Goal: Contribute content: Contribute content

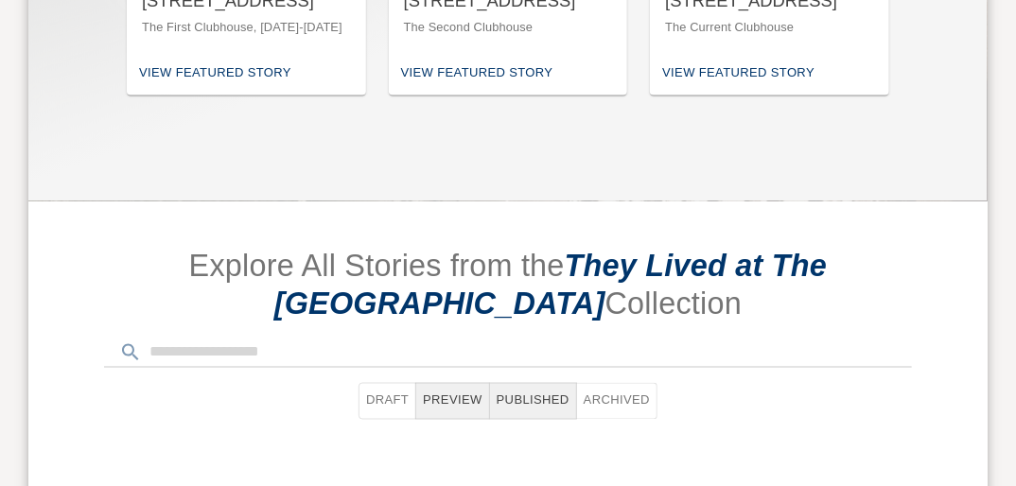
scroll to position [1059, 0]
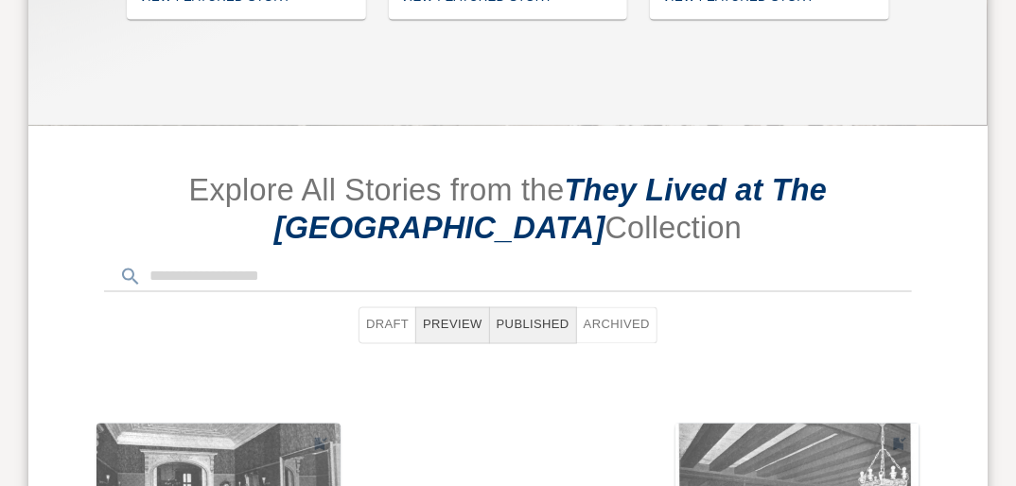
click at [475, 173] on span "Explore All Stories from the" at bounding box center [377, 190] width 376 height 34
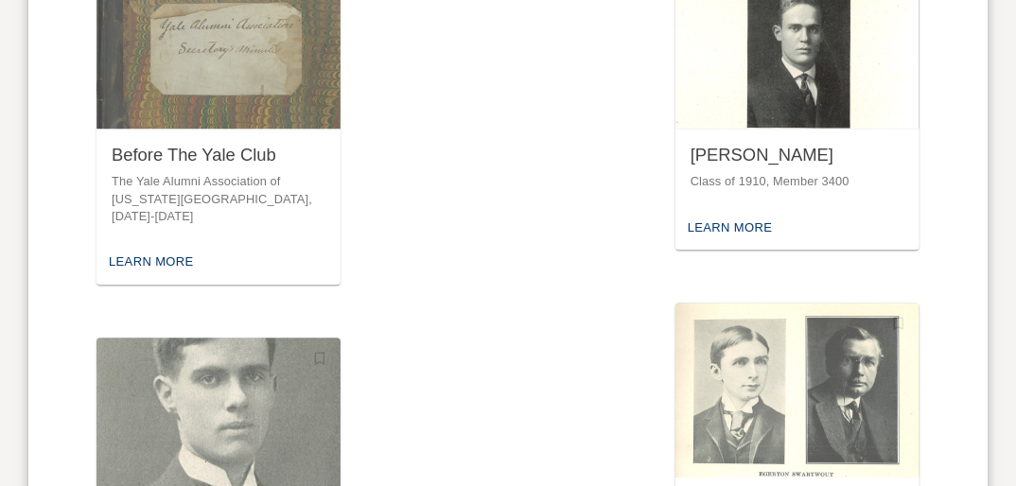
scroll to position [1892, 0]
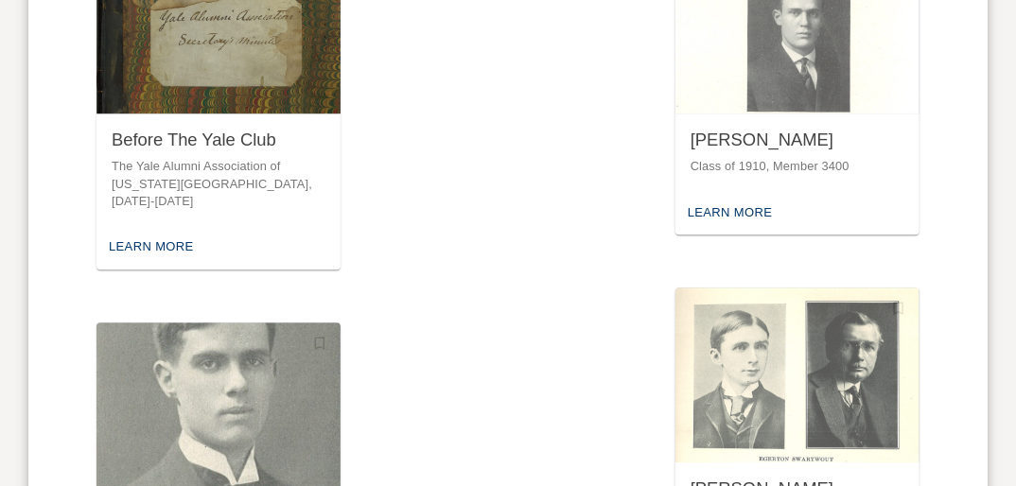
click at [236, 129] on div "Before The Yale Club" at bounding box center [219, 141] width 214 height 24
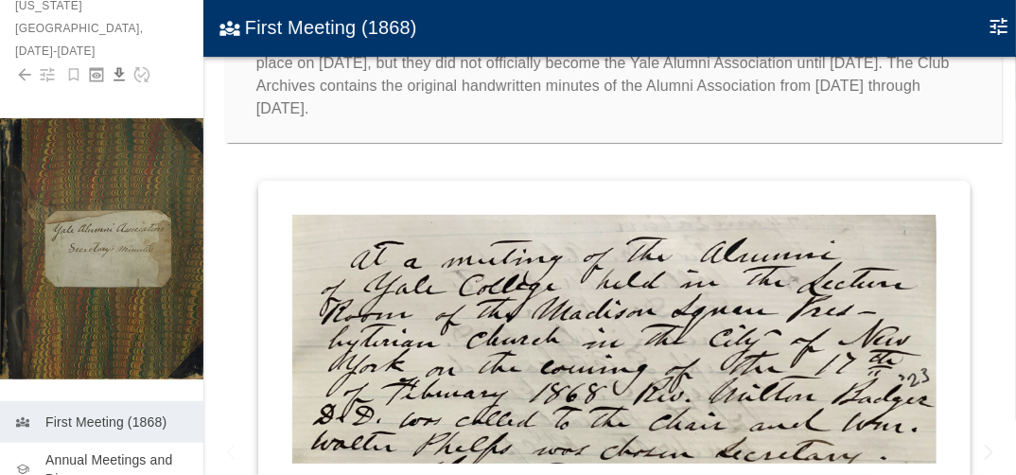
scroll to position [212, 0]
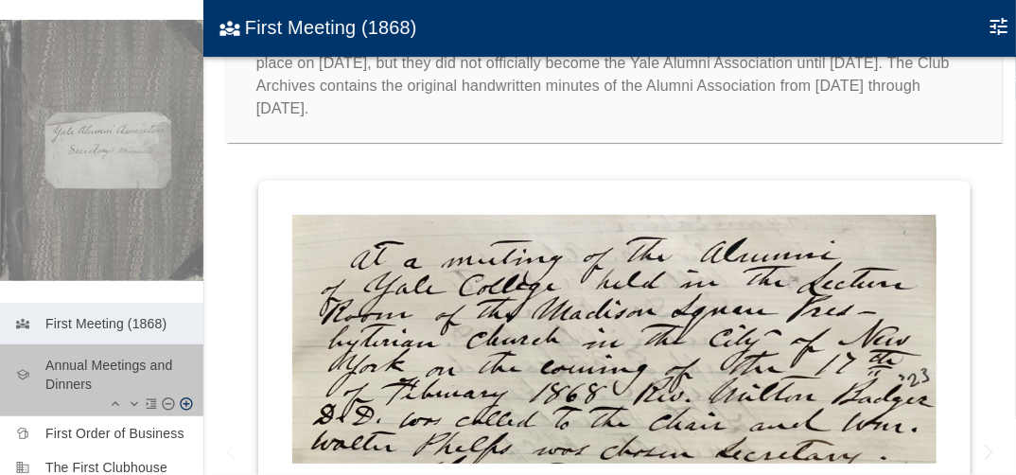
drag, startPoint x: 102, startPoint y: 309, endPoint x: 132, endPoint y: 299, distance: 32.0
click at [102, 356] on p "Annual Meetings and Dinners" at bounding box center [116, 375] width 143 height 38
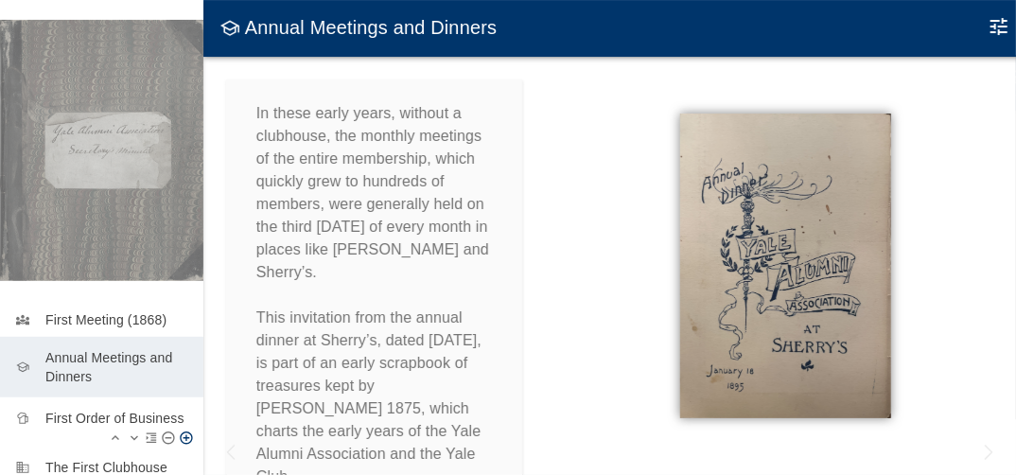
click at [76, 409] on p "First Order of Business" at bounding box center [116, 418] width 143 height 19
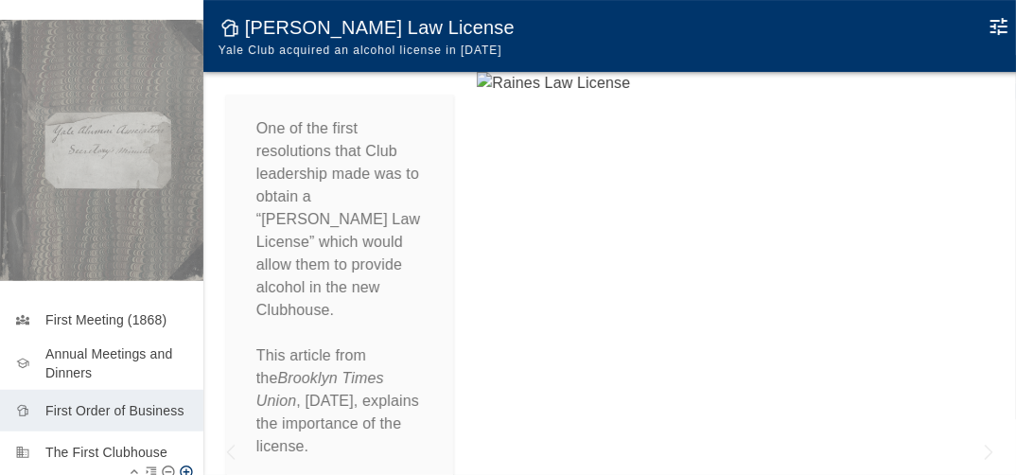
click at [96, 443] on p "The First Clubhouse" at bounding box center [116, 452] width 143 height 19
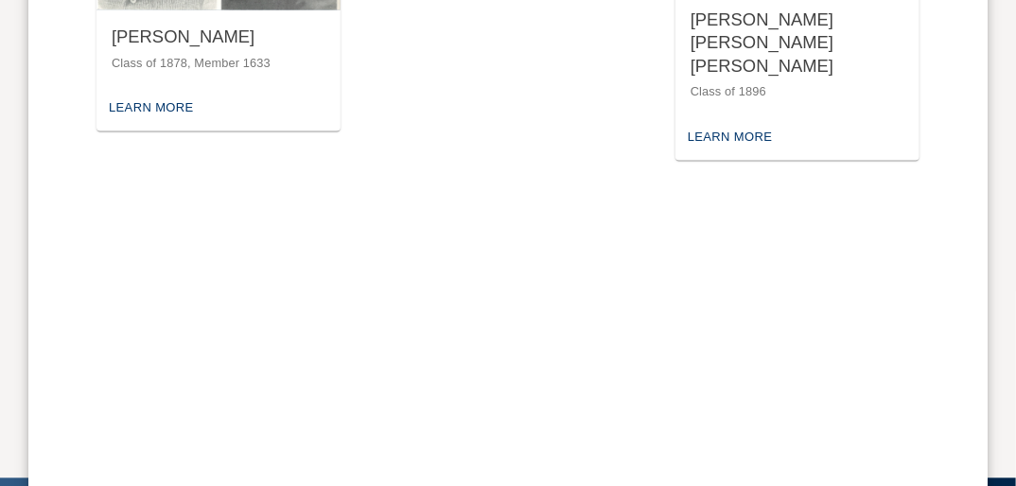
scroll to position [3821, 0]
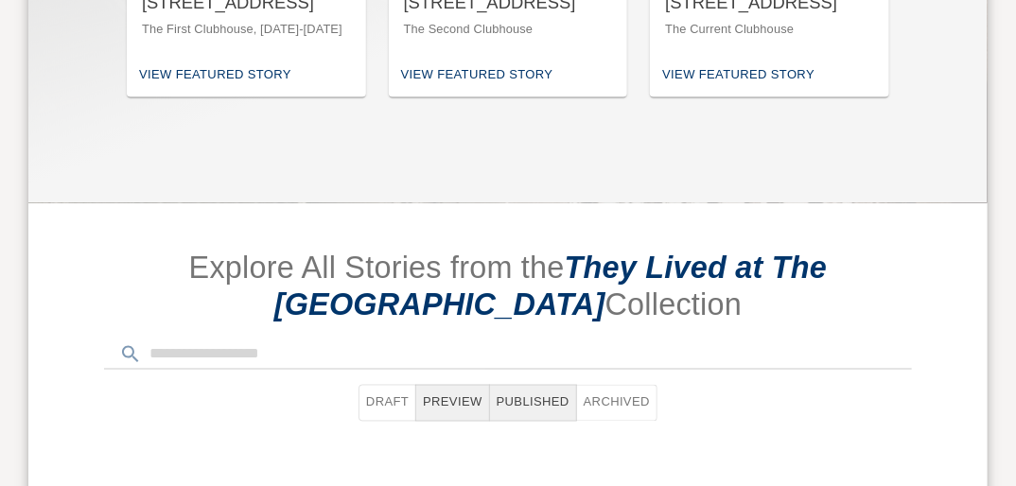
scroll to position [984, 0]
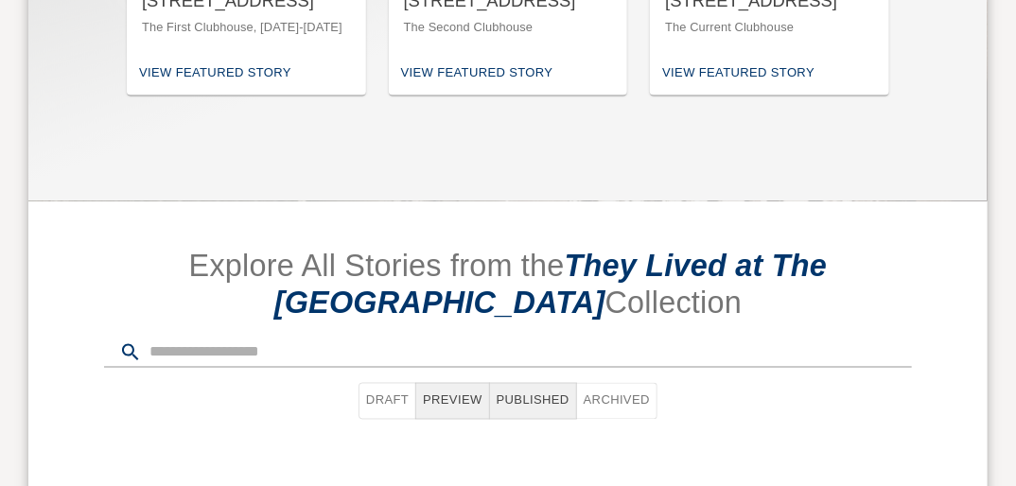
click at [246, 338] on input "text" at bounding box center [530, 353] width 762 height 30
click at [276, 323] on div "Draft Preview Published Archived" at bounding box center [507, 387] width 959 height 128
click at [384, 383] on button "Draft" at bounding box center [387, 401] width 58 height 37
click at [329, 338] on input "text" at bounding box center [530, 353] width 762 height 30
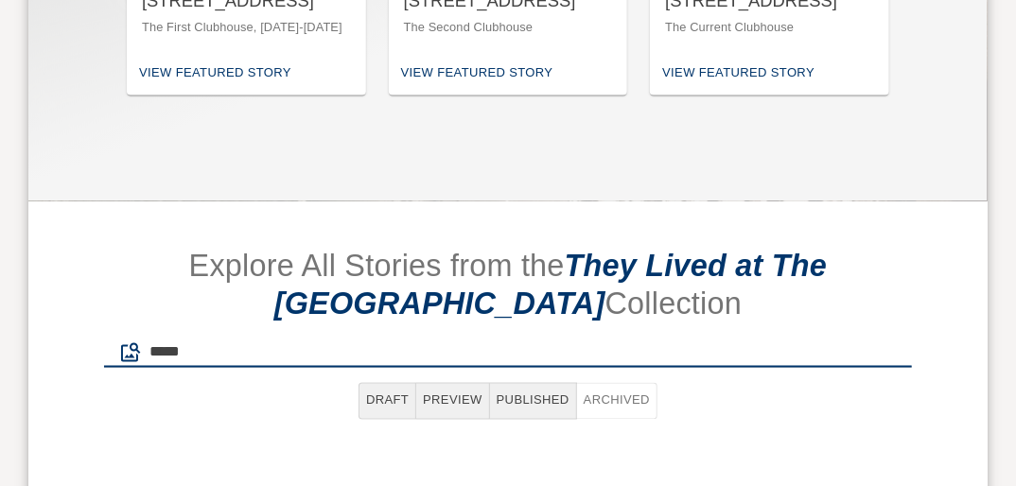
type input "*****"
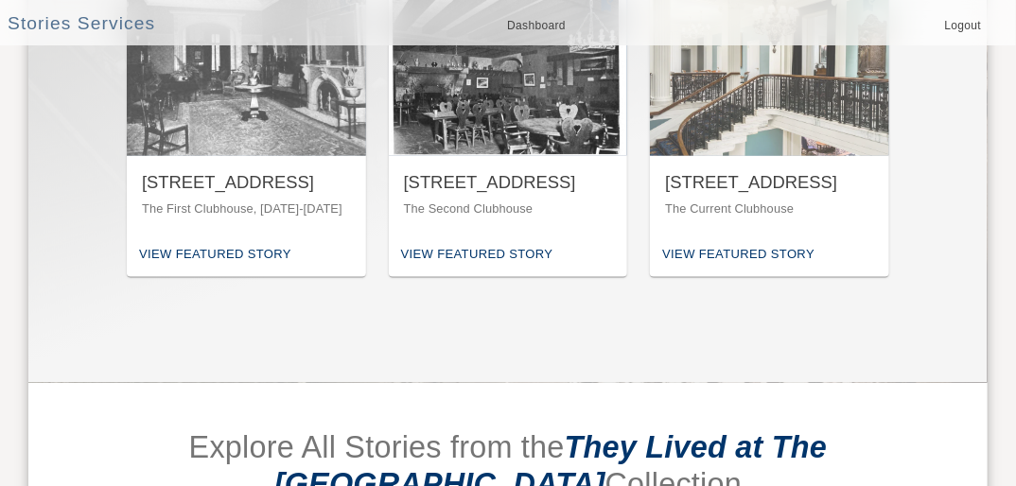
scroll to position [568, 0]
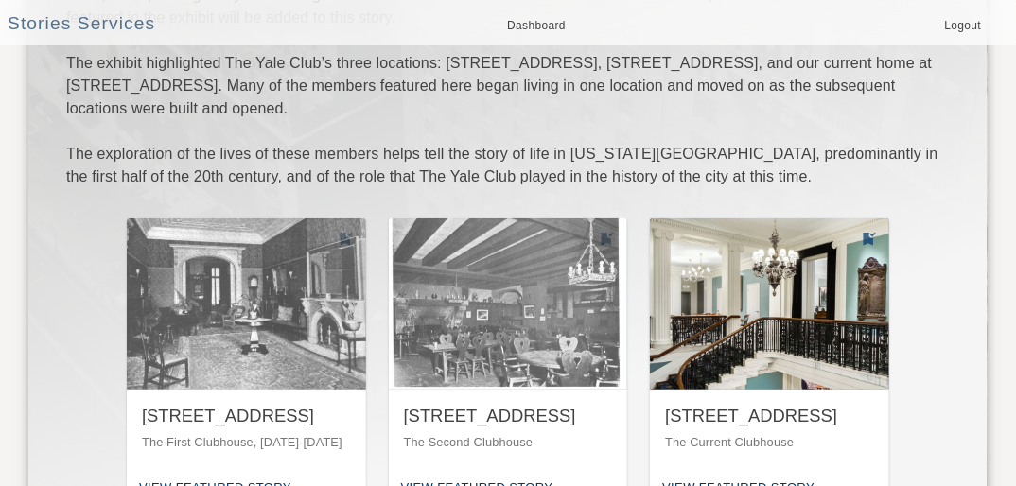
click at [738, 405] on div "[STREET_ADDRESS]" at bounding box center [769, 417] width 209 height 24
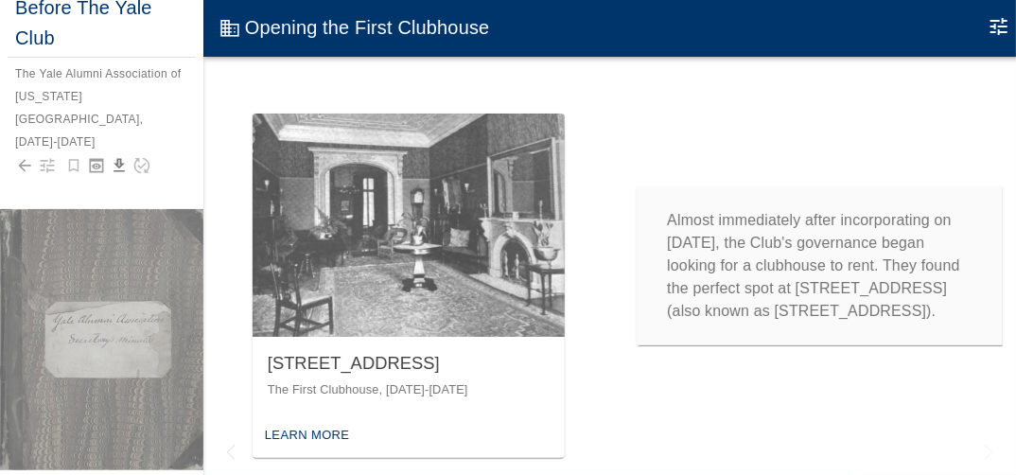
scroll to position [212, 0]
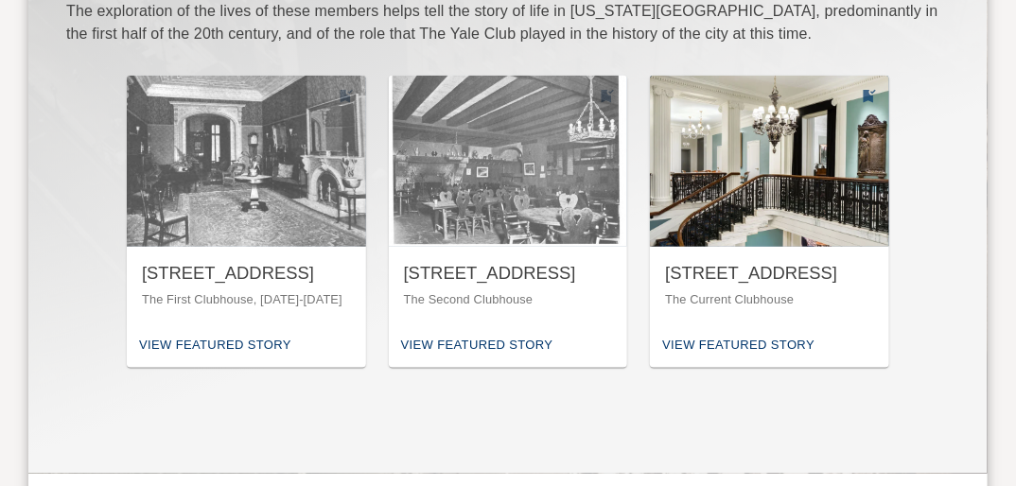
scroll to position [719, 0]
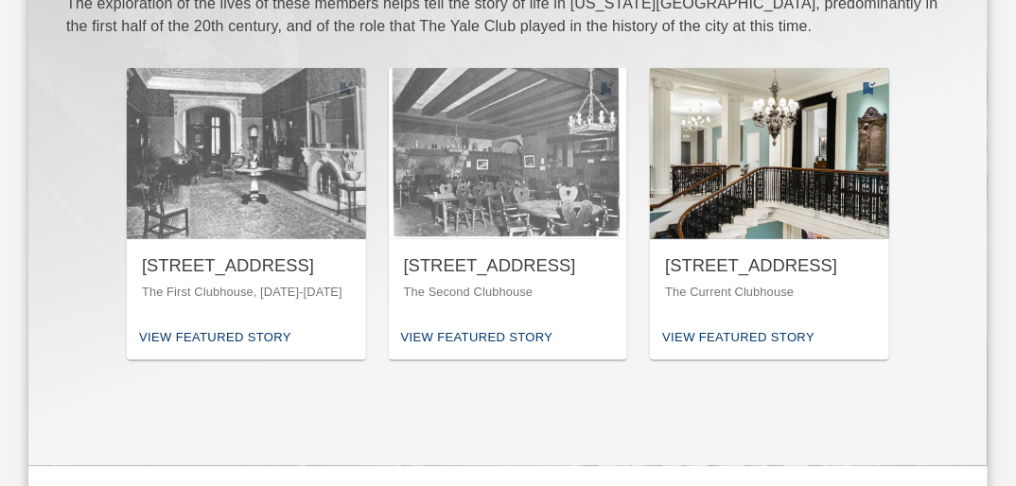
click at [731, 254] on div "[STREET_ADDRESS]" at bounding box center [769, 266] width 209 height 24
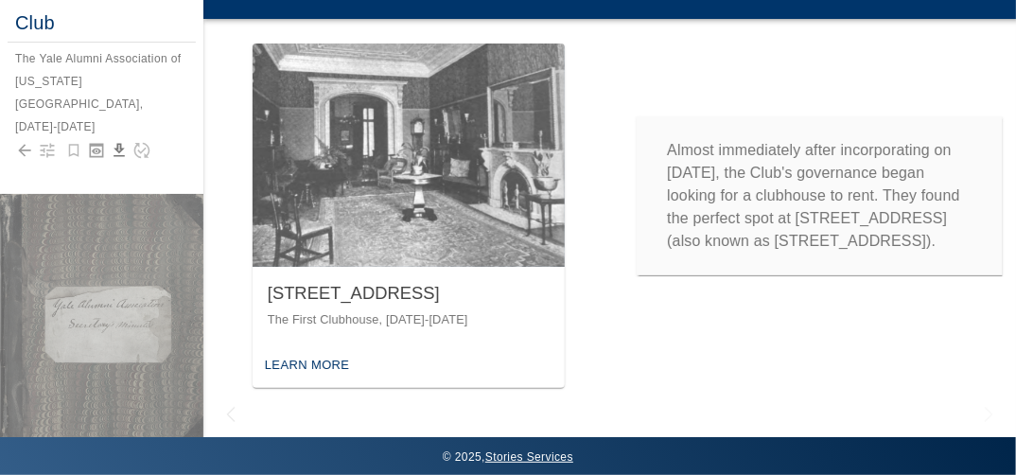
scroll to position [49, 0]
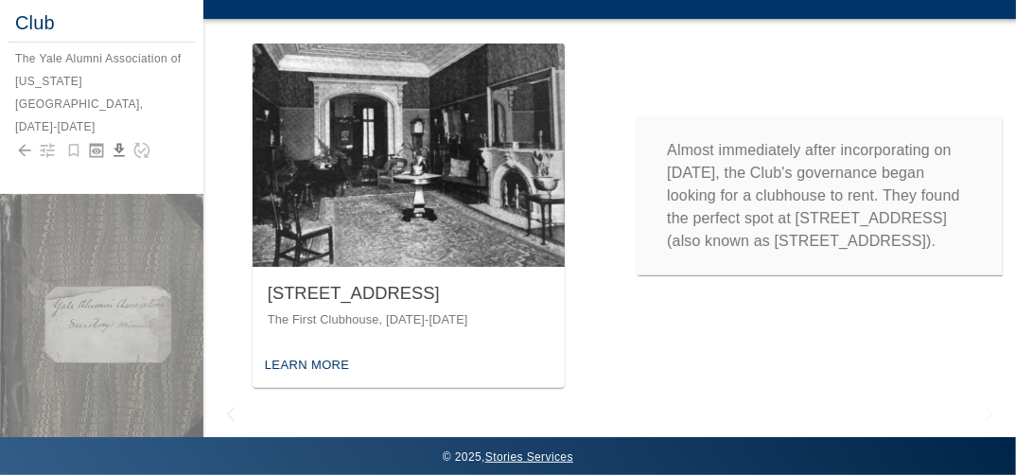
click at [339, 351] on div "Learn More" at bounding box center [307, 365] width 95 height 29
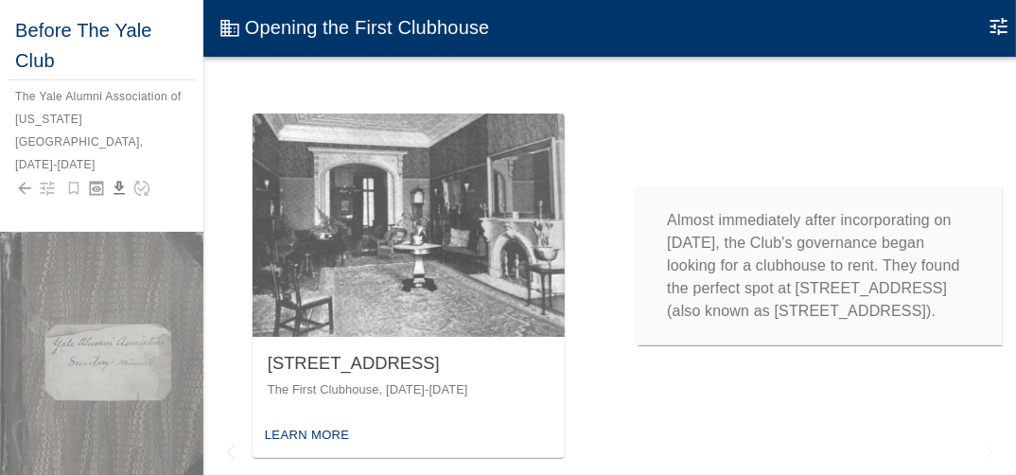
scroll to position [32, 0]
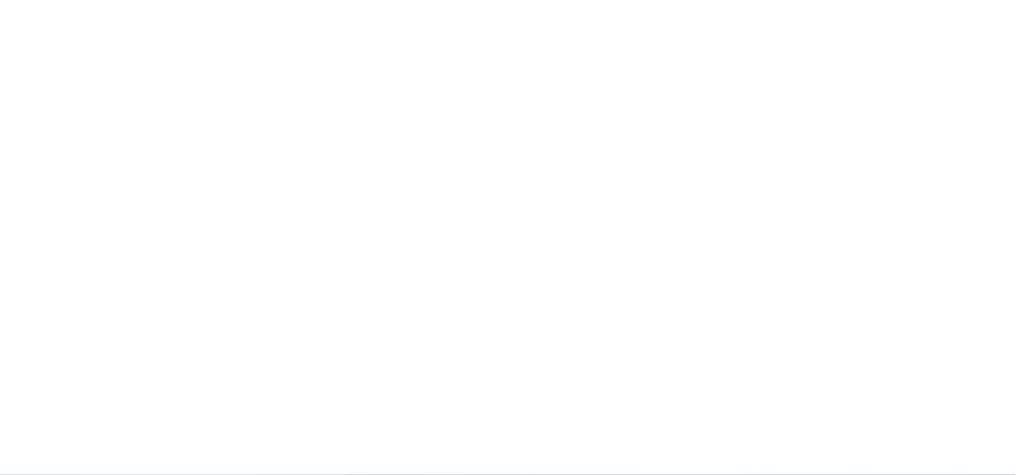
click at [320, 393] on div "Loading Moment... Loading Moment... Loading Moment... Loading Moment... Loading…" at bounding box center [609, 237] width 812 height 475
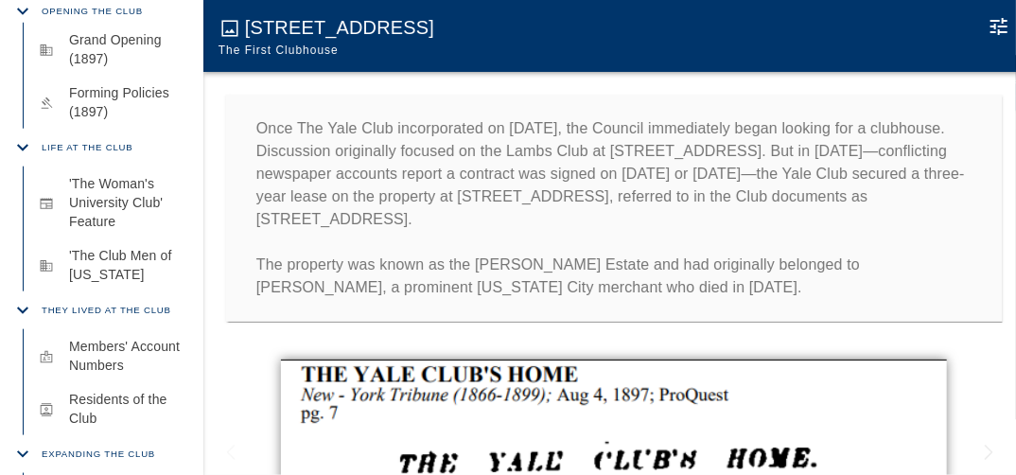
scroll to position [860, 0]
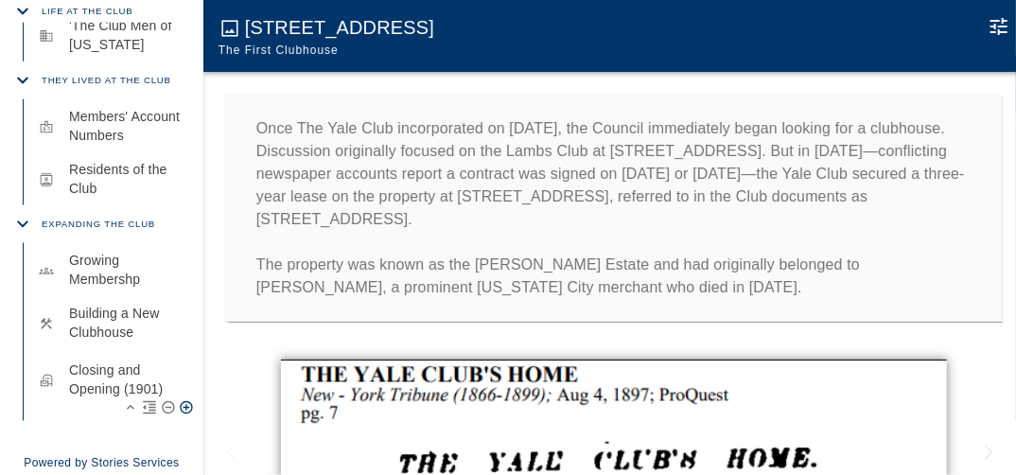
click at [98, 398] on p "Closing and Opening (1901)" at bounding box center [128, 379] width 119 height 38
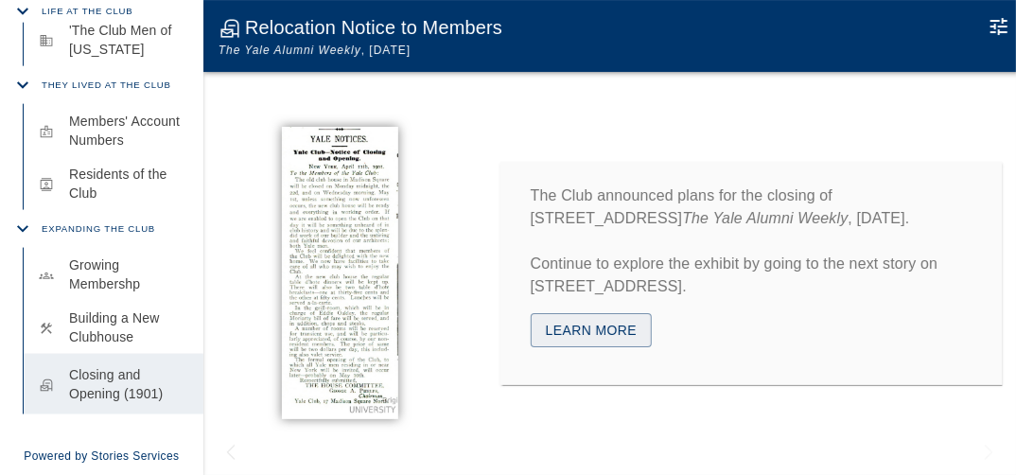
scroll to position [852, 0]
click at [585, 330] on button "Learn More" at bounding box center [591, 330] width 122 height 35
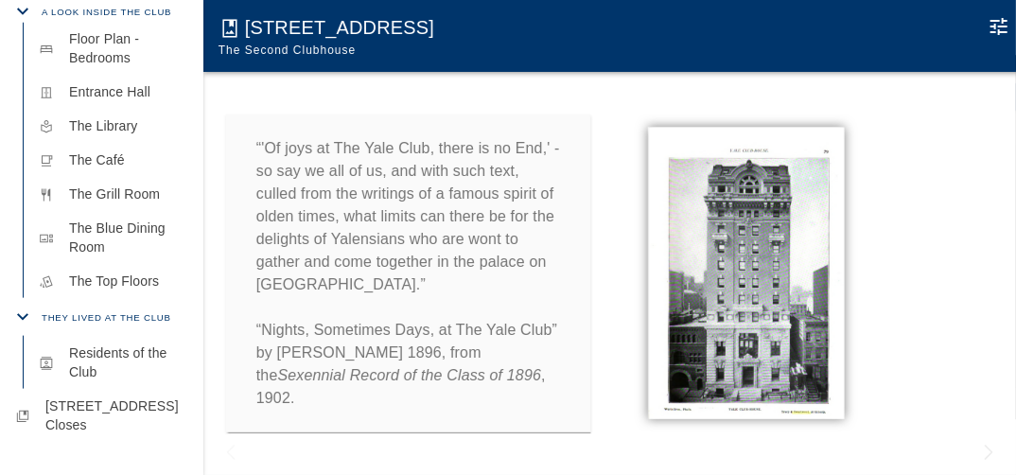
scroll to position [702, 0]
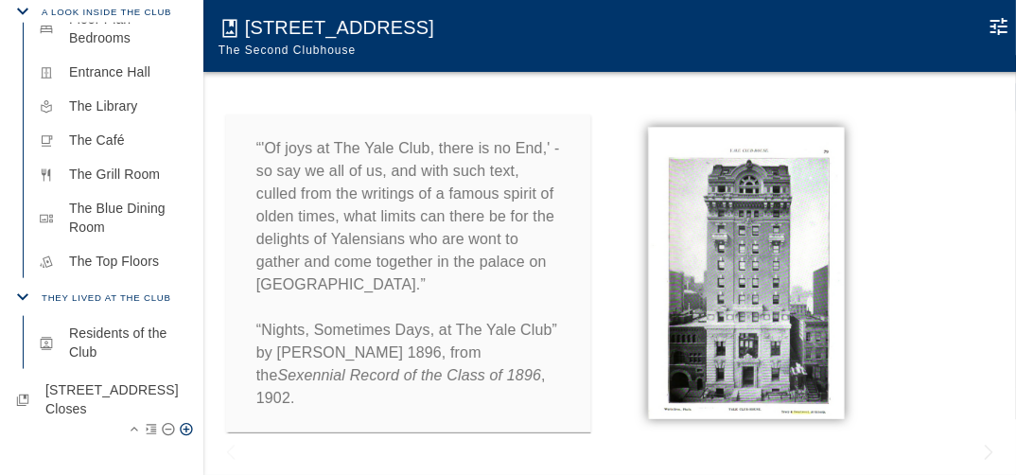
click at [114, 403] on p "[STREET_ADDRESS] Closes" at bounding box center [116, 399] width 143 height 38
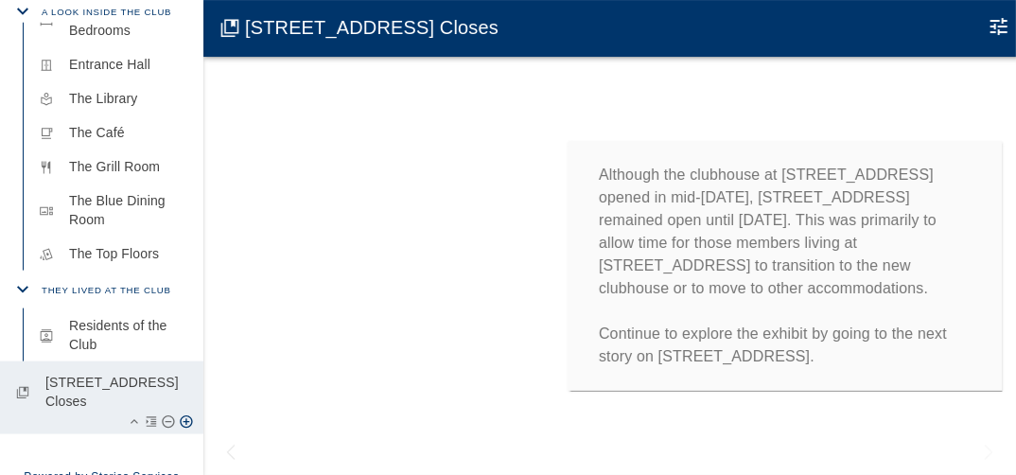
scroll to position [694, 0]
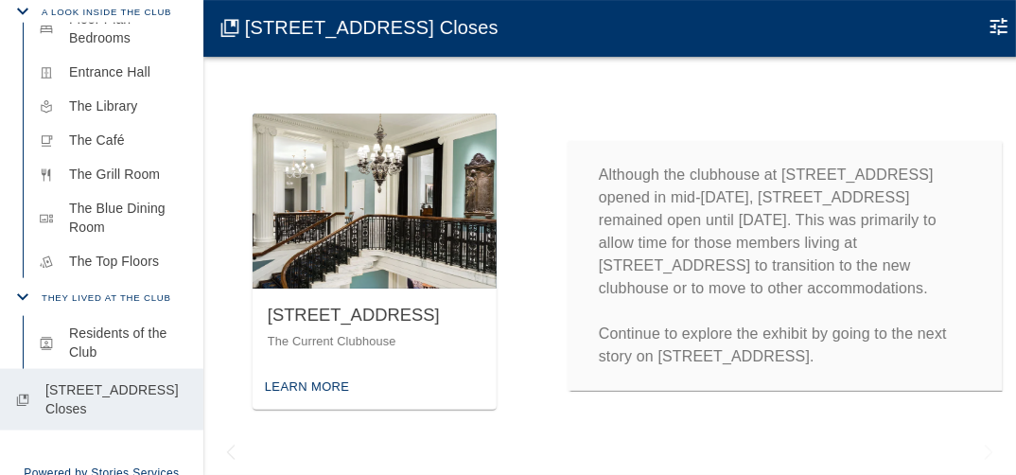
click at [319, 392] on div "Learn More" at bounding box center [307, 387] width 95 height 29
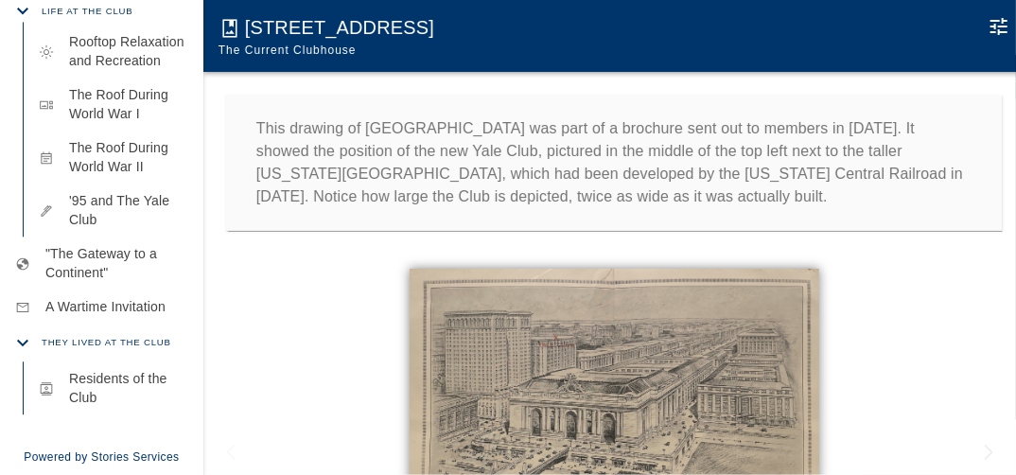
scroll to position [1561, 0]
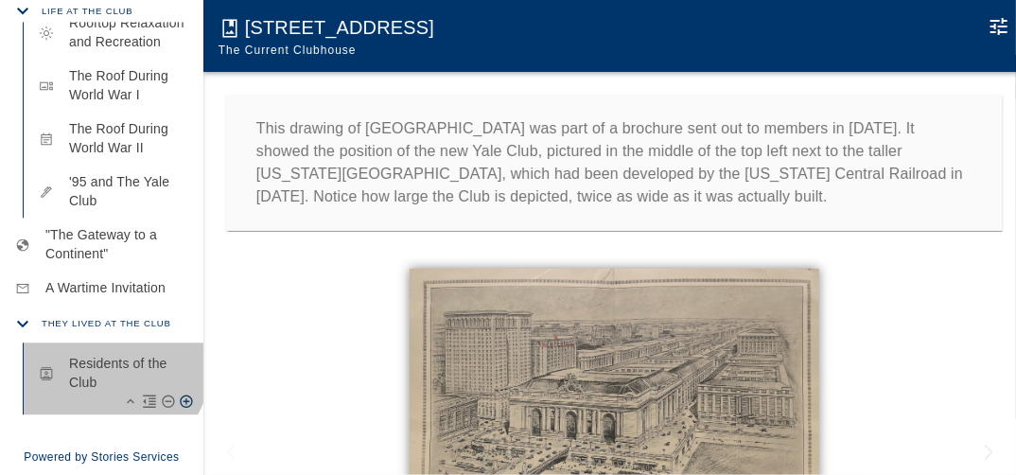
click at [110, 392] on p "Residents of the Club" at bounding box center [128, 373] width 119 height 38
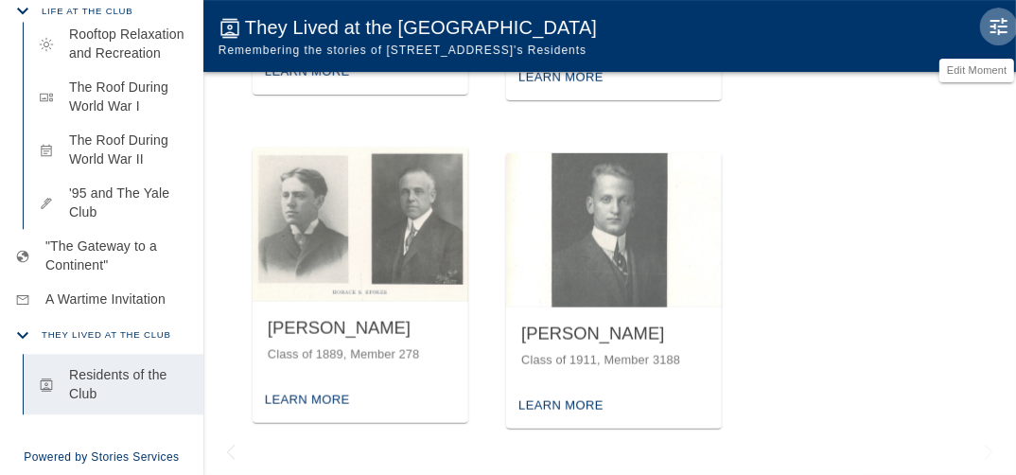
click at [1006, 27] on icon "Edit Moment" at bounding box center [998, 26] width 23 height 23
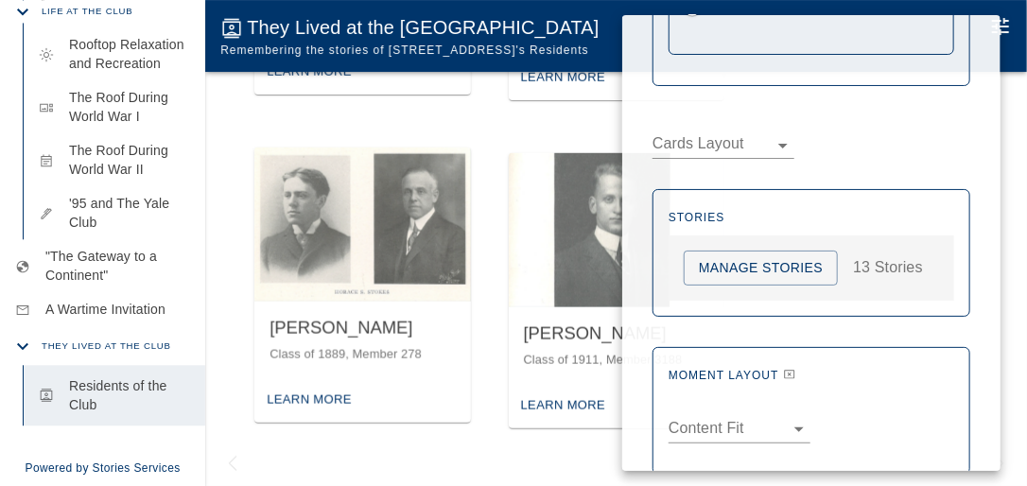
scroll to position [1438, 0]
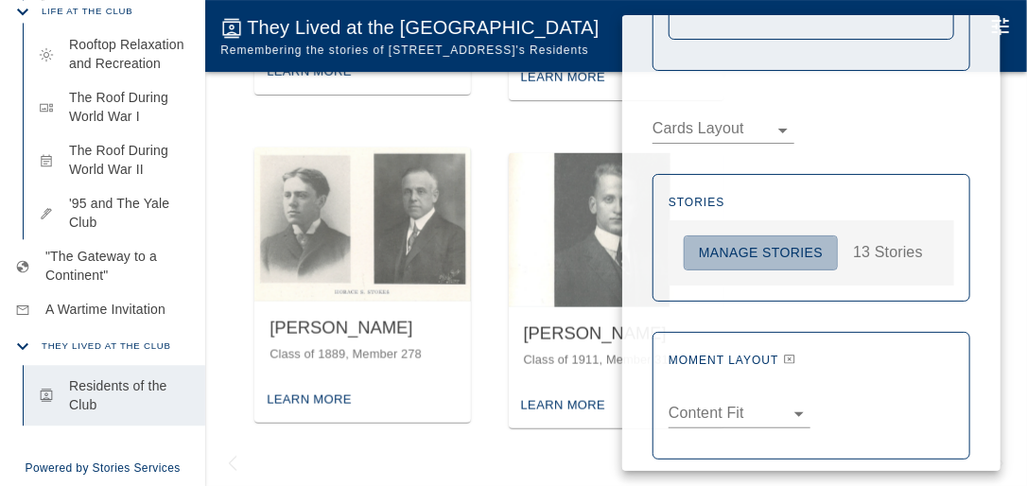
click at [796, 242] on button "Manage Stories" at bounding box center [761, 253] width 154 height 35
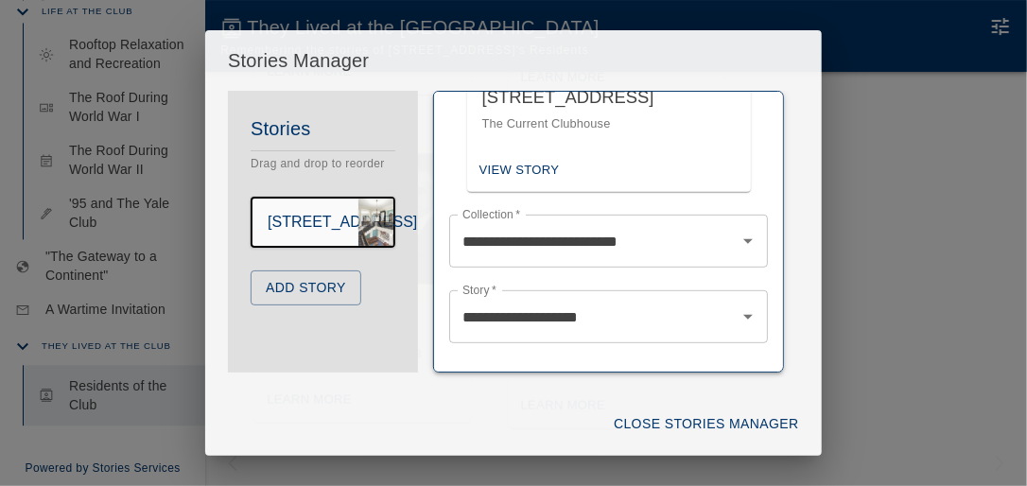
scroll to position [256, 0]
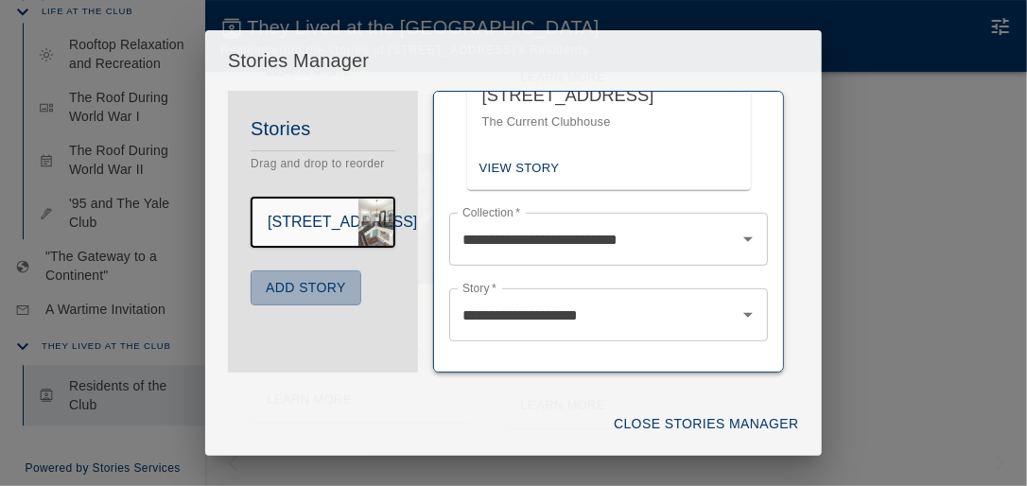
click at [339, 306] on button "Add Story" at bounding box center [306, 288] width 111 height 35
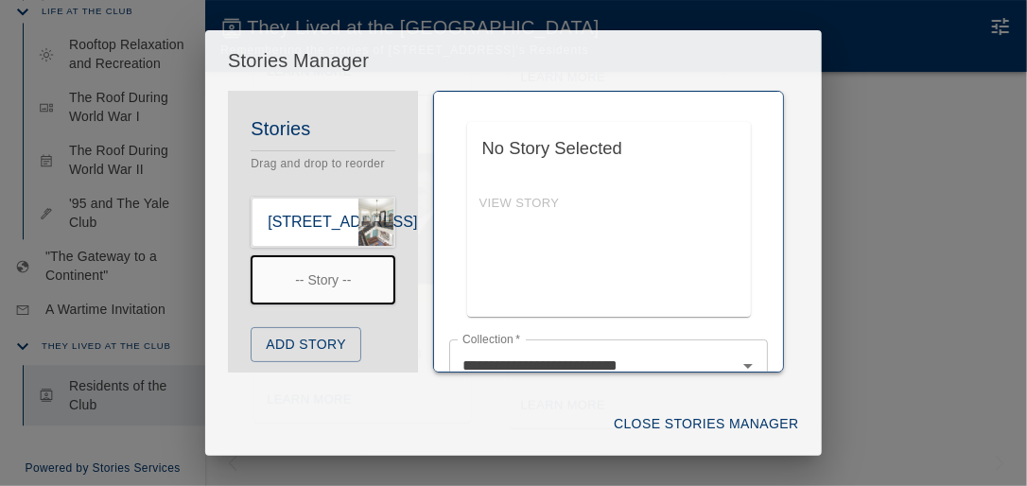
scroll to position [0, 0]
click at [509, 200] on div "No Story Selected View Story" at bounding box center [609, 219] width 284 height 195
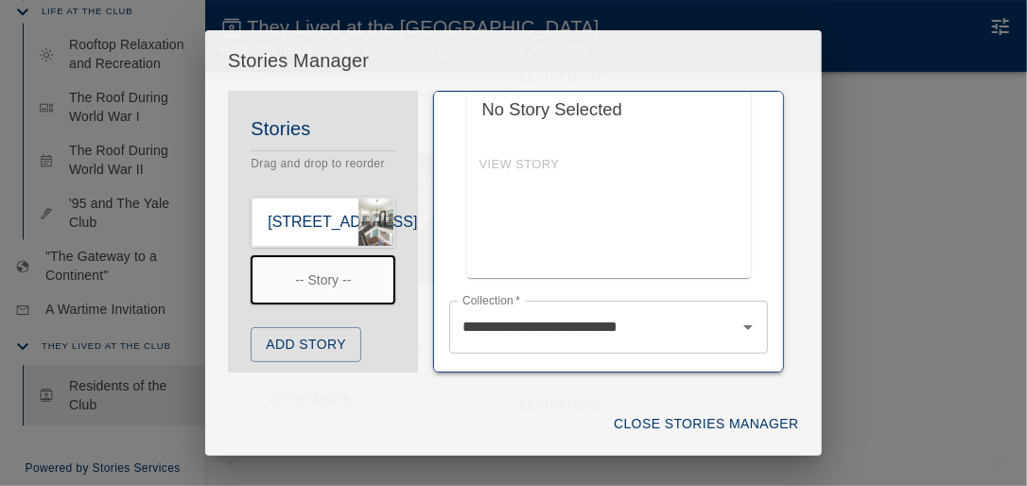
scroll to position [127, 0]
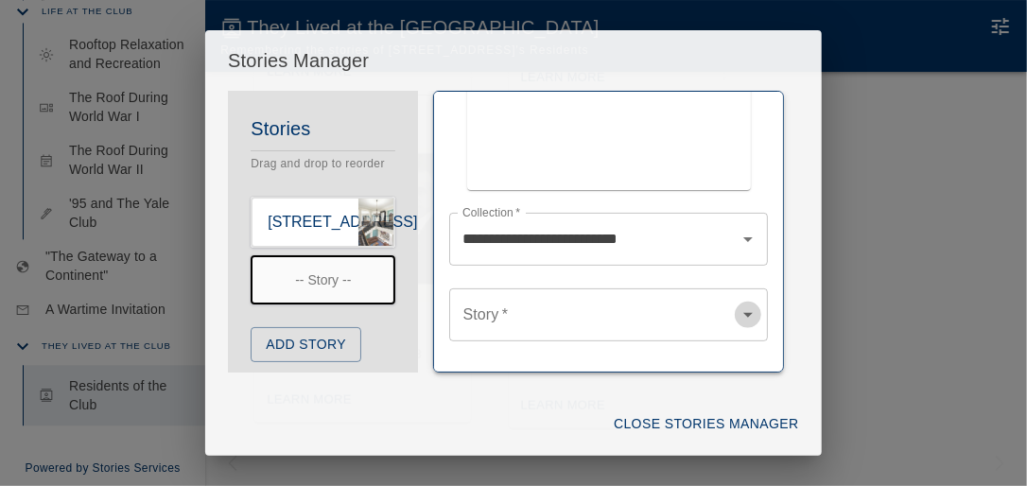
click at [737, 310] on icon "Open" at bounding box center [748, 315] width 23 height 23
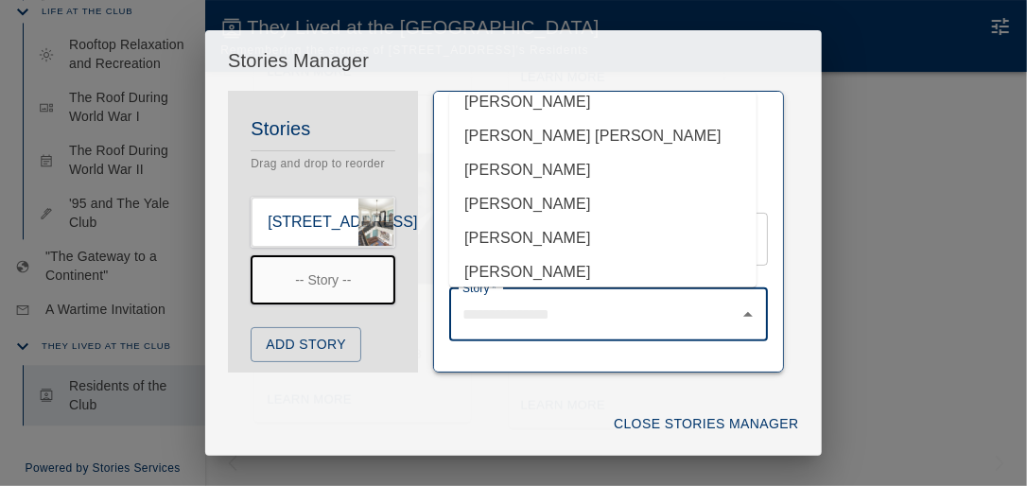
scroll to position [202, 0]
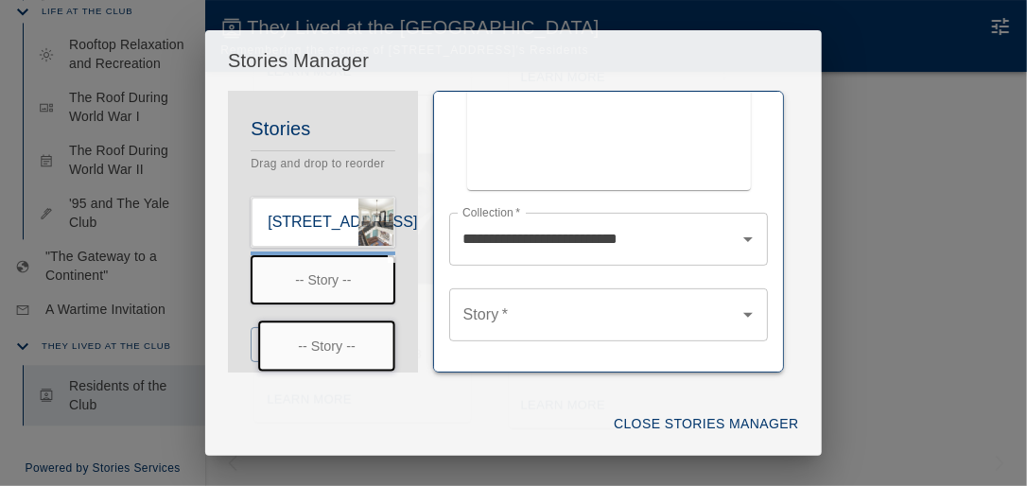
click at [308, 341] on div "Stories Drag and drop to reorder [STREET_ADDRESS] -- Story -- -- Story -- Add S…" at bounding box center [323, 249] width 190 height 271
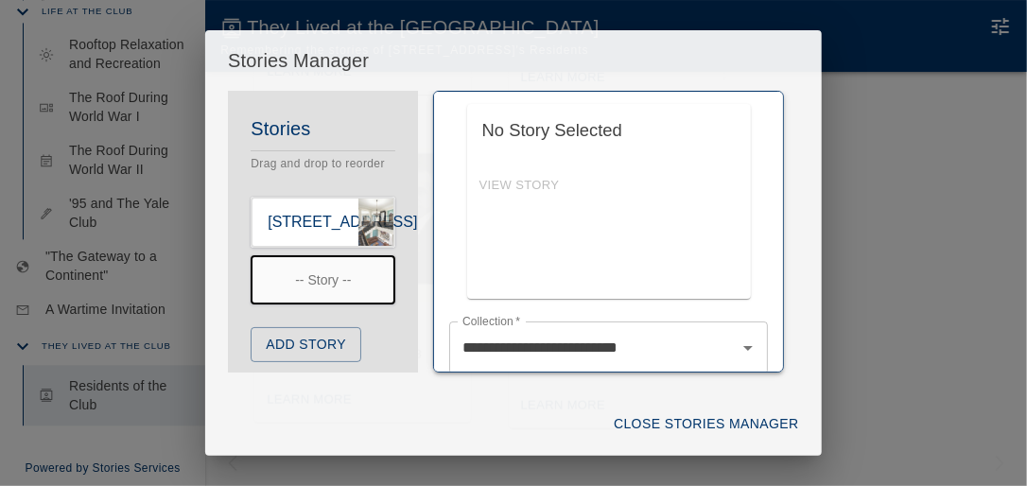
scroll to position [0, 0]
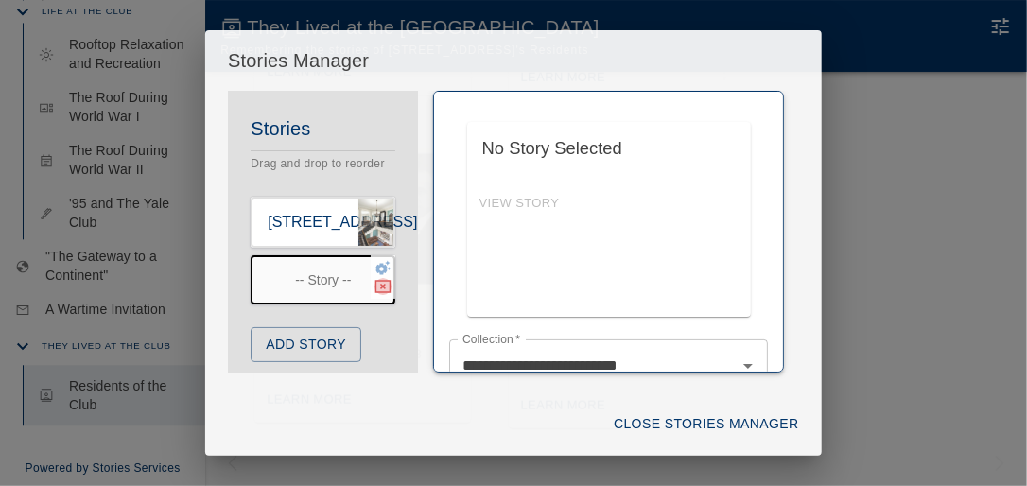
click at [376, 293] on icon "button" at bounding box center [384, 286] width 16 height 13
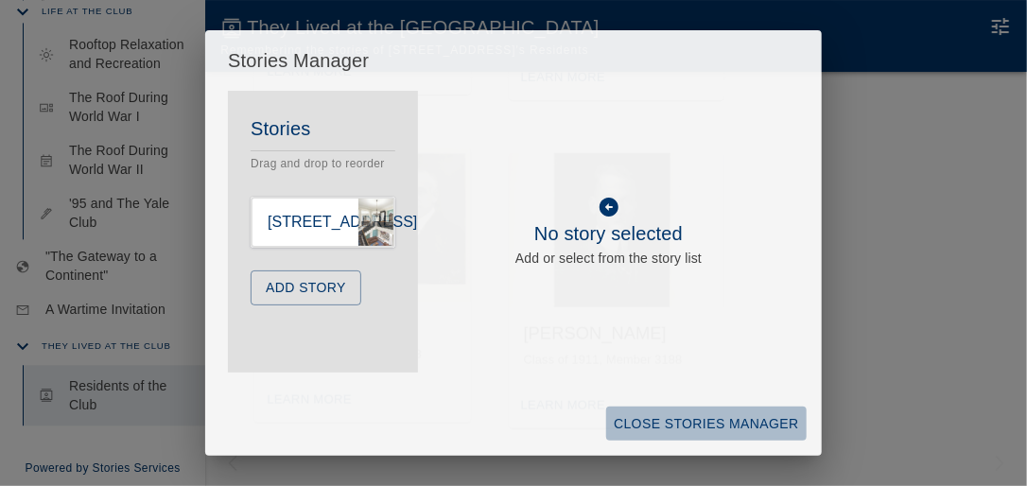
click at [677, 418] on button "Close Stories Manager" at bounding box center [706, 424] width 201 height 35
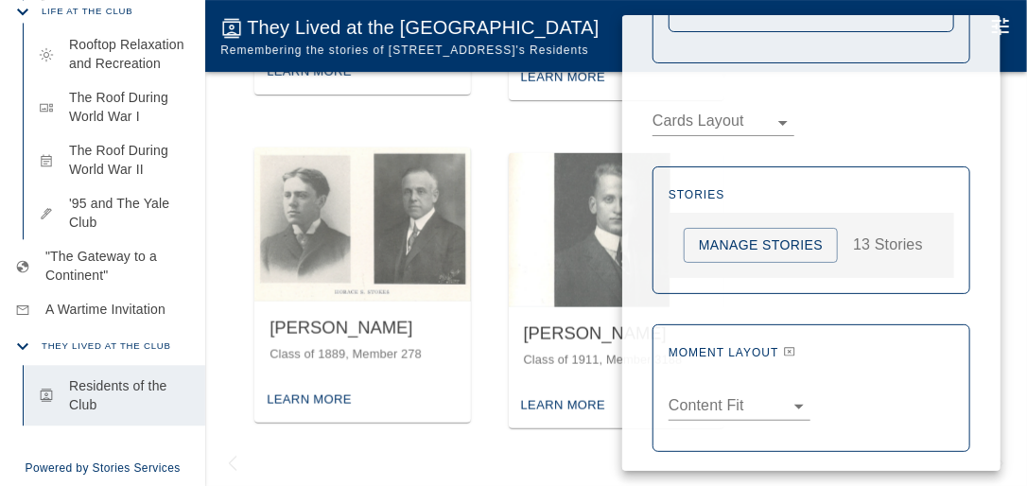
scroll to position [1446, 0]
click at [812, 236] on button "Manage Stories" at bounding box center [761, 244] width 154 height 35
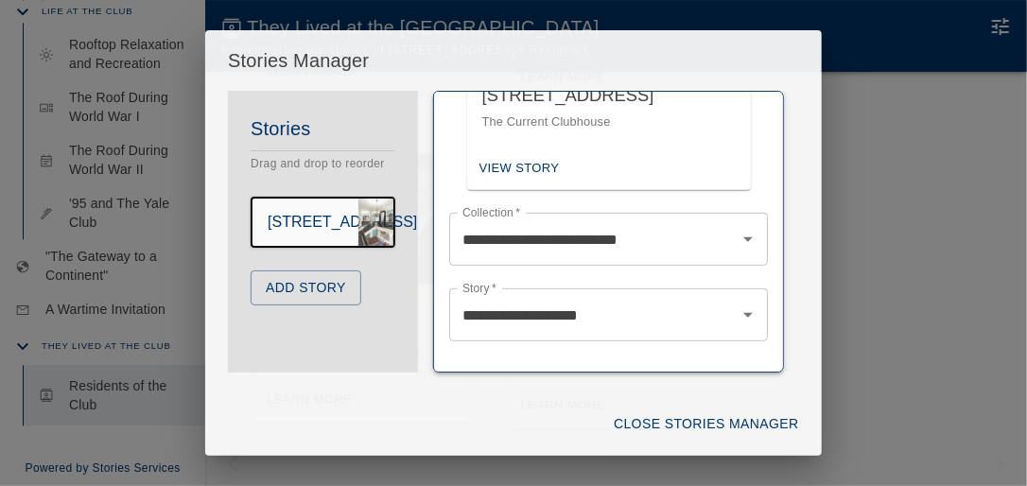
scroll to position [12, 0]
click at [298, 306] on button "Add Story" at bounding box center [306, 288] width 111 height 35
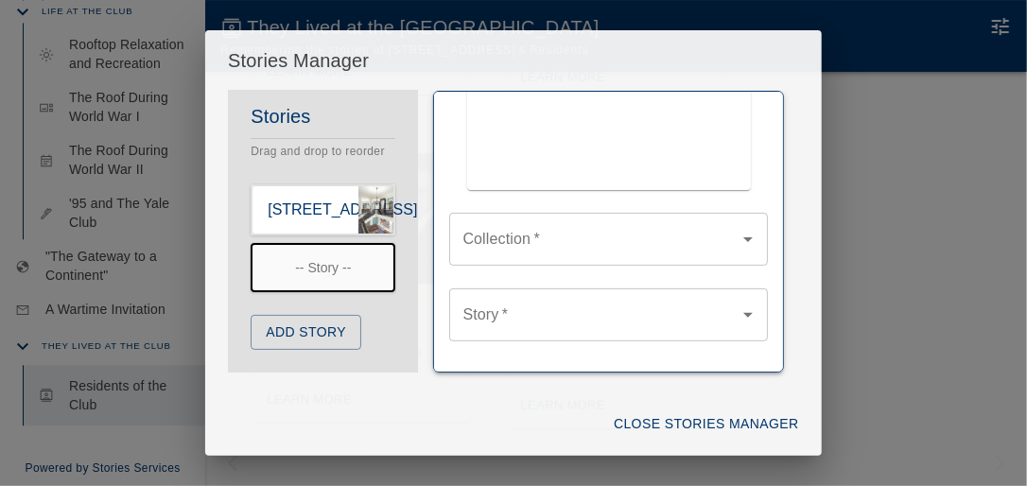
scroll to position [127, 0]
click at [738, 310] on icon "Open" at bounding box center [748, 315] width 23 height 23
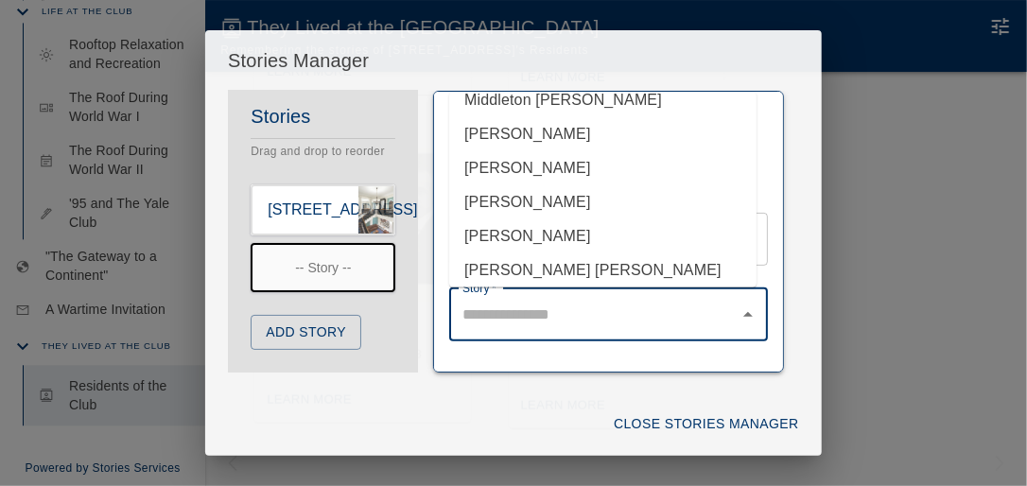
scroll to position [808, 0]
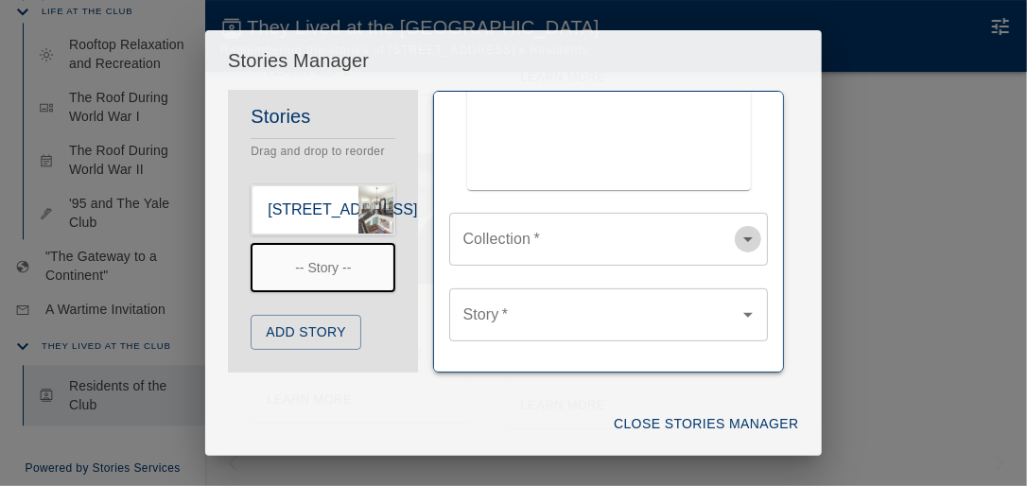
click at [743, 237] on icon "Open" at bounding box center [747, 239] width 9 height 5
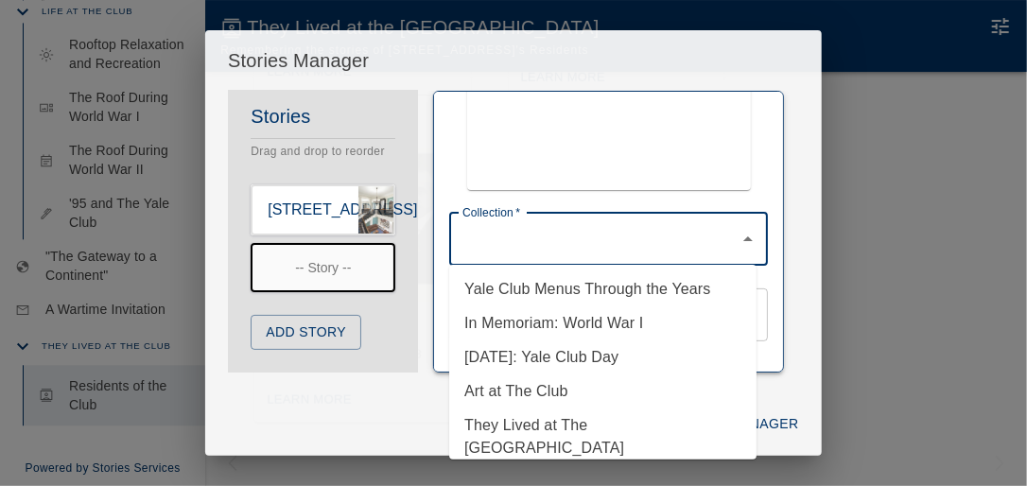
click at [561, 420] on li "They Lived at The [GEOGRAPHIC_DATA]" at bounding box center [602, 437] width 307 height 57
type input "**********"
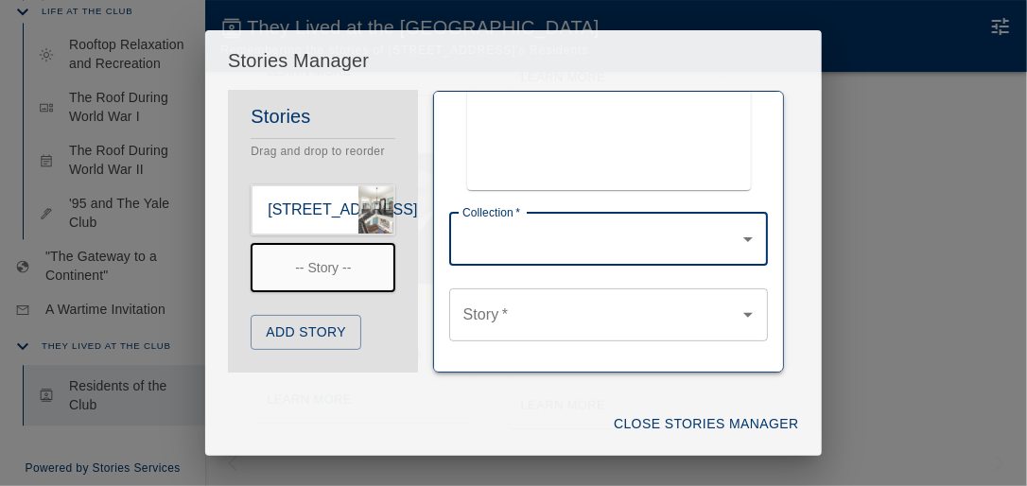
click at [532, 304] on input "Story   *" at bounding box center [594, 315] width 272 height 36
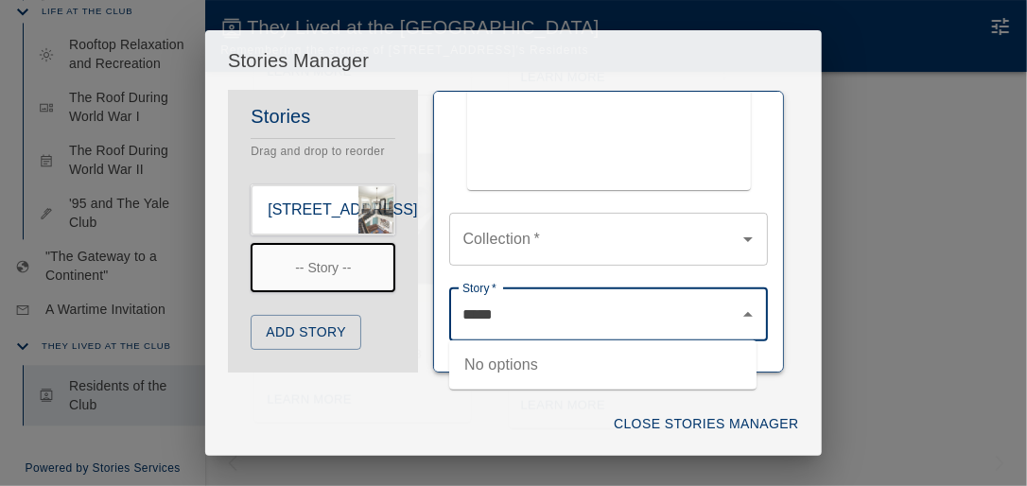
type input "*****"
click at [681, 418] on button "Close Stories Manager" at bounding box center [706, 424] width 201 height 35
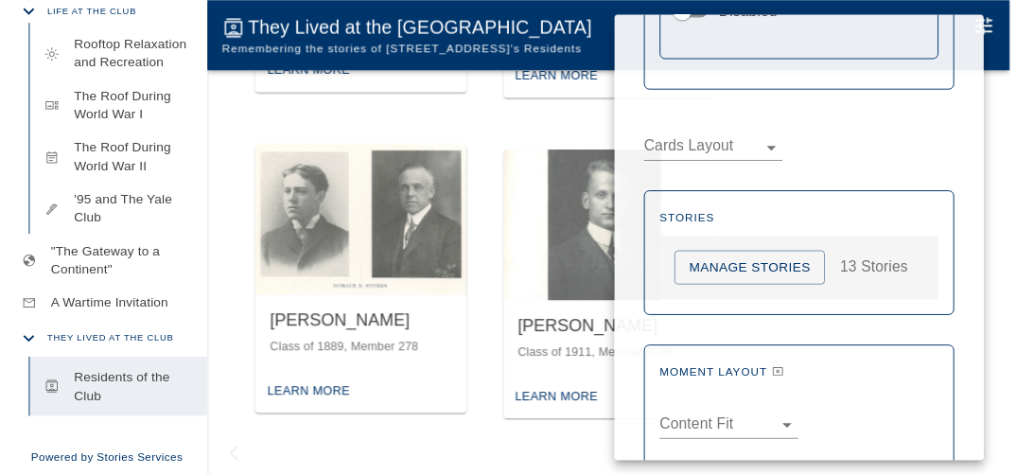
scroll to position [1438, 0]
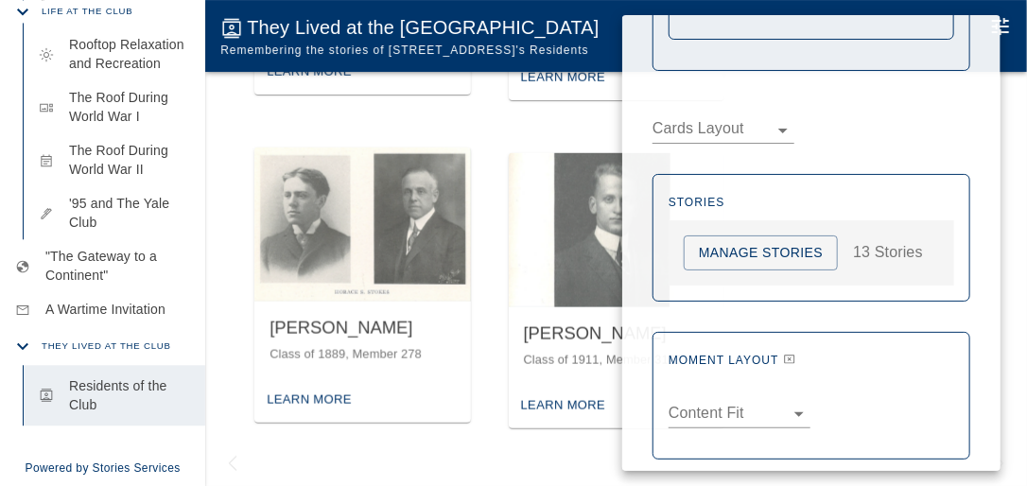
click at [574, 429] on div at bounding box center [513, 243] width 1027 height 486
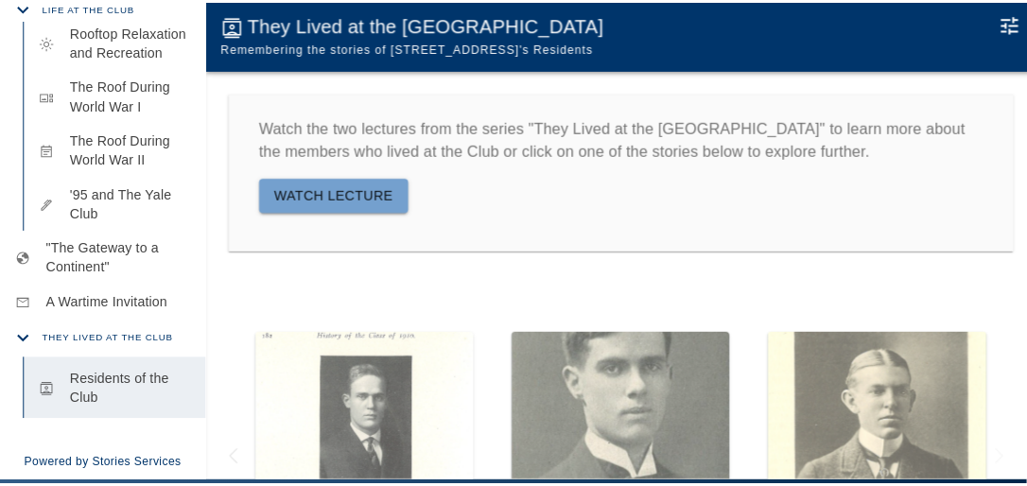
scroll to position [0, 0]
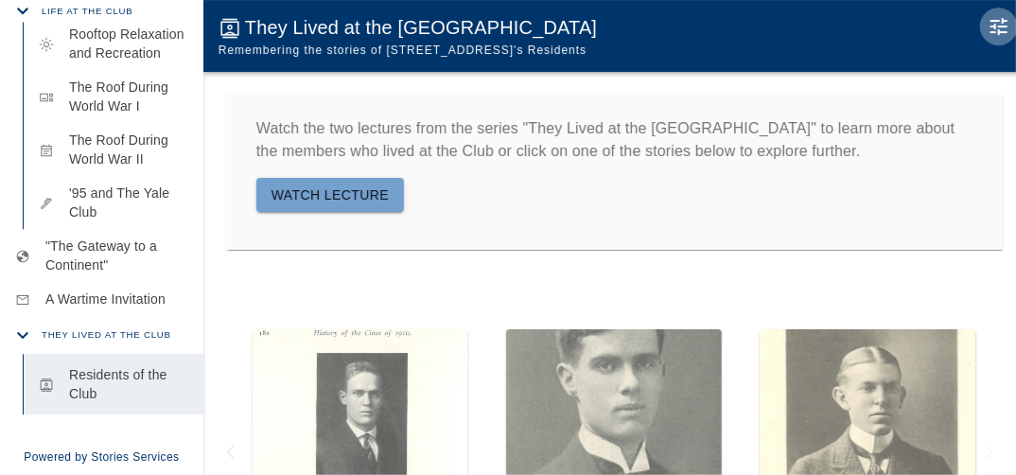
click at [999, 24] on icon "Edit Moment" at bounding box center [998, 26] width 23 height 23
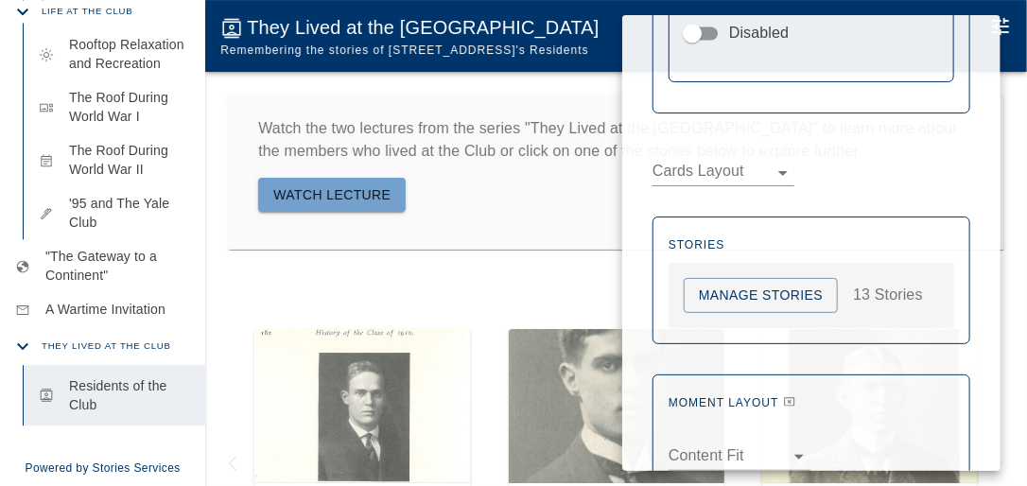
scroll to position [1446, 0]
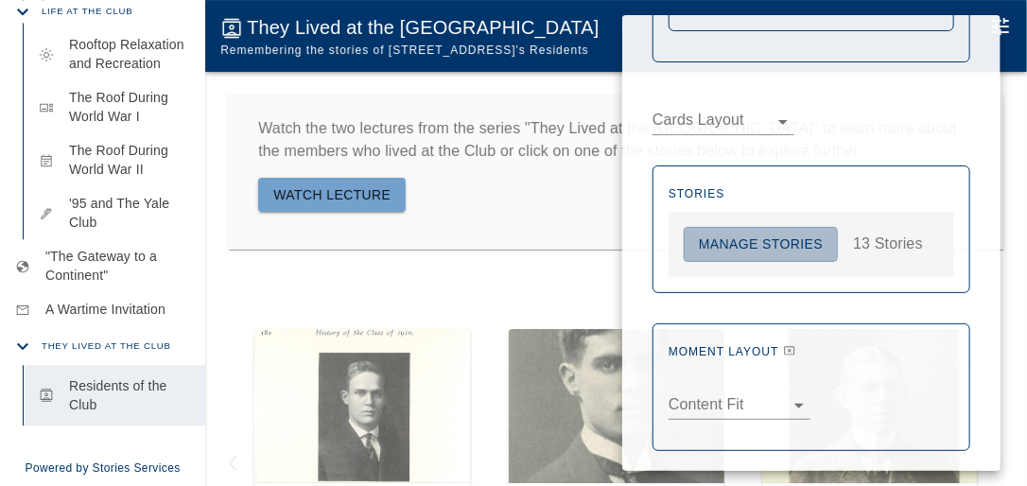
click at [788, 235] on button "Manage Stories" at bounding box center [761, 244] width 154 height 35
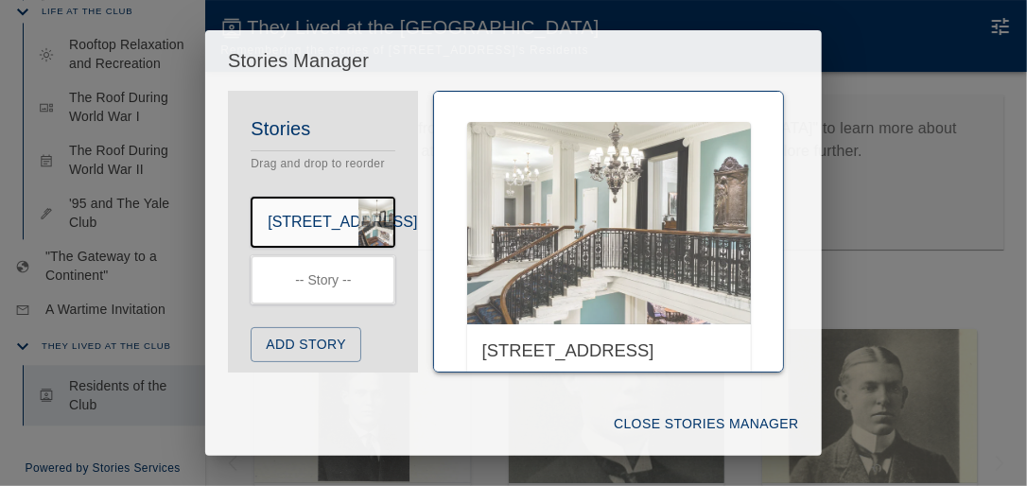
click at [294, 125] on h6 "Stories" at bounding box center [323, 129] width 145 height 30
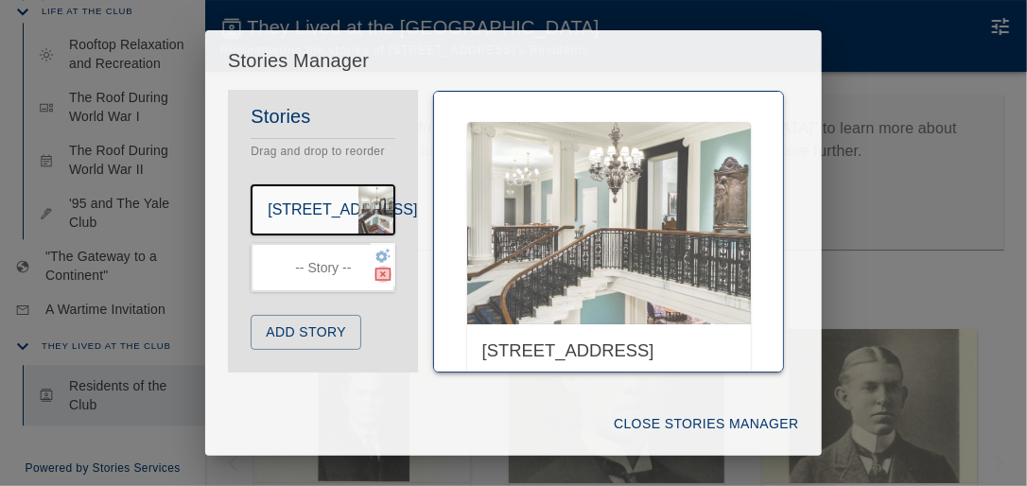
click at [376, 273] on icon "button" at bounding box center [384, 274] width 16 height 13
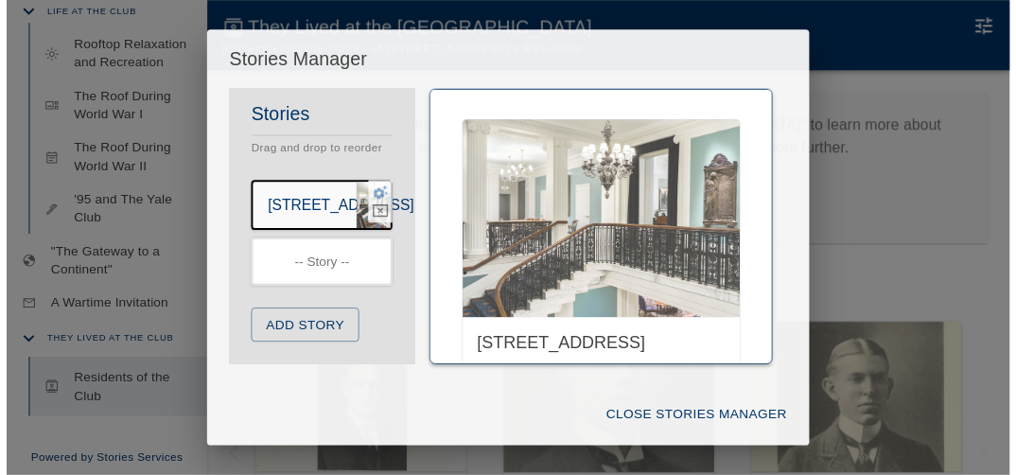
scroll to position [12, 0]
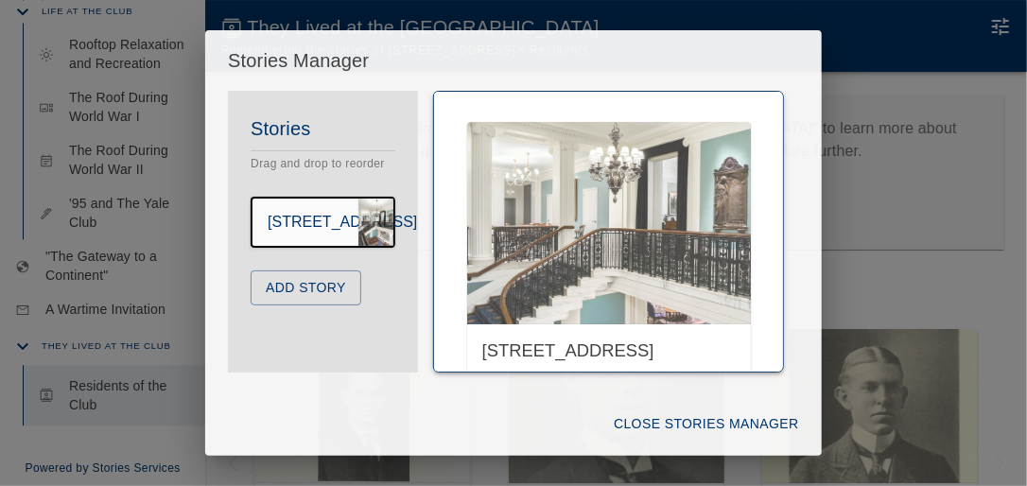
click at [698, 419] on button "Close Stories Manager" at bounding box center [706, 424] width 201 height 35
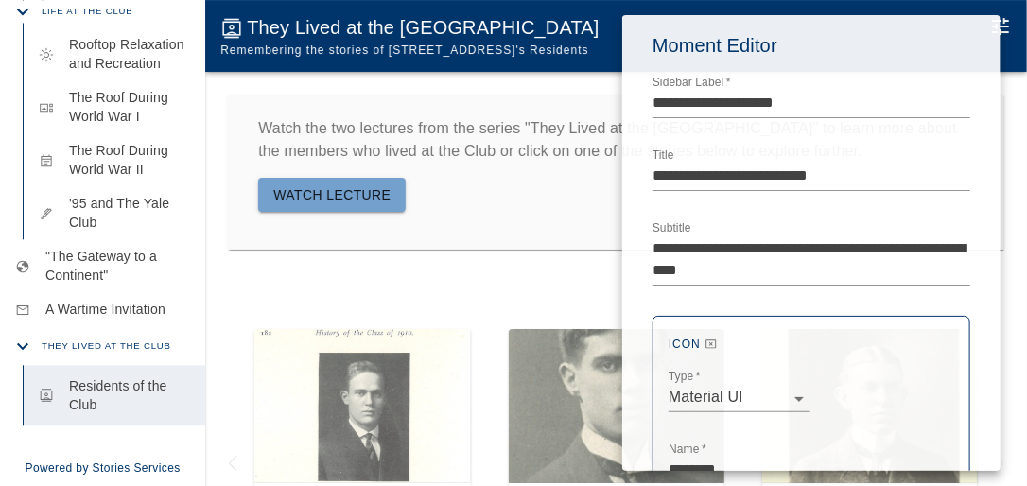
click at [596, 234] on div at bounding box center [513, 243] width 1027 height 486
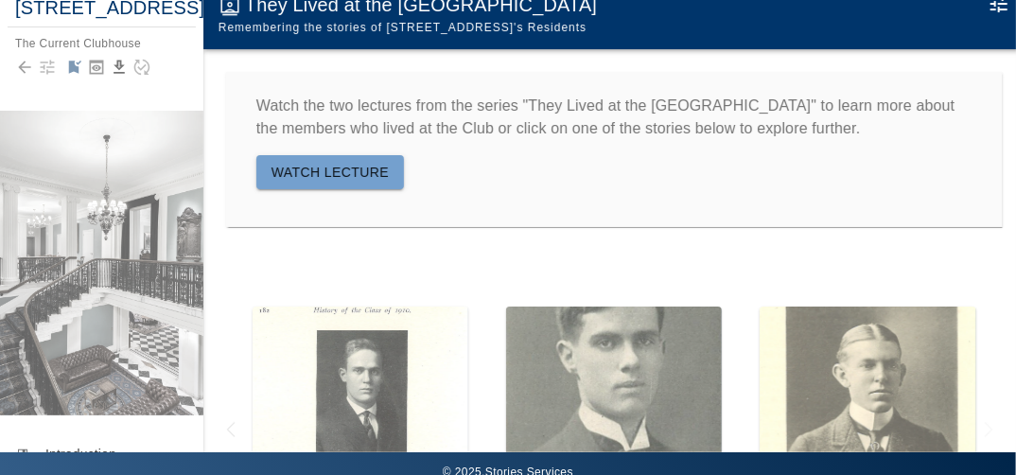
scroll to position [0, 0]
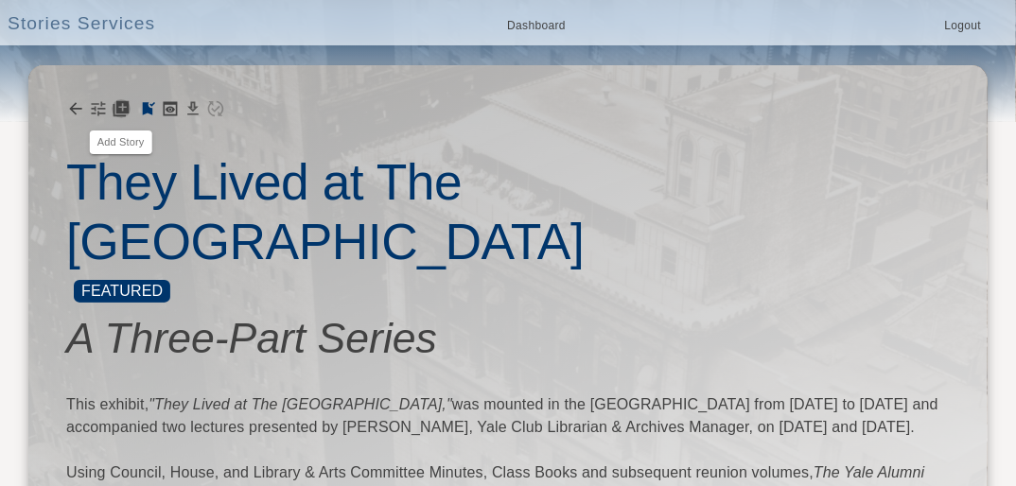
click at [124, 103] on icon "Add Story" at bounding box center [122, 108] width 16 height 16
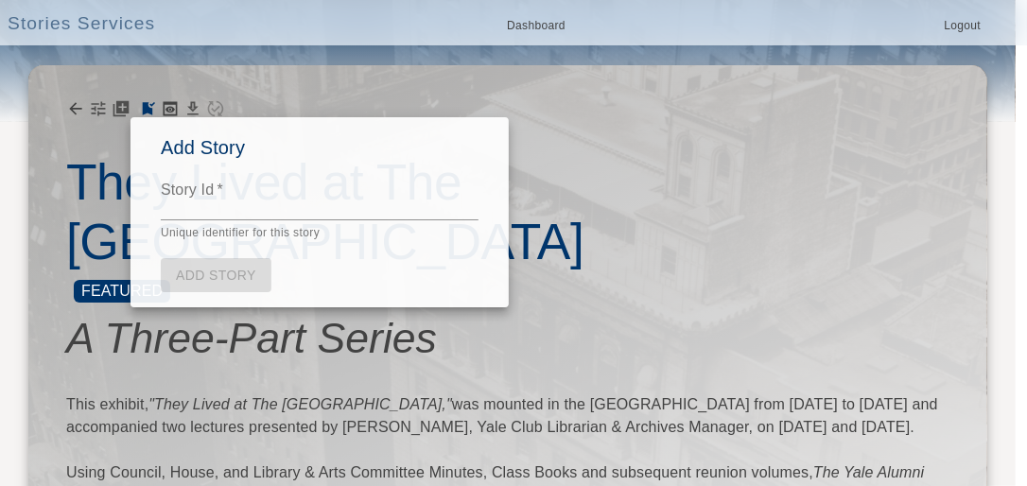
click at [216, 204] on textarea "Story Id   *" at bounding box center [320, 205] width 318 height 22
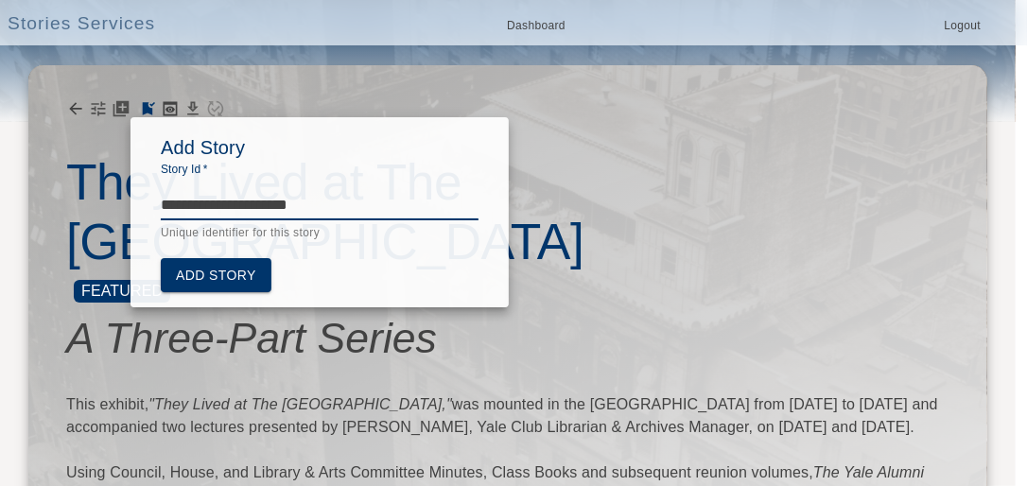
type textarea "**********"
click at [236, 273] on link "Add Story" at bounding box center [216, 275] width 111 height 35
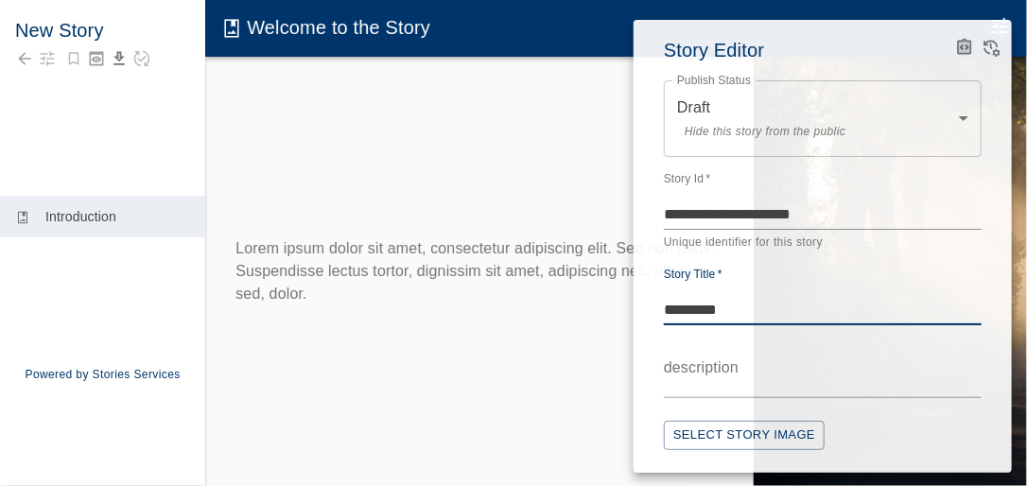
drag, startPoint x: 742, startPoint y: 307, endPoint x: 645, endPoint y: 306, distance: 96.5
click at [645, 306] on div "**********" at bounding box center [823, 246] width 378 height 453
type textarea "**********"
click at [717, 378] on textarea "description" at bounding box center [823, 383] width 318 height 22
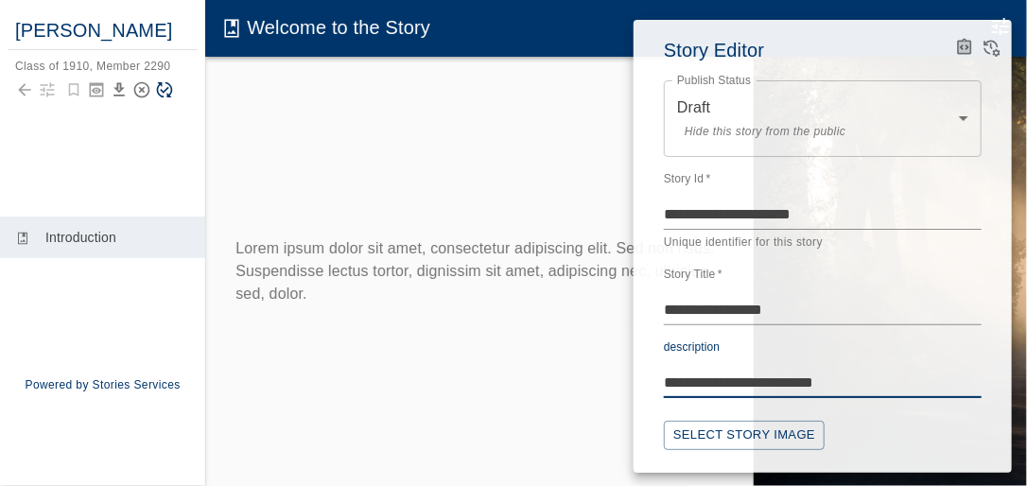
type textarea "**********"
click at [795, 429] on button "Select Story Image" at bounding box center [744, 435] width 161 height 29
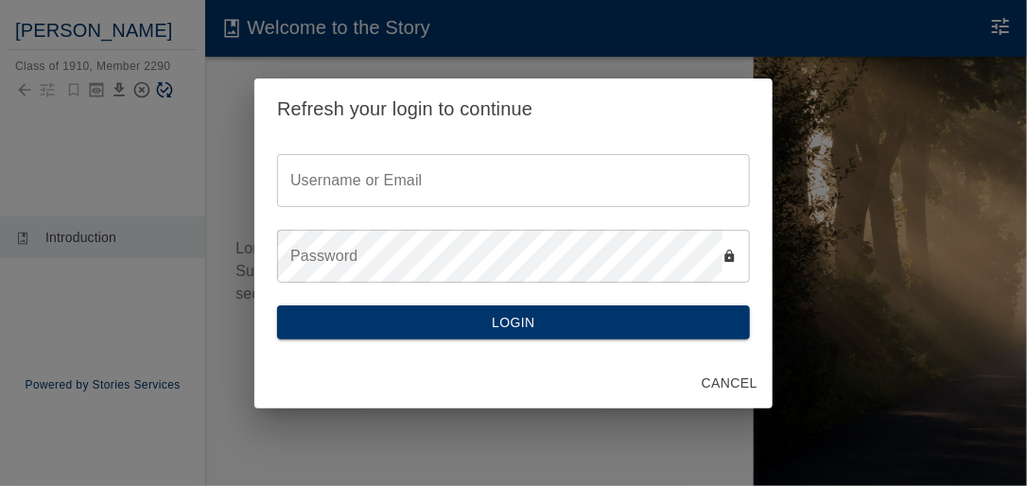
type input "********"
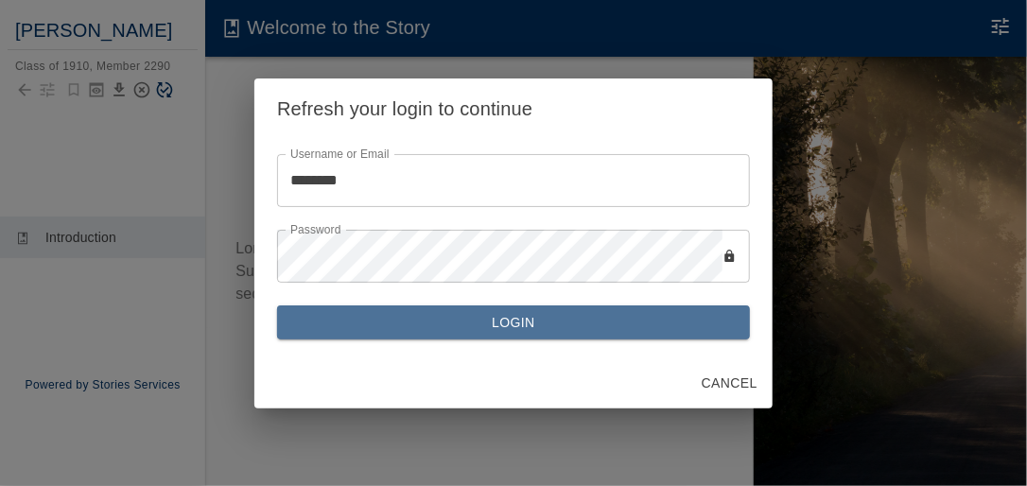
click at [526, 325] on button "Login" at bounding box center [513, 323] width 473 height 35
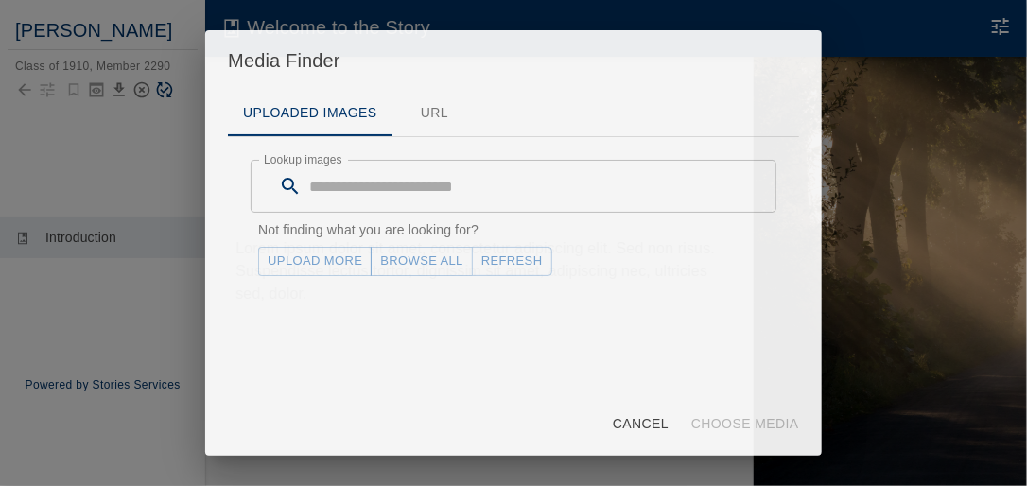
click at [348, 255] on link "Upload More" at bounding box center [315, 261] width 114 height 29
click at [514, 262] on button "Refresh" at bounding box center [512, 261] width 80 height 29
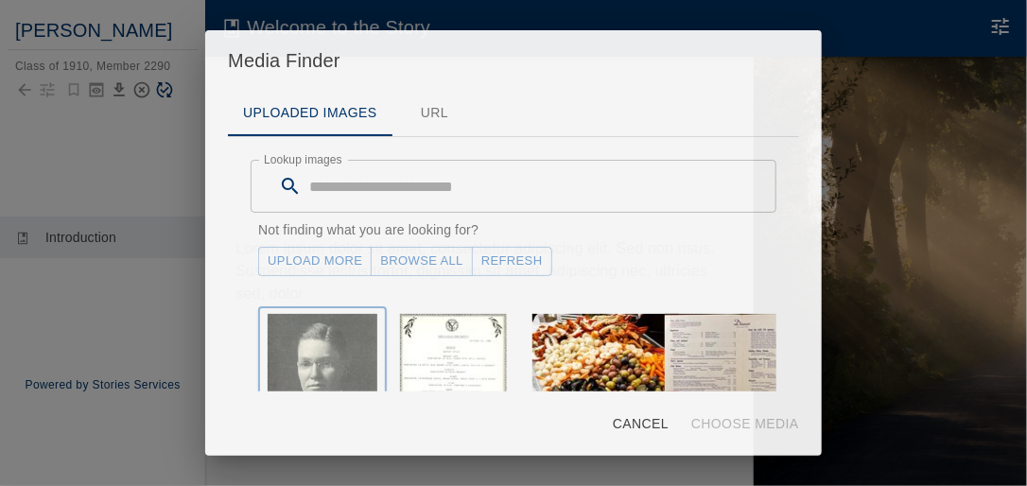
click at [339, 334] on img "button" at bounding box center [323, 392] width 110 height 156
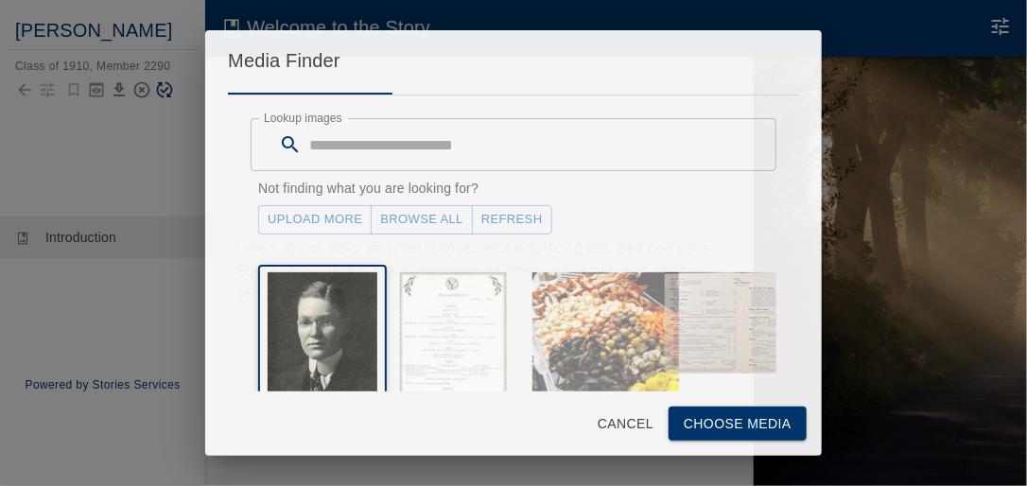
scroll to position [76, 0]
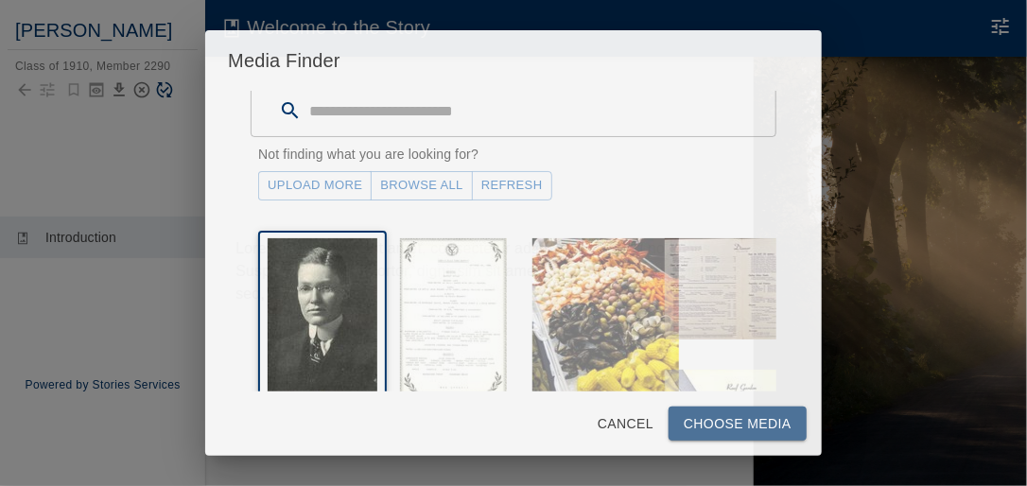
click at [752, 424] on button "Choose Media" at bounding box center [738, 424] width 138 height 35
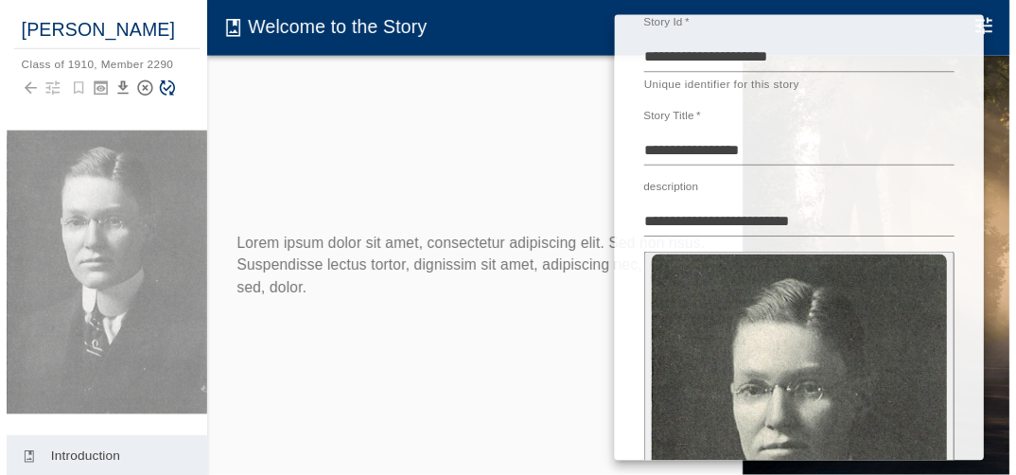
scroll to position [434, 0]
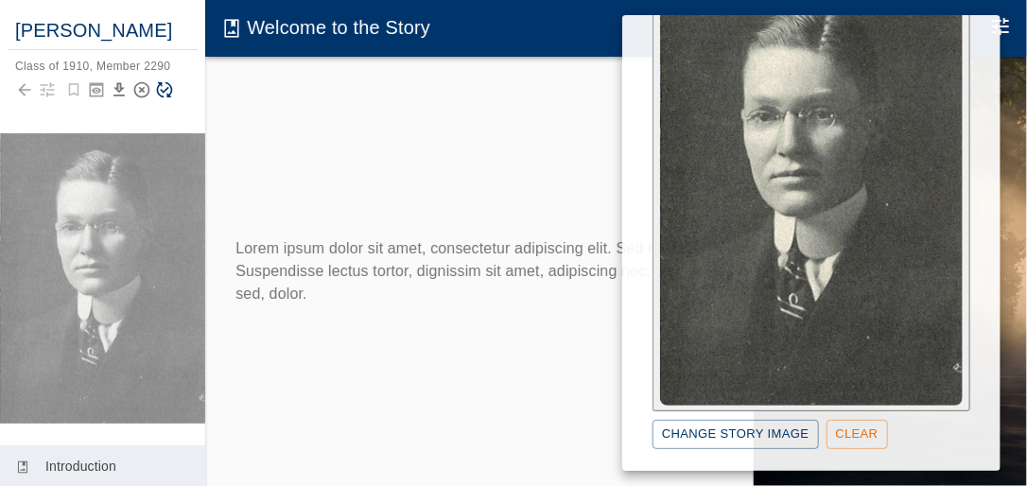
click at [340, 150] on div at bounding box center [513, 243] width 1027 height 486
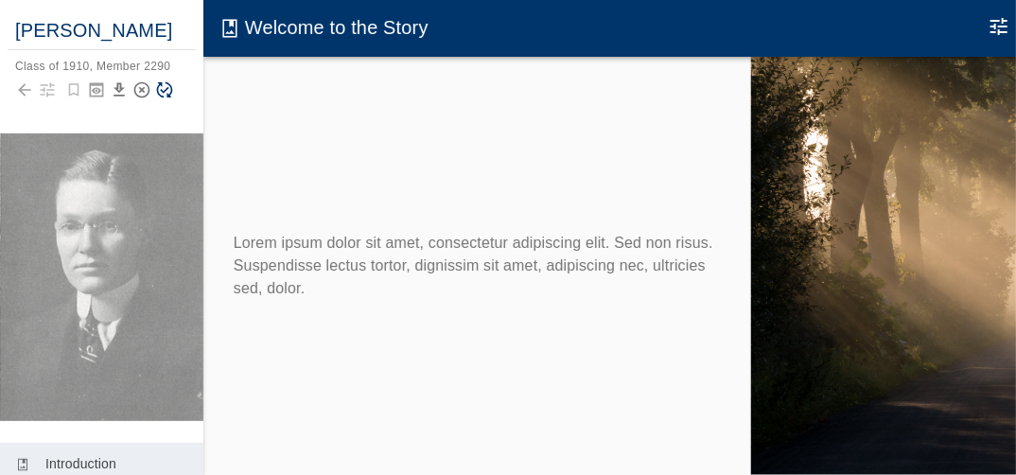
click at [166, 98] on icon "Save Story" at bounding box center [165, 90] width 16 height 16
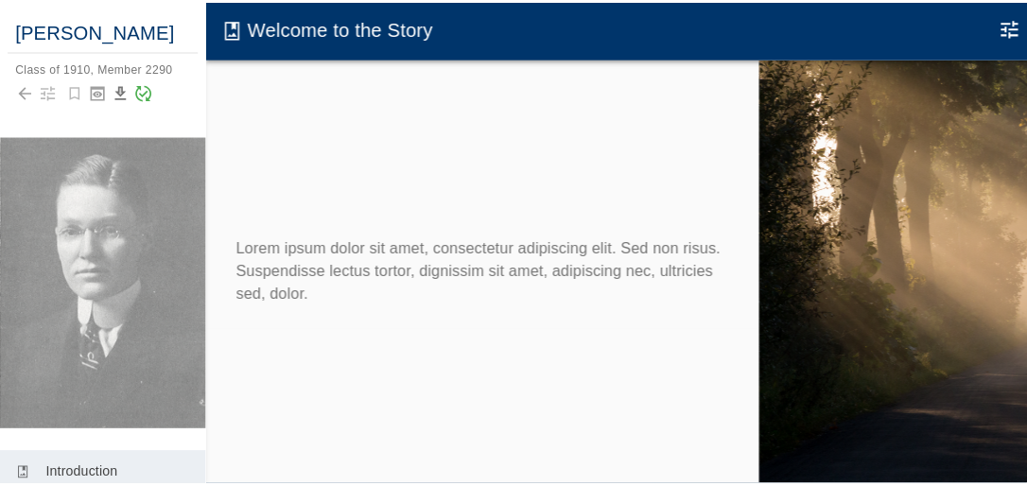
scroll to position [76, 0]
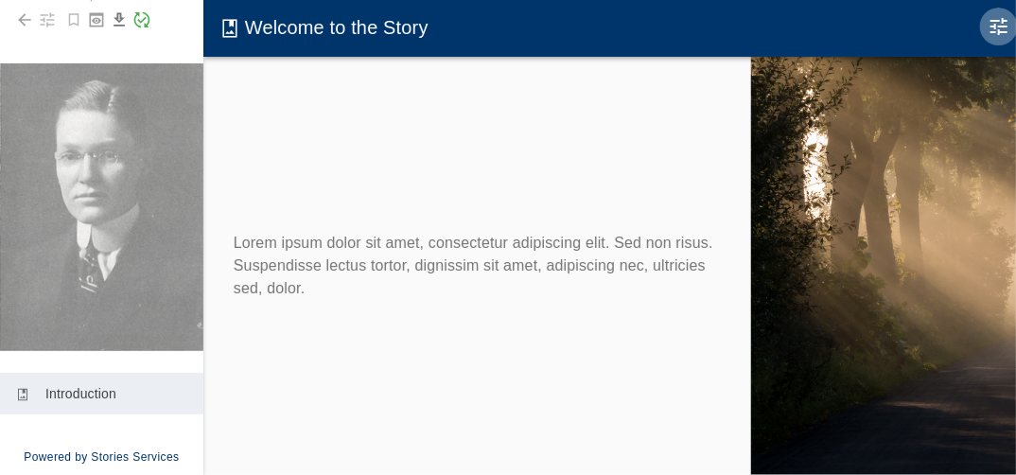
click at [1001, 28] on icon "Edit Moment" at bounding box center [998, 26] width 23 height 23
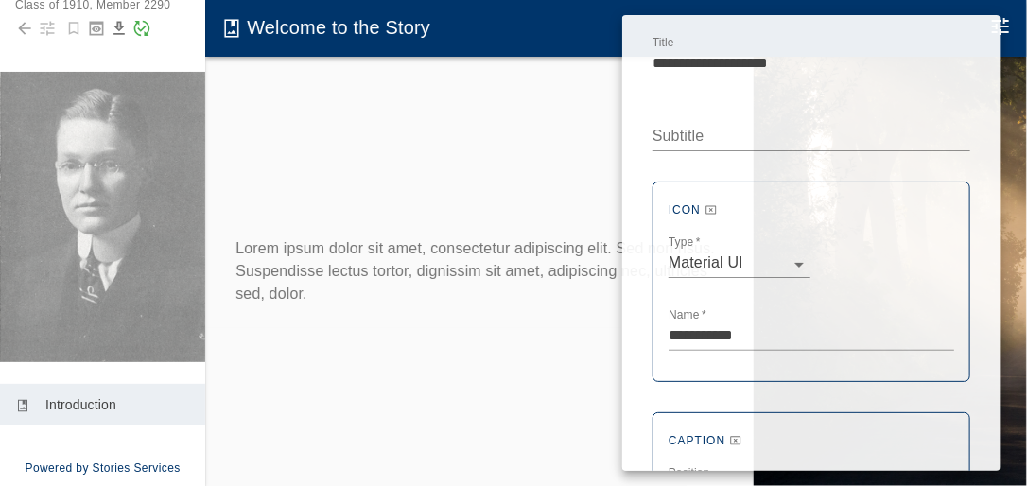
scroll to position [0, 0]
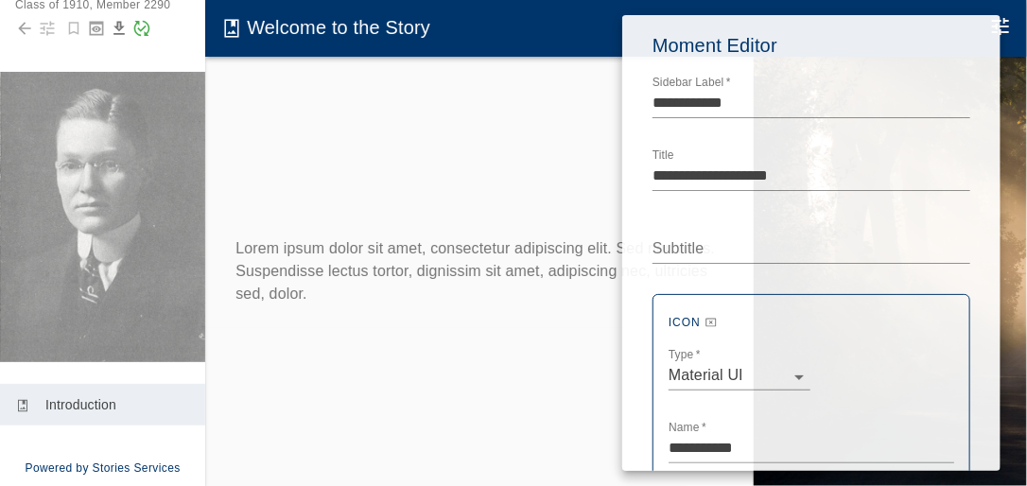
click at [515, 141] on div at bounding box center [513, 243] width 1027 height 486
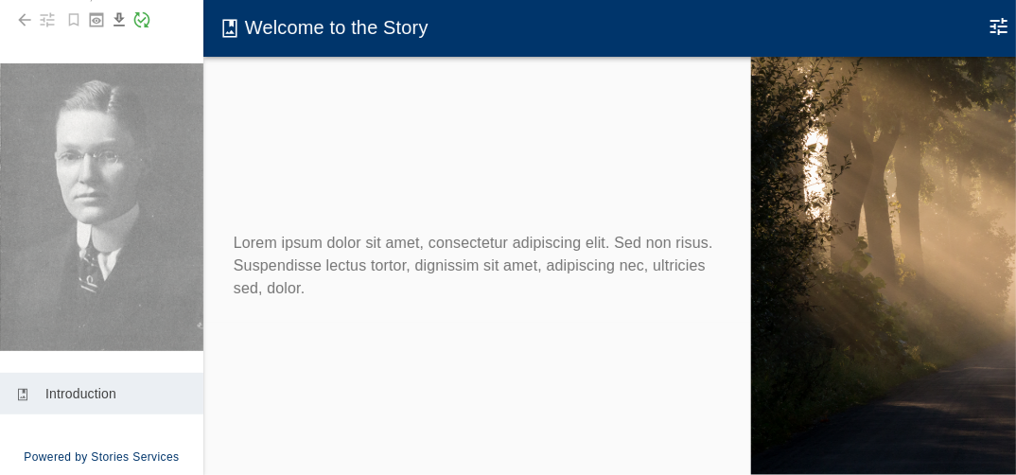
click at [1003, 20] on icon "Edit Moment" at bounding box center [998, 26] width 23 height 23
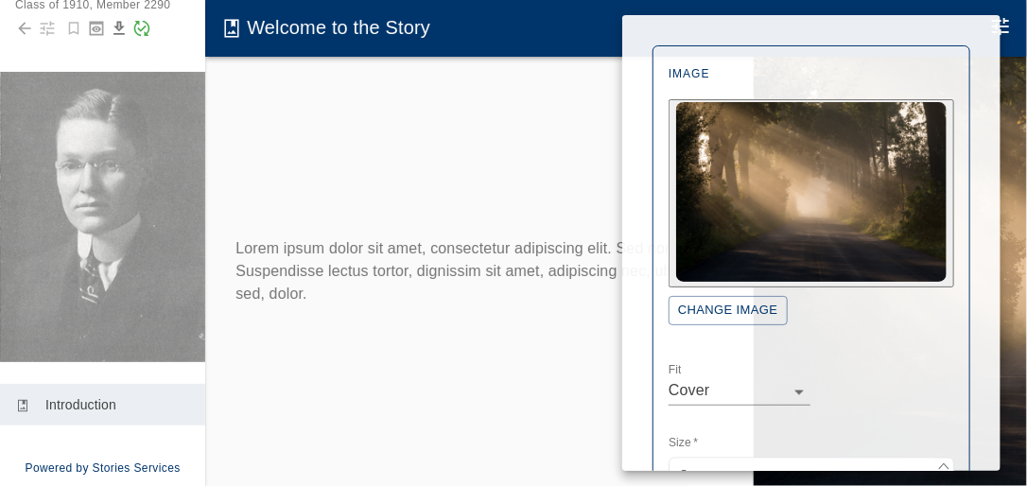
scroll to position [1096, 0]
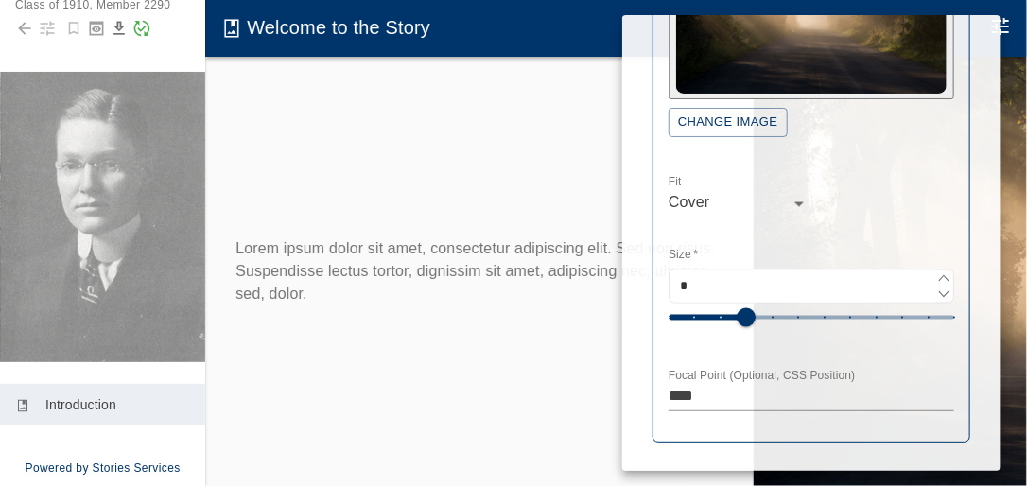
click at [49, 44] on div at bounding box center [513, 243] width 1027 height 486
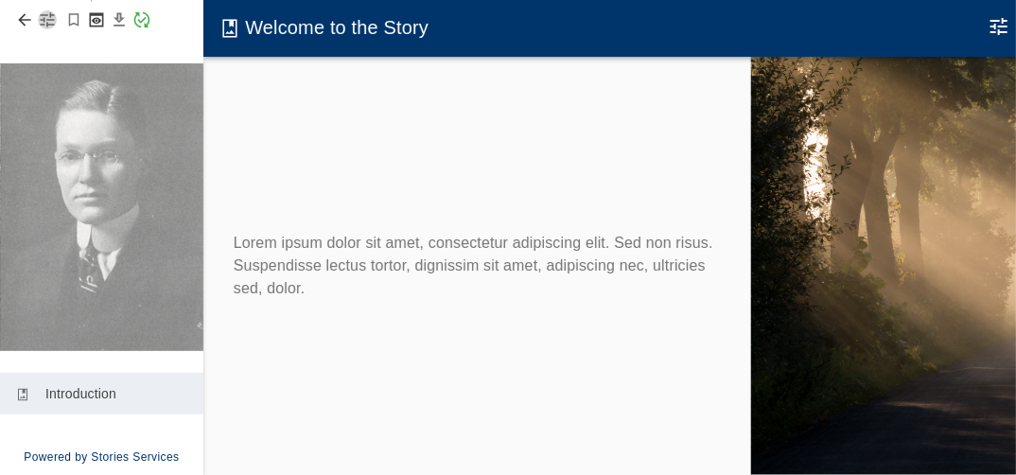
click at [49, 29] on icon "button" at bounding box center [47, 19] width 19 height 19
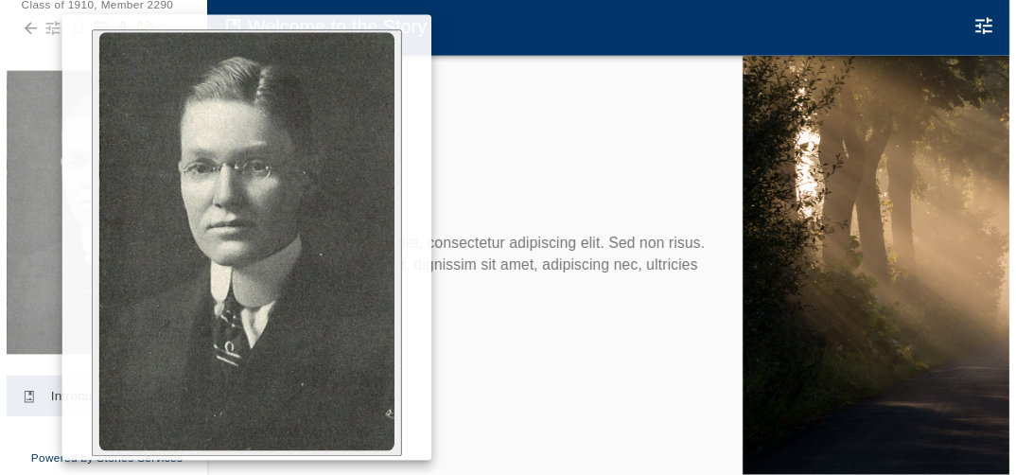
scroll to position [434, 0]
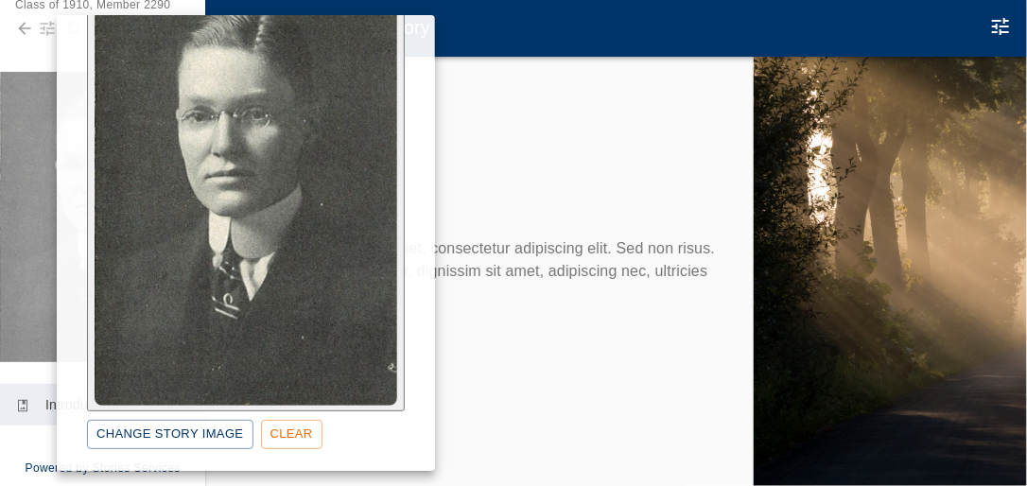
click at [296, 428] on button "Clear" at bounding box center [291, 434] width 61 height 29
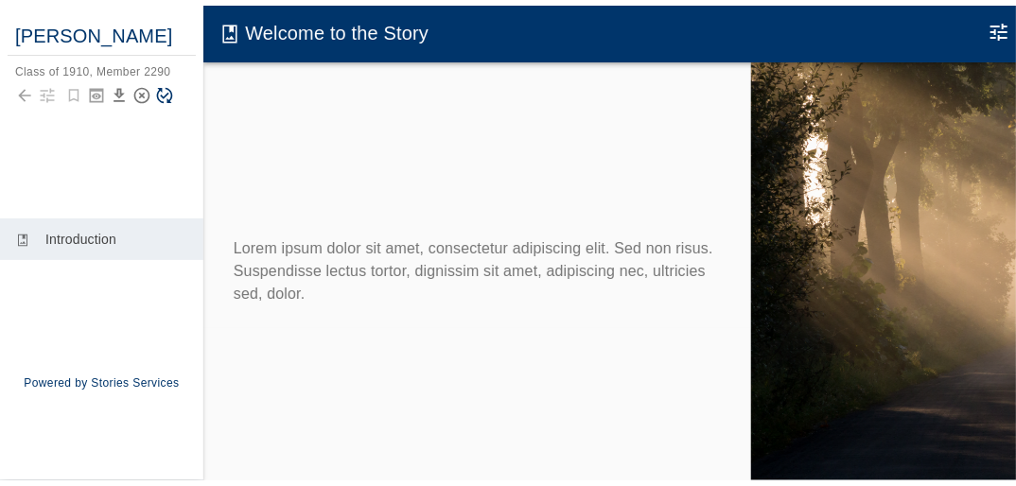
scroll to position [0, 0]
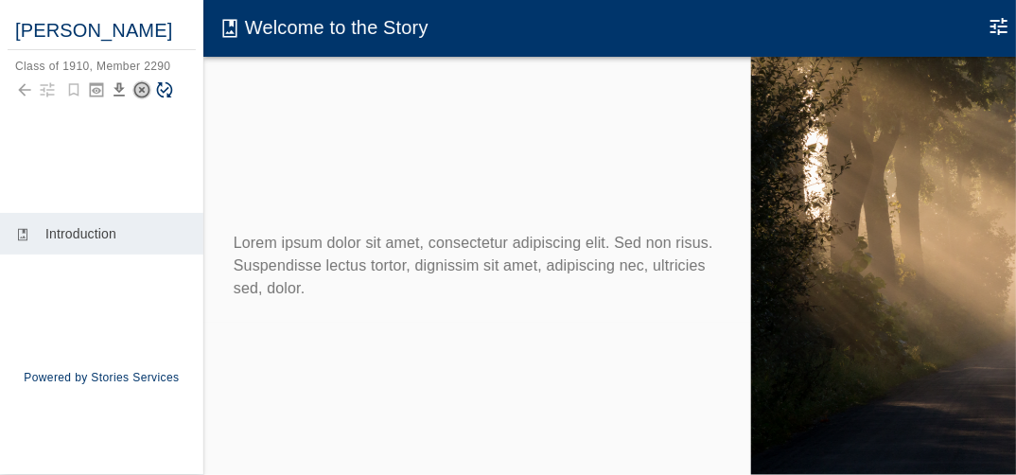
click at [143, 85] on icon "Reset Story" at bounding box center [141, 89] width 19 height 19
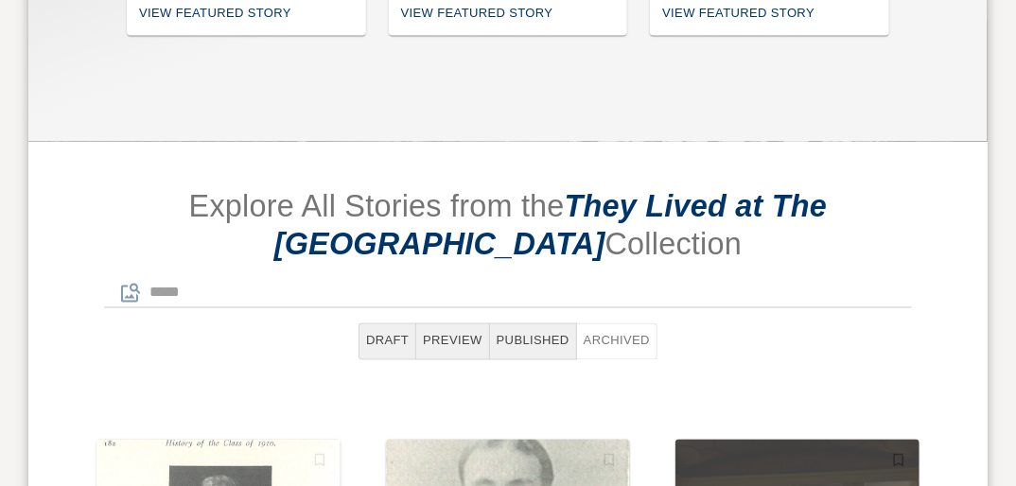
scroll to position [1211, 0]
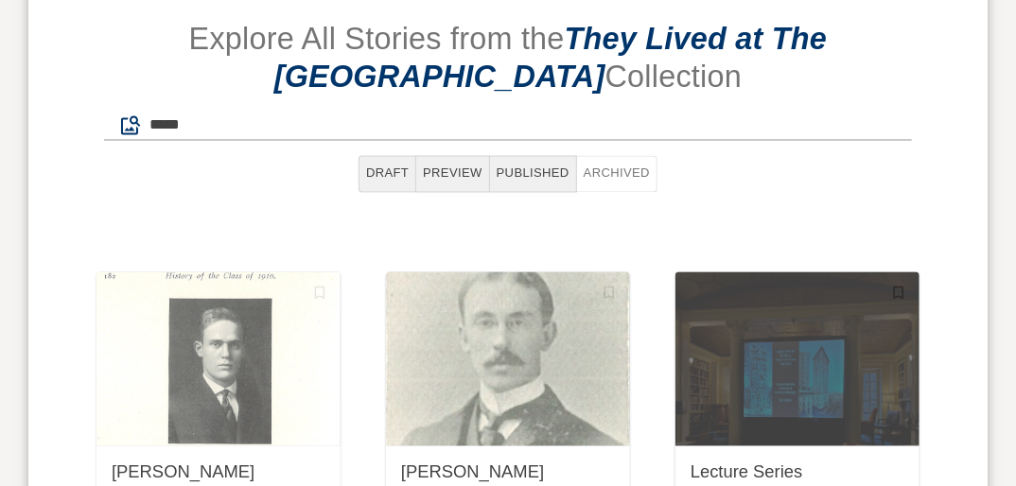
click at [272, 111] on input "*****" at bounding box center [530, 126] width 762 height 30
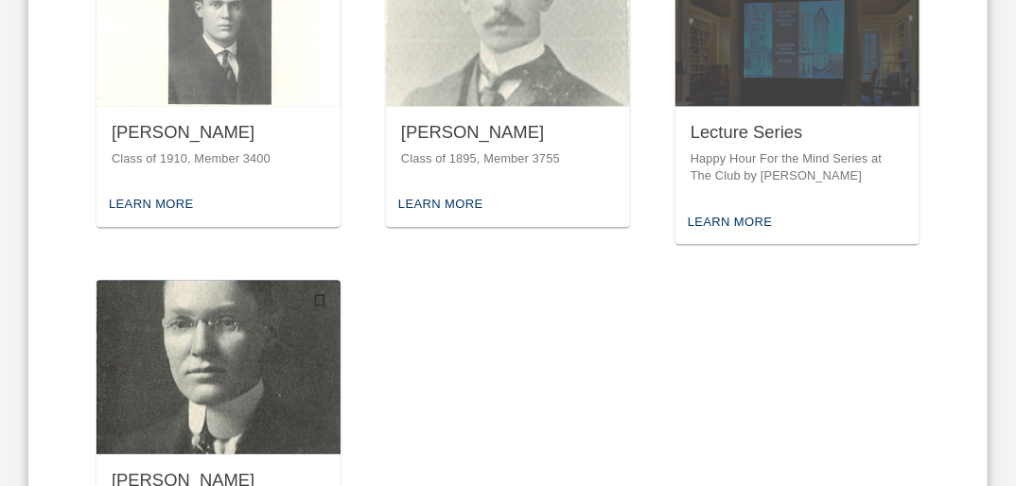
scroll to position [1569, 0]
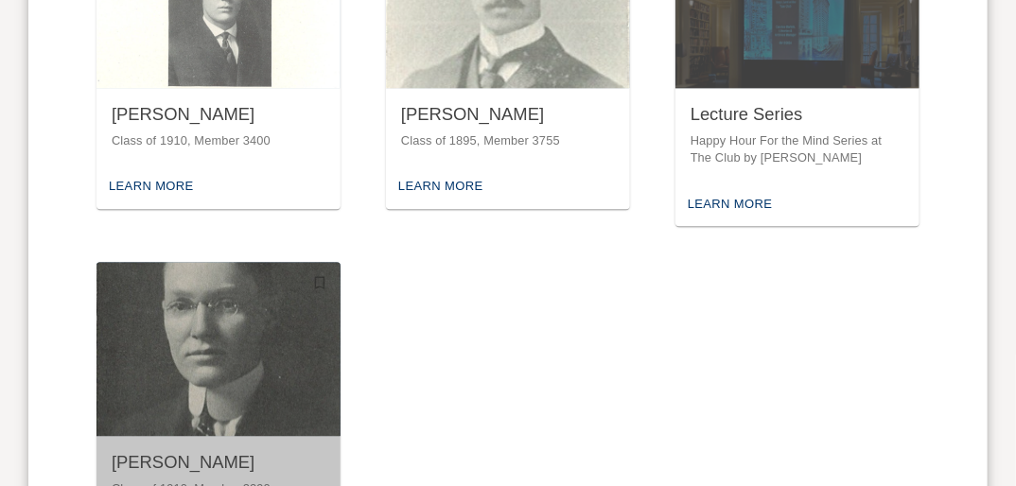
click at [285, 290] on img "button" at bounding box center [218, 349] width 244 height 174
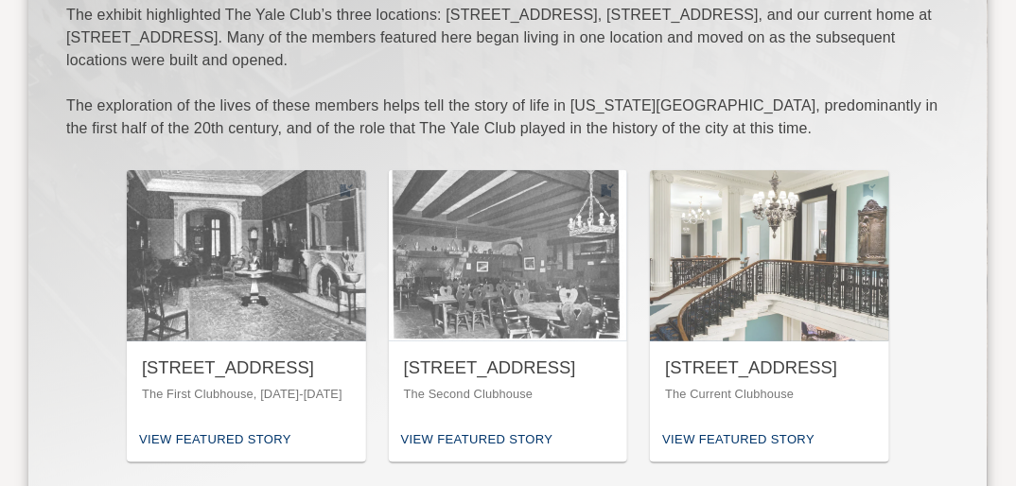
scroll to position [643, 0]
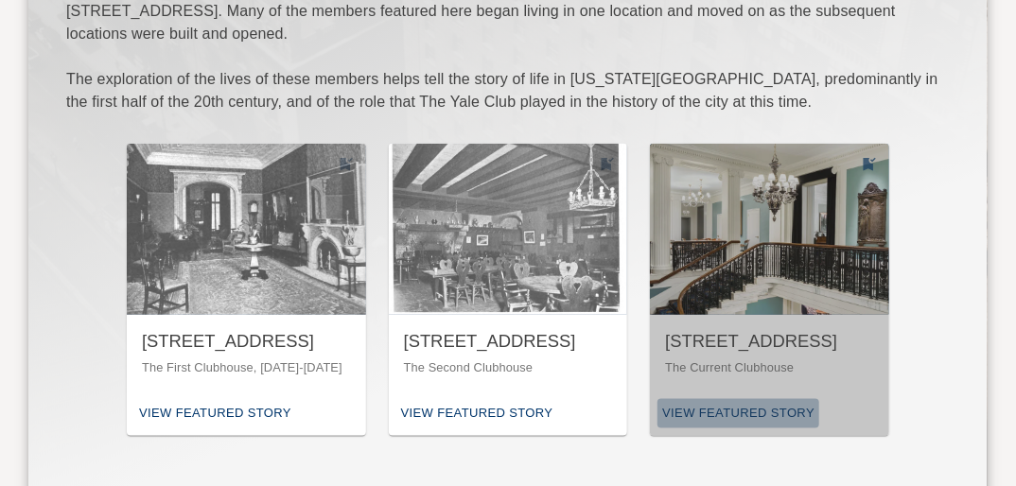
click at [725, 399] on div "View Featured Story" at bounding box center [738, 413] width 162 height 29
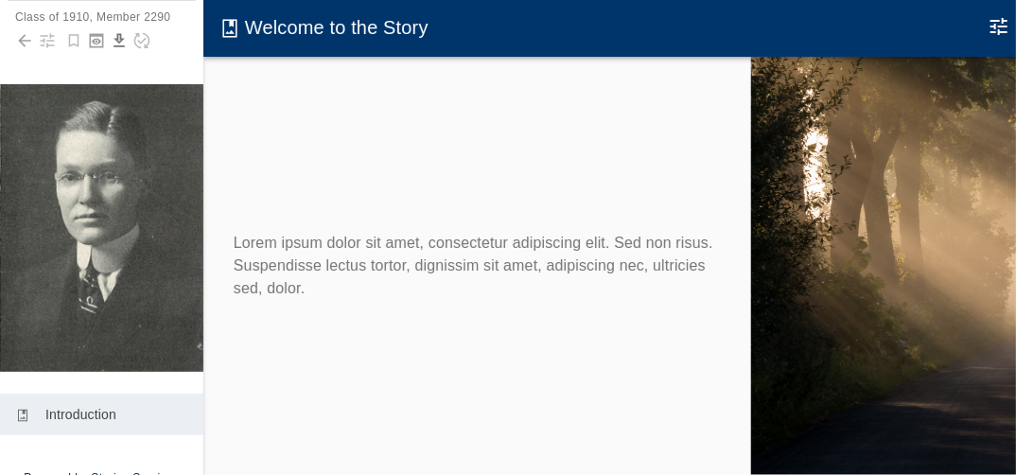
scroll to position [76, 0]
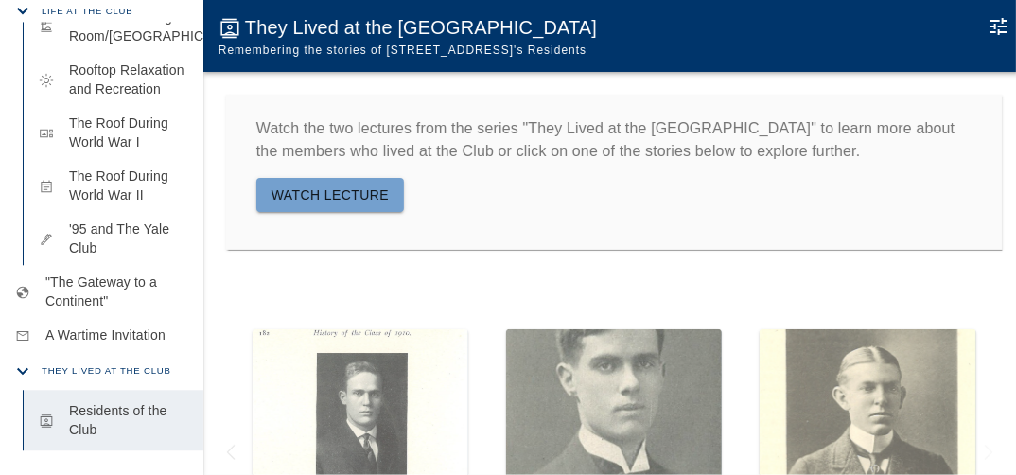
scroll to position [1561, 0]
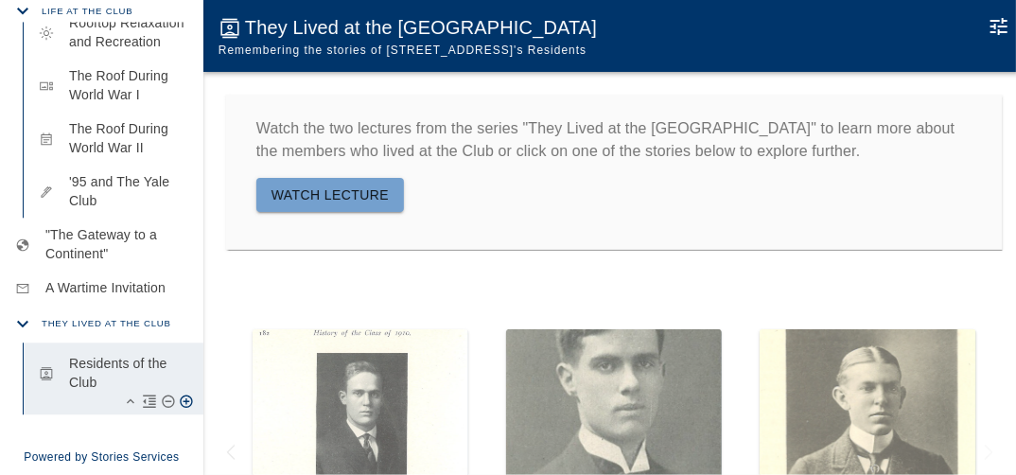
click at [140, 385] on p "Residents of the Club" at bounding box center [128, 373] width 119 height 38
drag, startPoint x: 264, startPoint y: 291, endPoint x: 254, endPoint y: 292, distance: 9.5
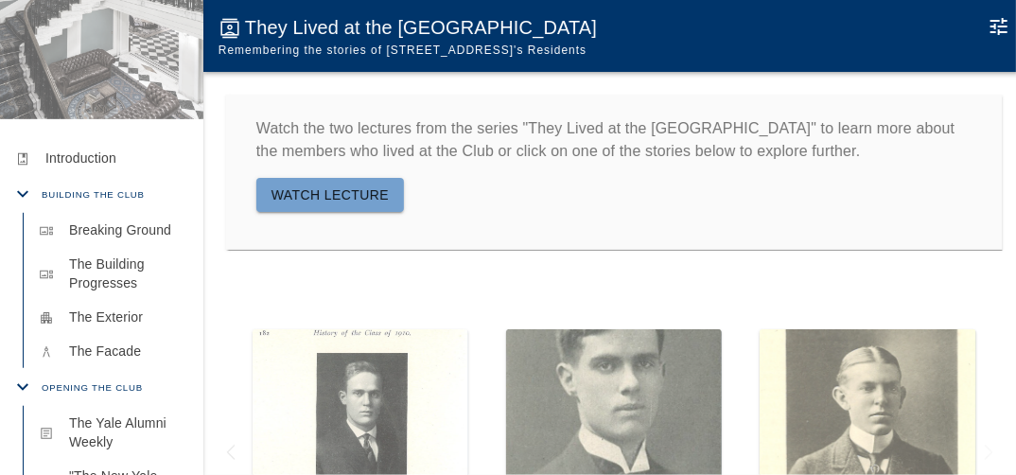
scroll to position [0, 0]
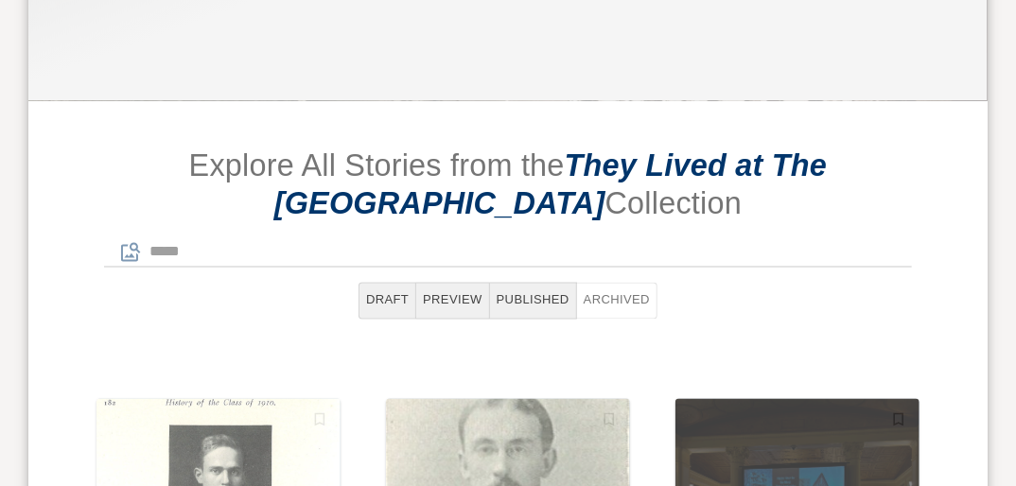
scroll to position [1097, 0]
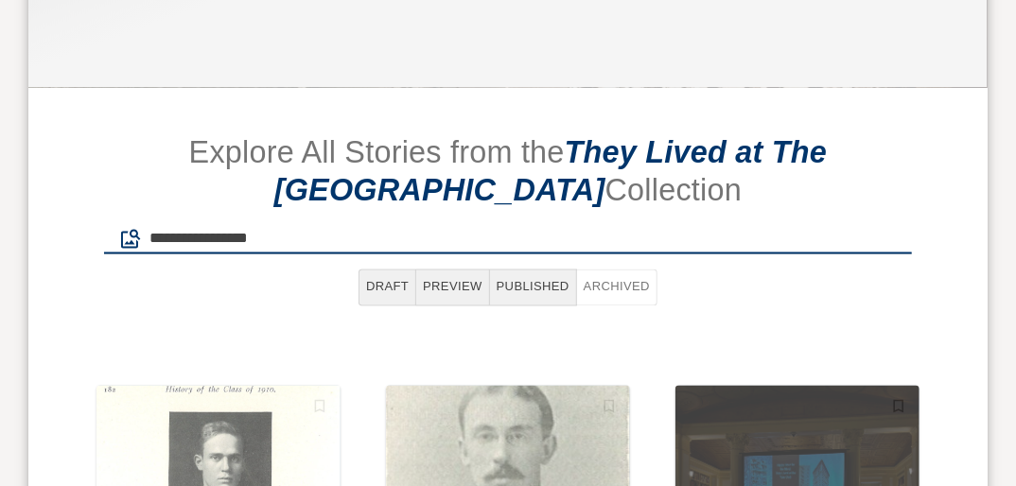
type input "**********"
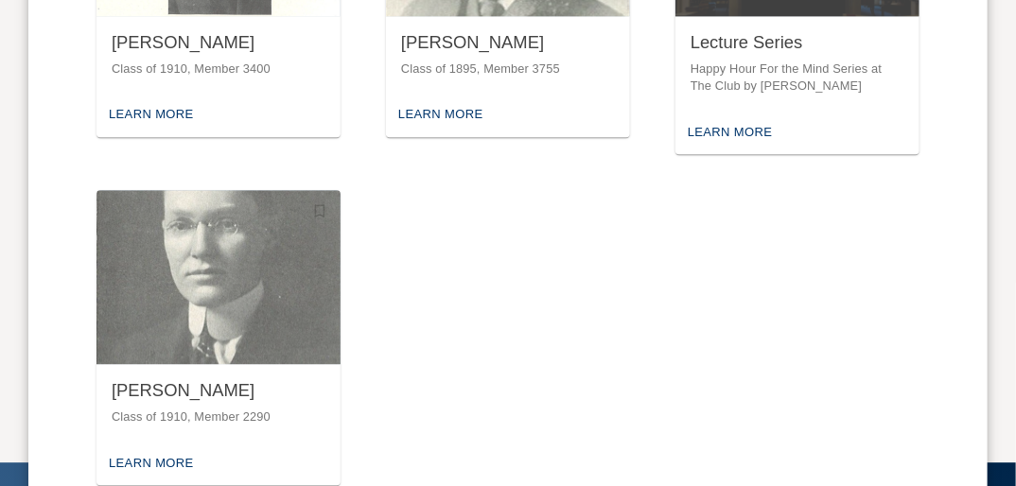
scroll to position [1653, 0]
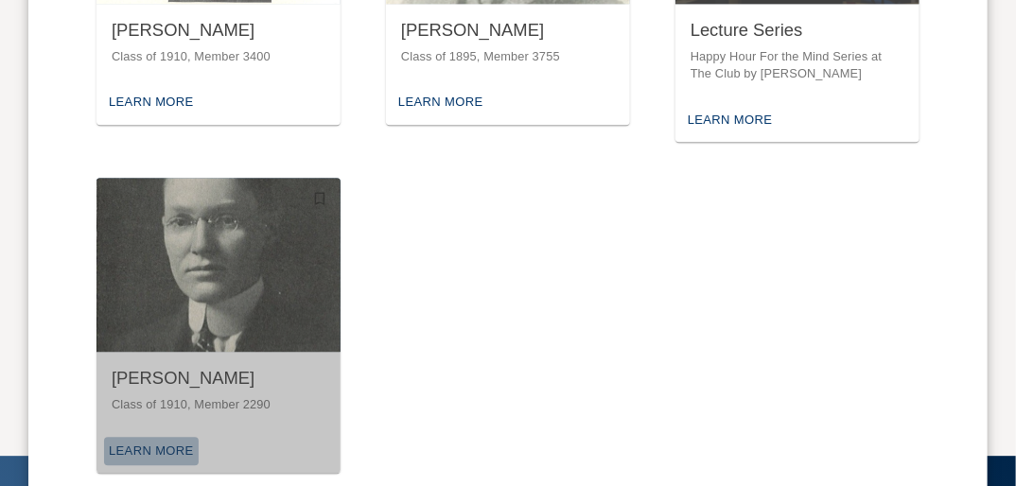
click at [177, 437] on div "Learn More" at bounding box center [151, 451] width 95 height 29
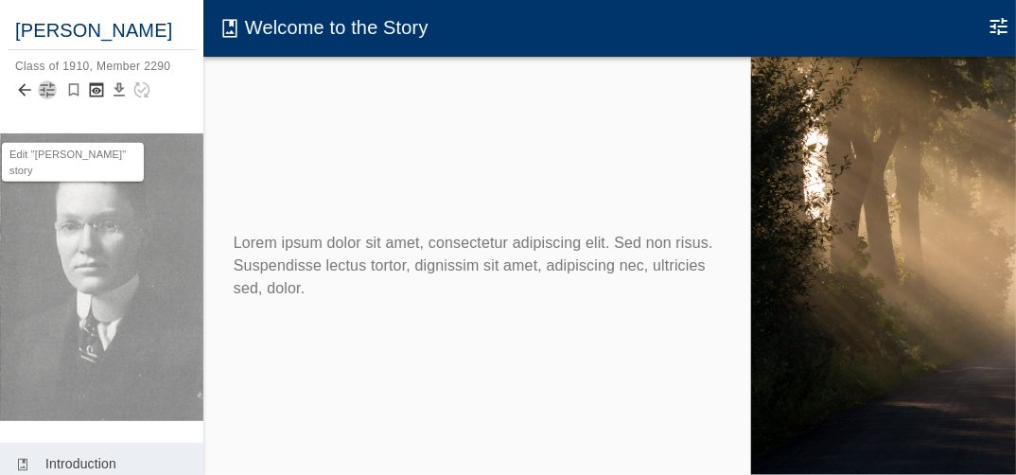
click at [47, 99] on icon "button" at bounding box center [47, 89] width 19 height 19
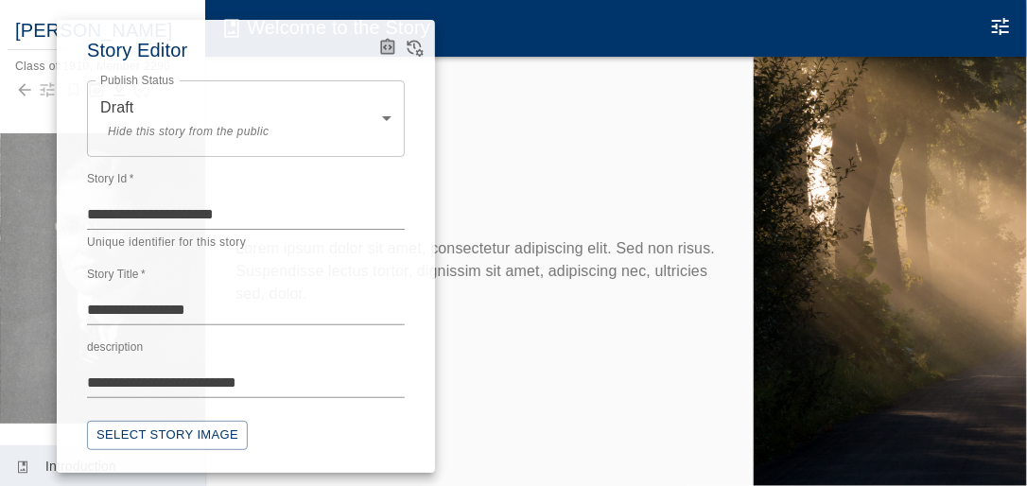
click at [533, 144] on div at bounding box center [513, 243] width 1027 height 486
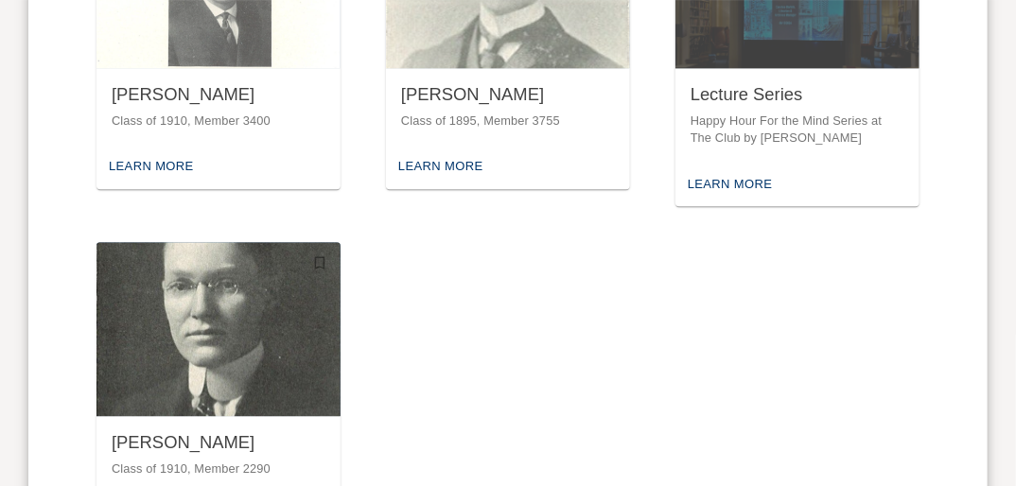
scroll to position [1657, 0]
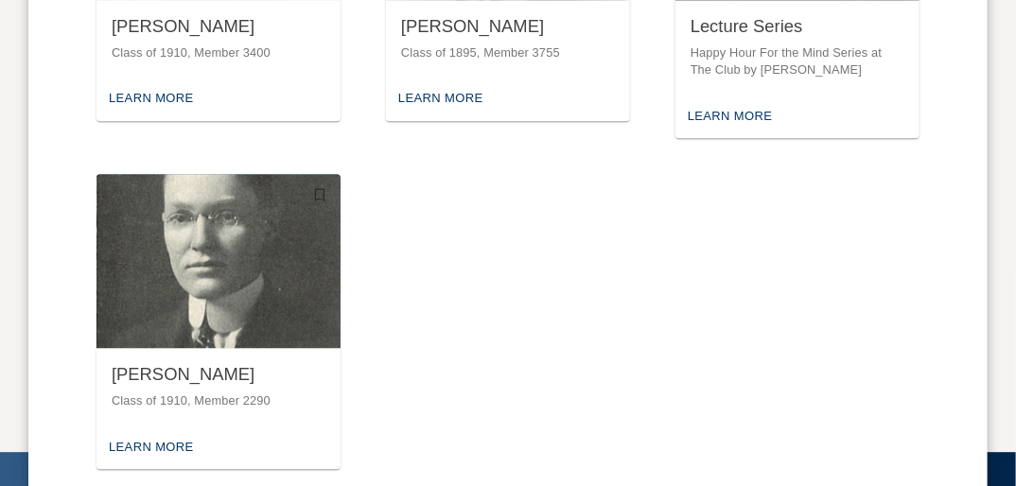
click at [193, 363] on div "[PERSON_NAME]" at bounding box center [219, 375] width 214 height 24
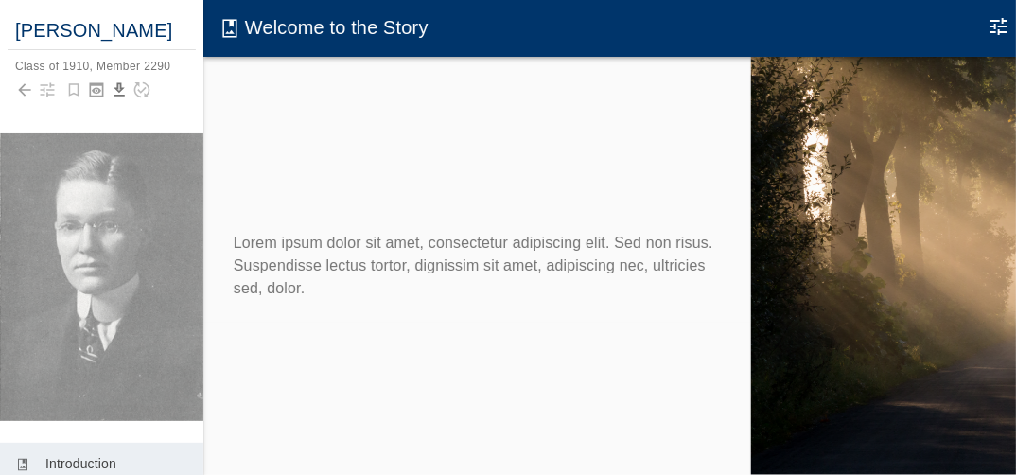
click at [995, 19] on icon "Edit Moment" at bounding box center [998, 26] width 23 height 23
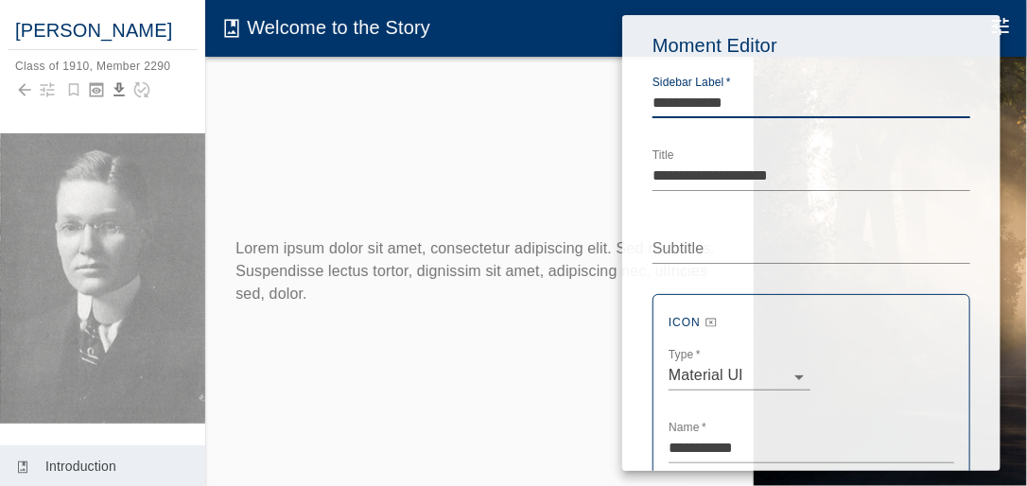
drag, startPoint x: 749, startPoint y: 99, endPoint x: 654, endPoint y: 99, distance: 95.5
click at [654, 99] on textarea "**********" at bounding box center [812, 103] width 318 height 22
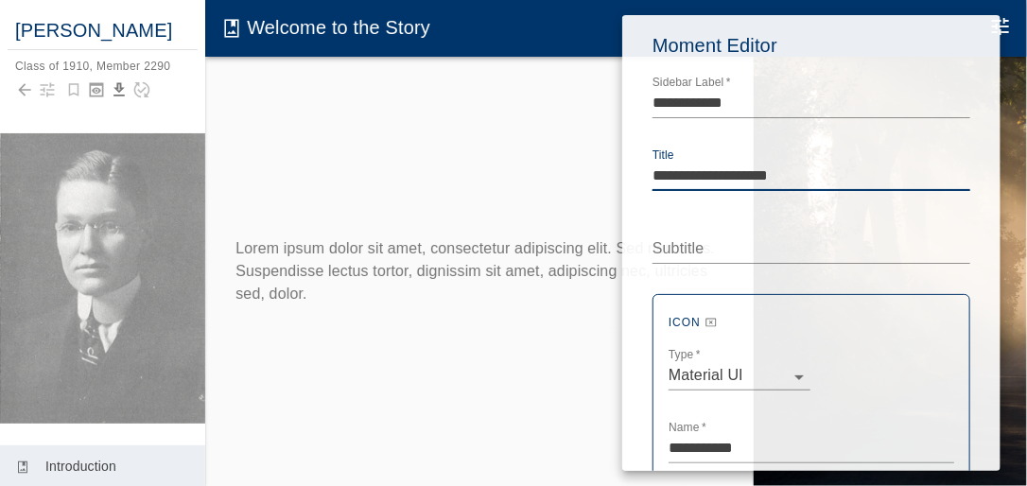
drag, startPoint x: 810, startPoint y: 172, endPoint x: 643, endPoint y: 178, distance: 166.6
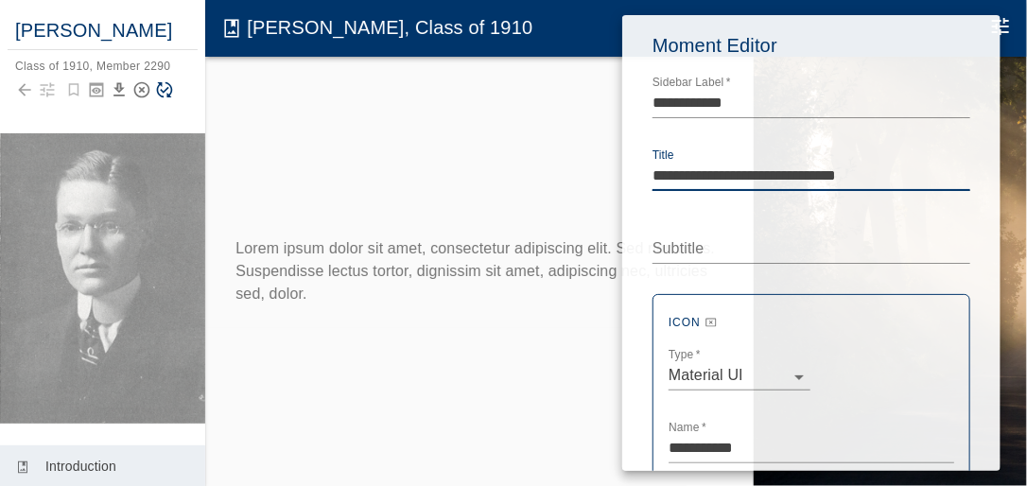
type textarea "**********"
click at [690, 246] on textarea "Subtitle" at bounding box center [812, 248] width 318 height 22
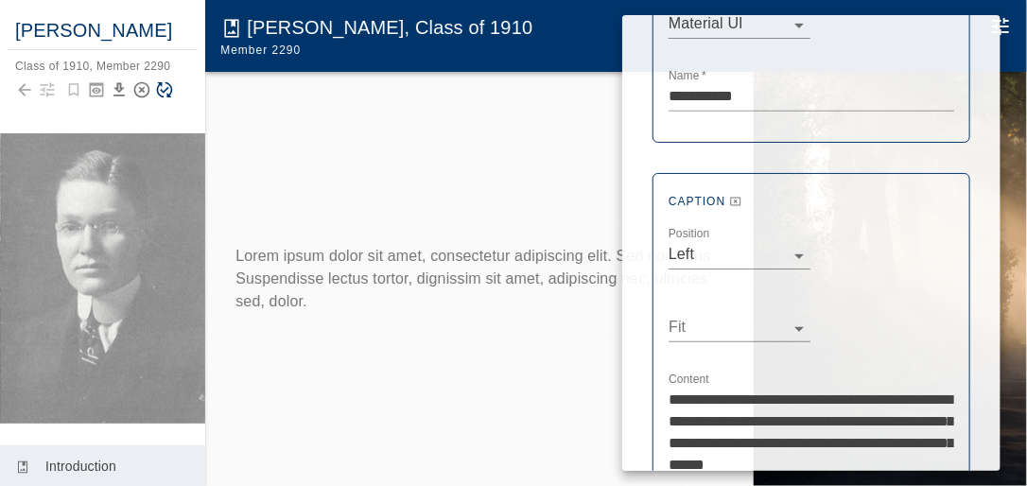
scroll to position [378, 0]
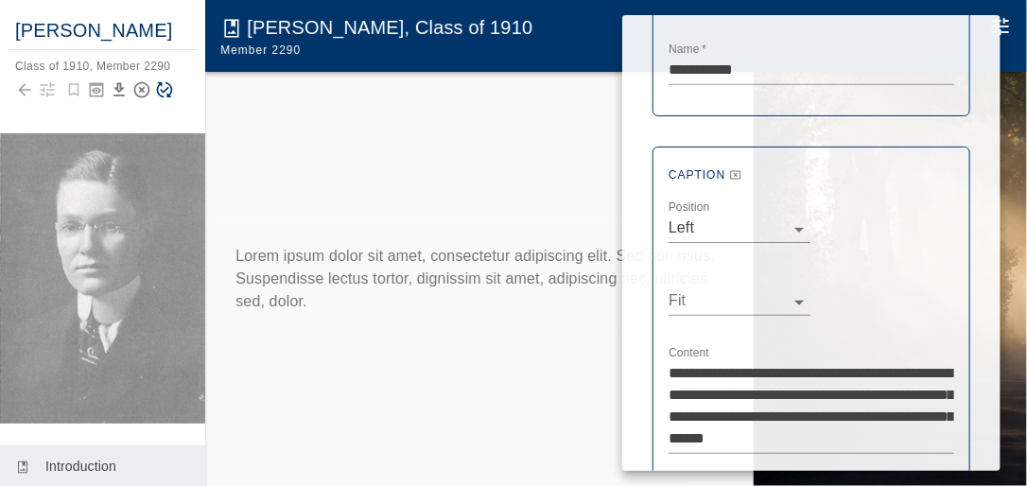
type textarea "**********"
click at [797, 227] on body "**********" at bounding box center [513, 262] width 1027 height 524
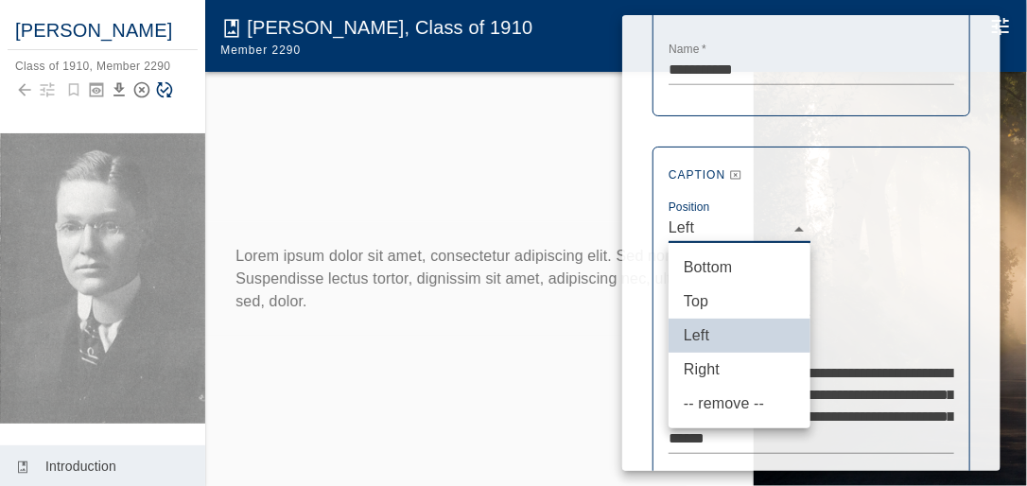
click at [706, 302] on li "Top" at bounding box center [740, 302] width 142 height 34
type input "***"
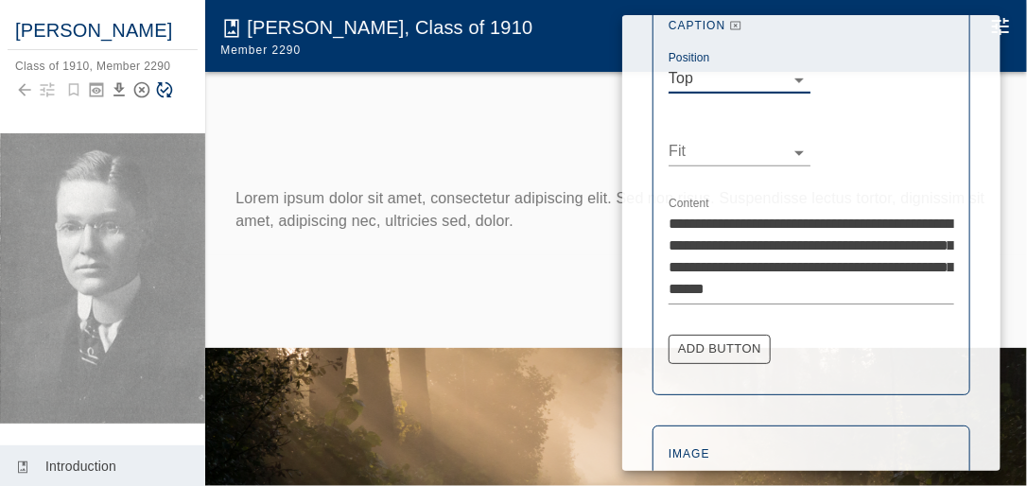
scroll to position [530, 0]
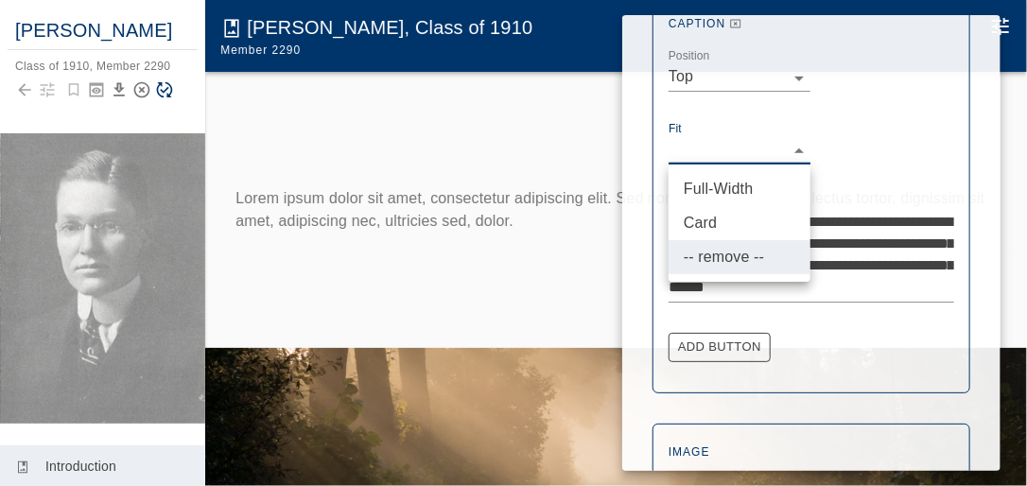
click at [798, 148] on body "**********" at bounding box center [513, 262] width 1027 height 524
click at [709, 219] on li "Card" at bounding box center [740, 223] width 142 height 34
type input "****"
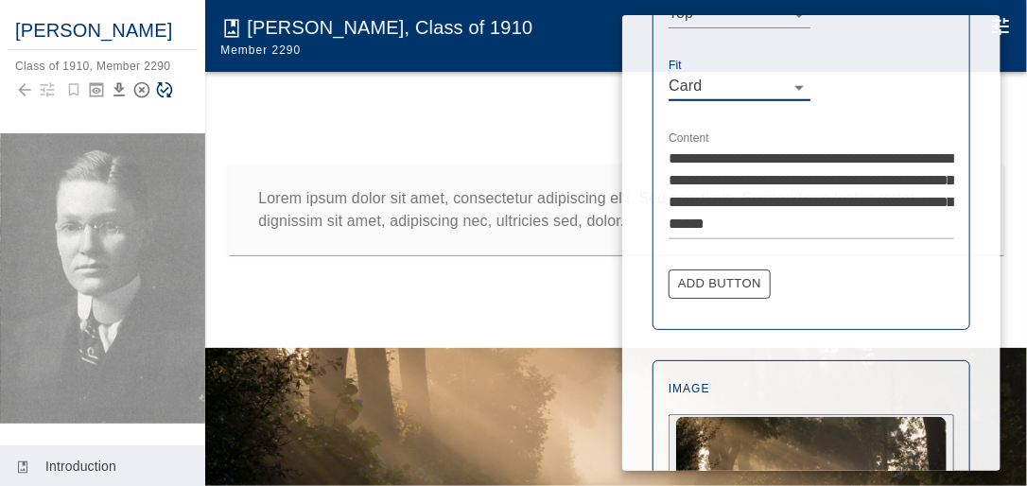
scroll to position [681, 0]
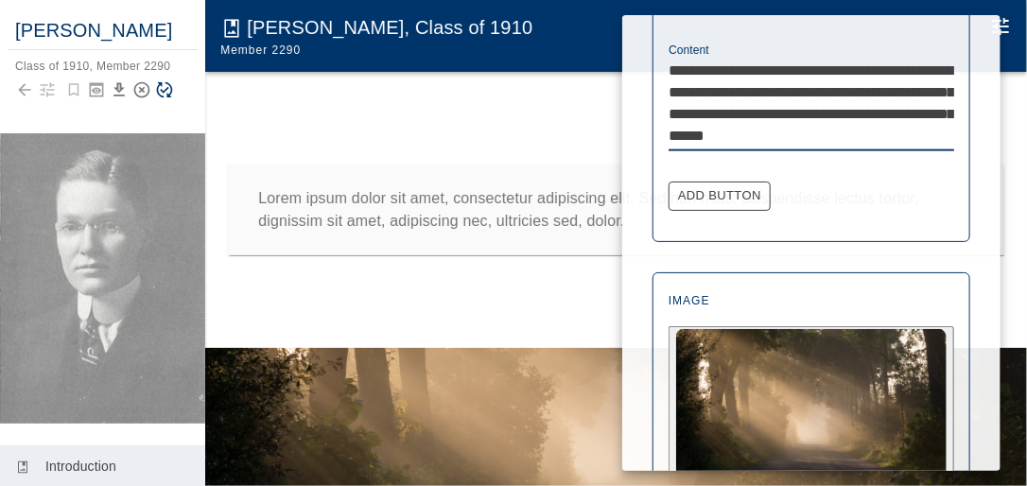
drag, startPoint x: 946, startPoint y: 135, endPoint x: 666, endPoint y: 72, distance: 287.1
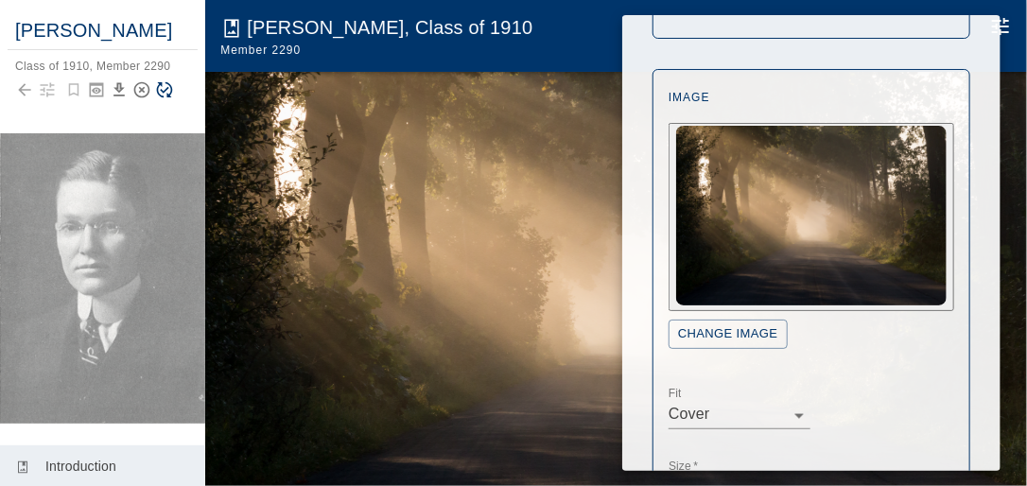
scroll to position [832, 0]
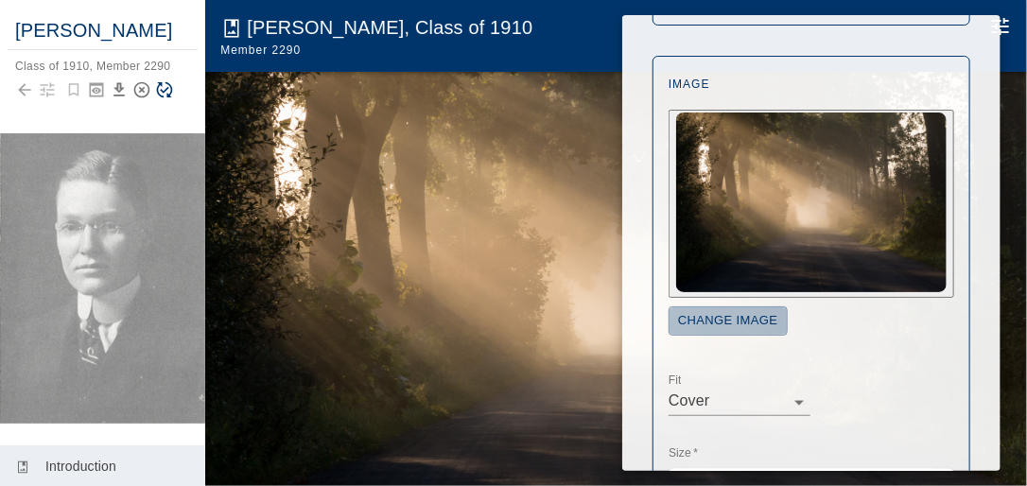
click at [730, 320] on button "Change Image" at bounding box center [728, 320] width 119 height 29
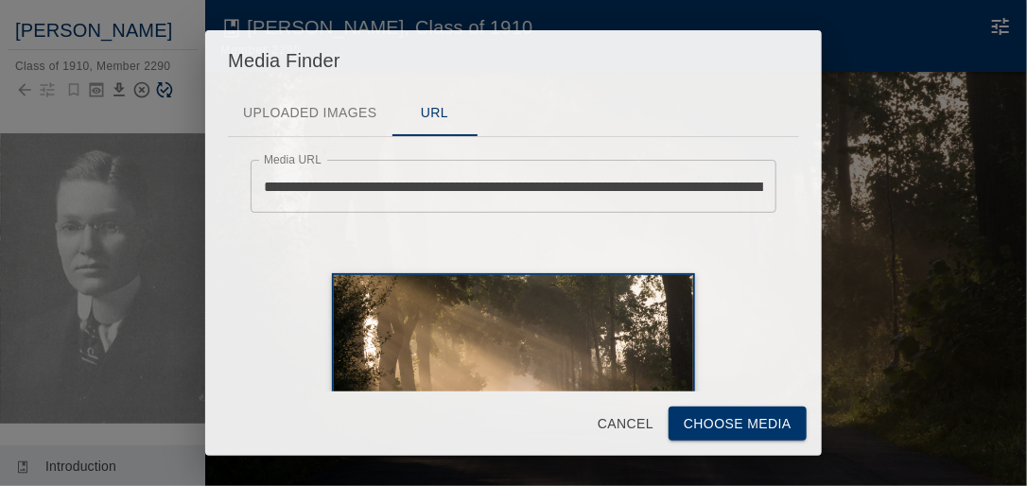
click at [329, 108] on button "Uploaded Images" at bounding box center [310, 113] width 164 height 45
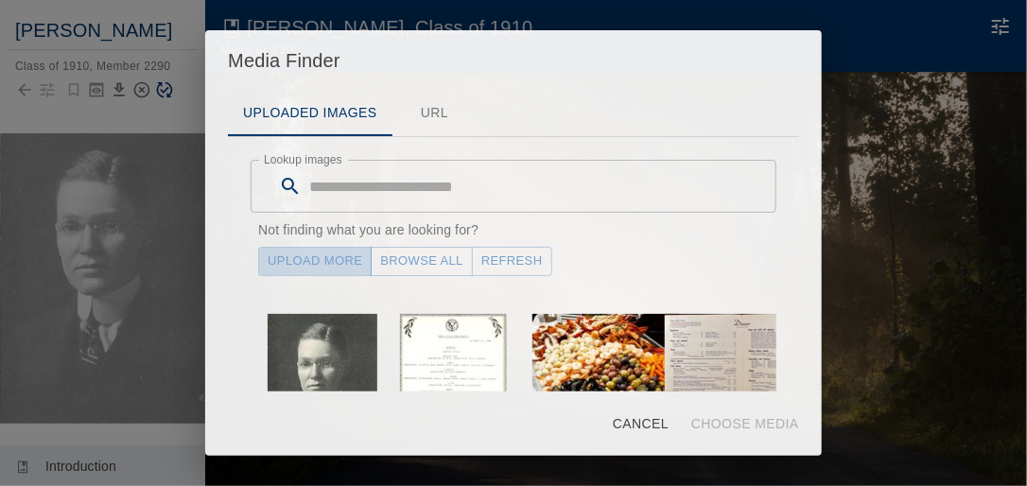
click at [340, 259] on link "Upload More" at bounding box center [315, 261] width 114 height 29
click at [495, 260] on button "Refresh" at bounding box center [512, 261] width 80 height 29
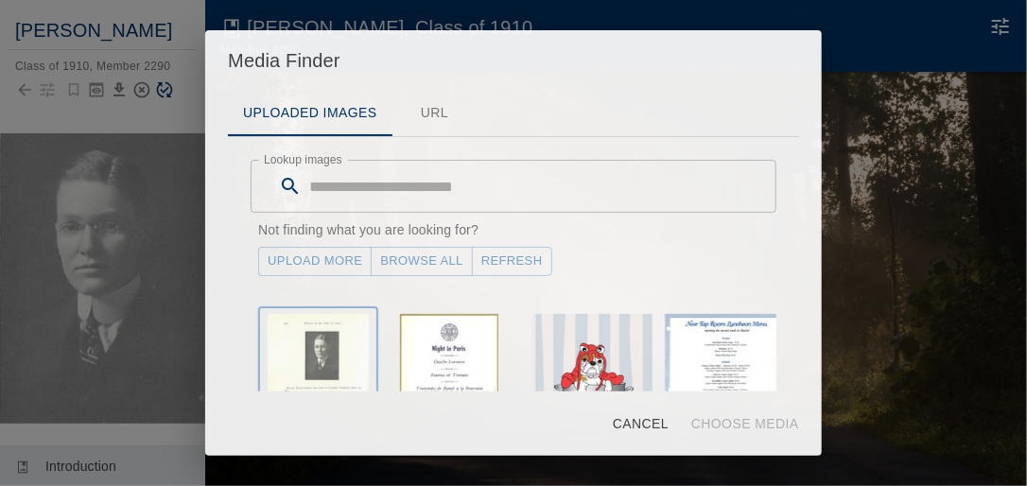
click at [328, 341] on img "button" at bounding box center [318, 392] width 101 height 156
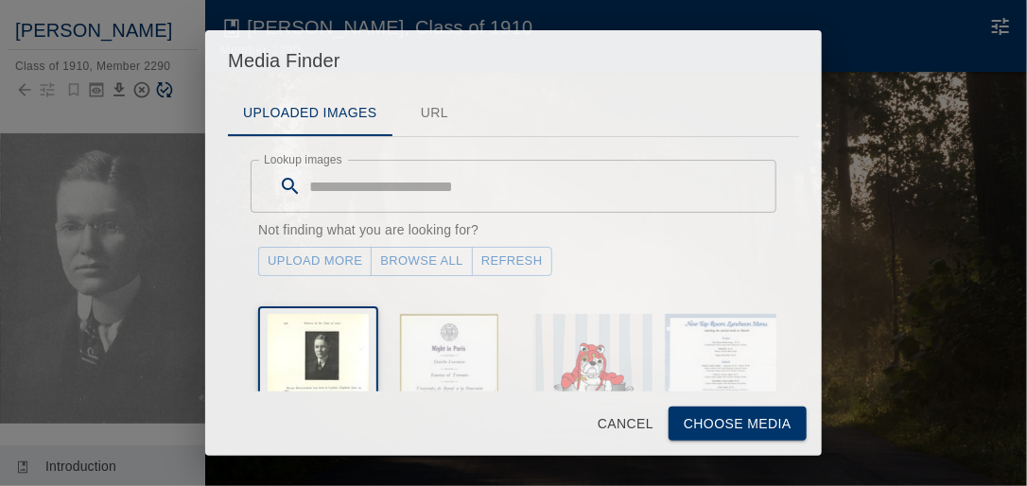
click at [735, 421] on button "Choose Media" at bounding box center [738, 424] width 138 height 35
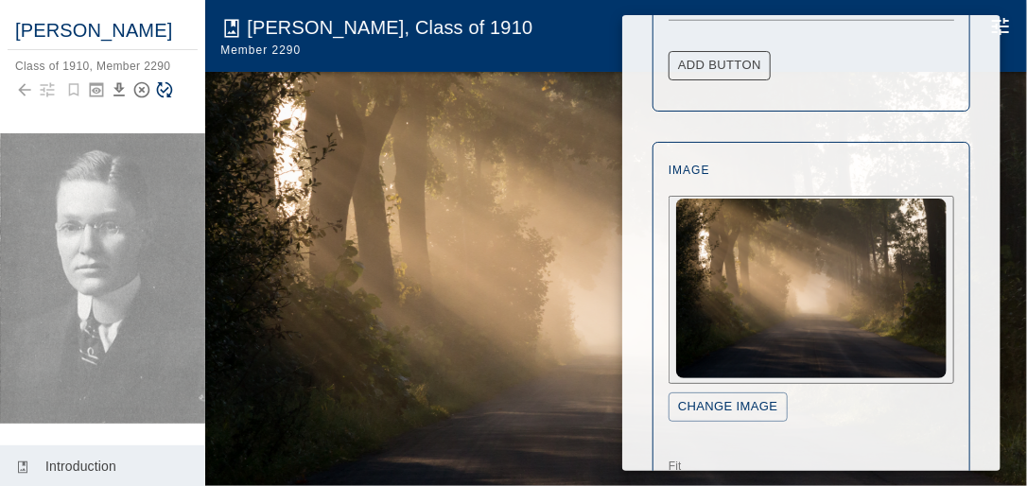
scroll to position [757, 0]
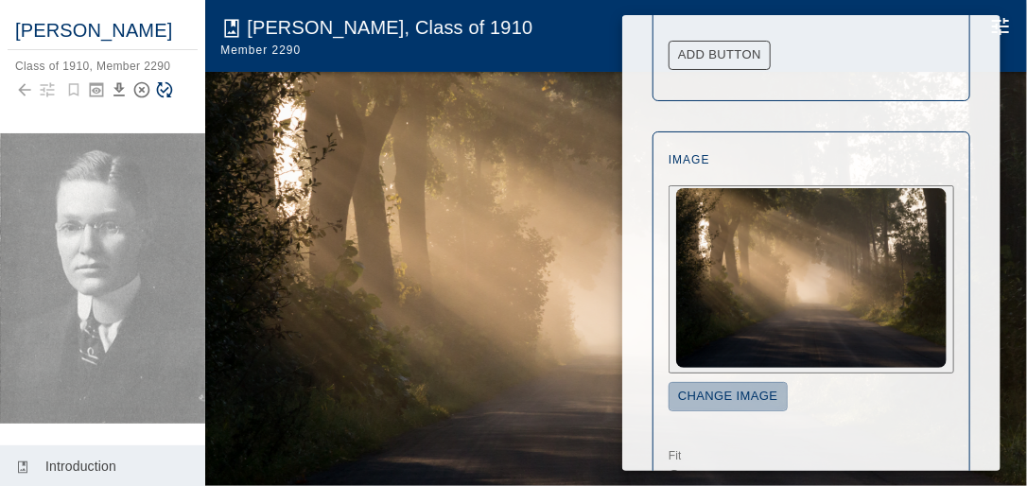
click at [732, 393] on button "Change Image" at bounding box center [728, 396] width 119 height 29
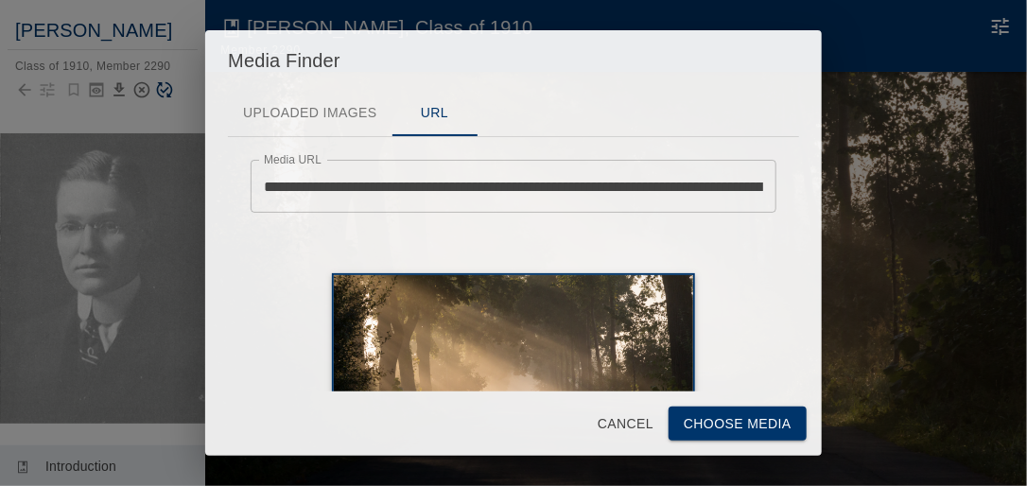
click at [318, 103] on button "Uploaded Images" at bounding box center [310, 113] width 164 height 45
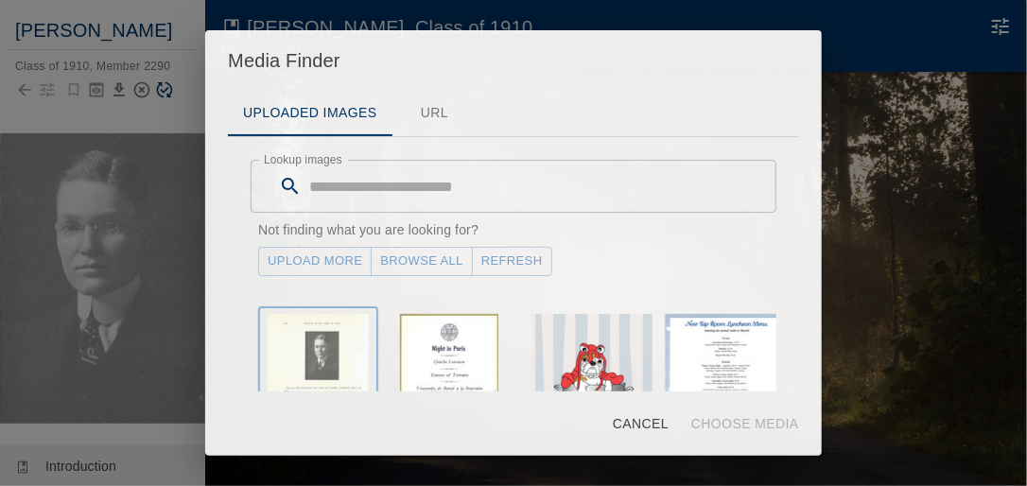
click at [327, 341] on img "button" at bounding box center [318, 392] width 101 height 156
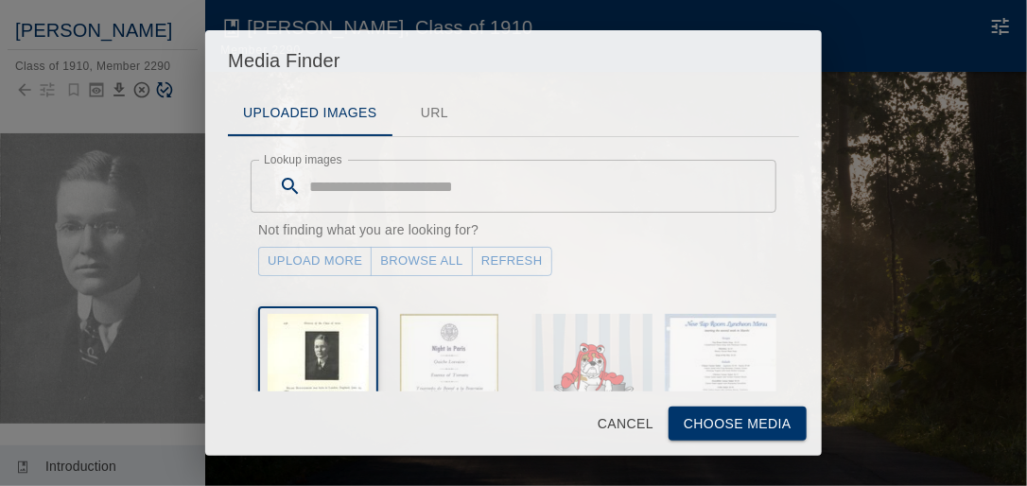
click at [750, 421] on button "Choose Media" at bounding box center [738, 424] width 138 height 35
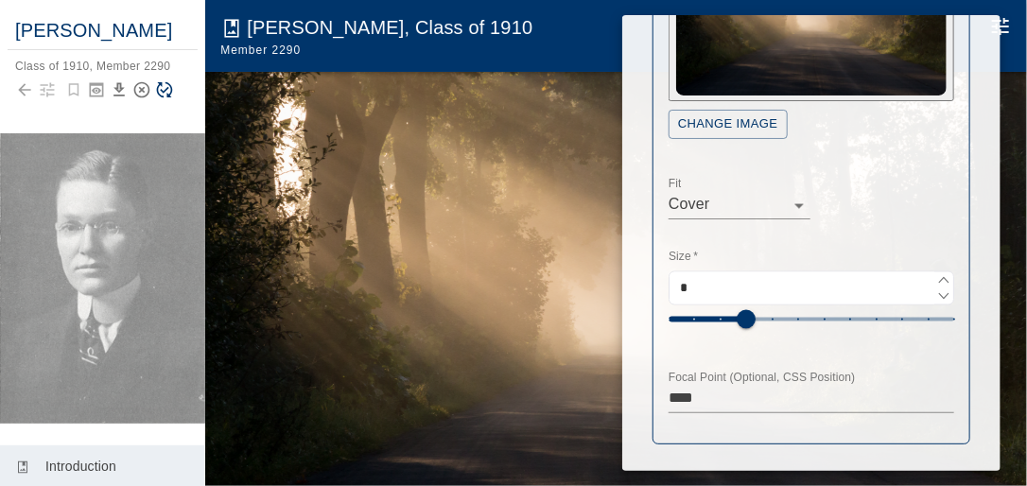
scroll to position [1031, 0]
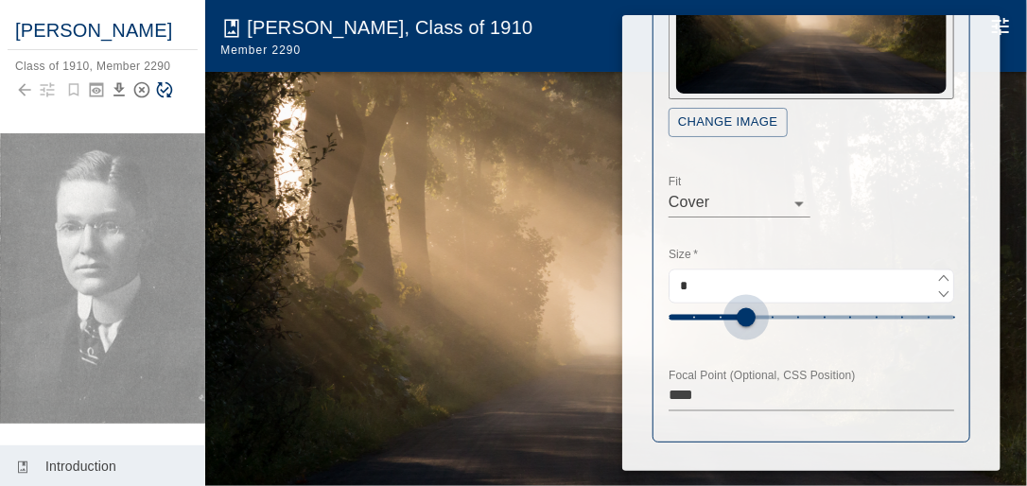
type input "*"
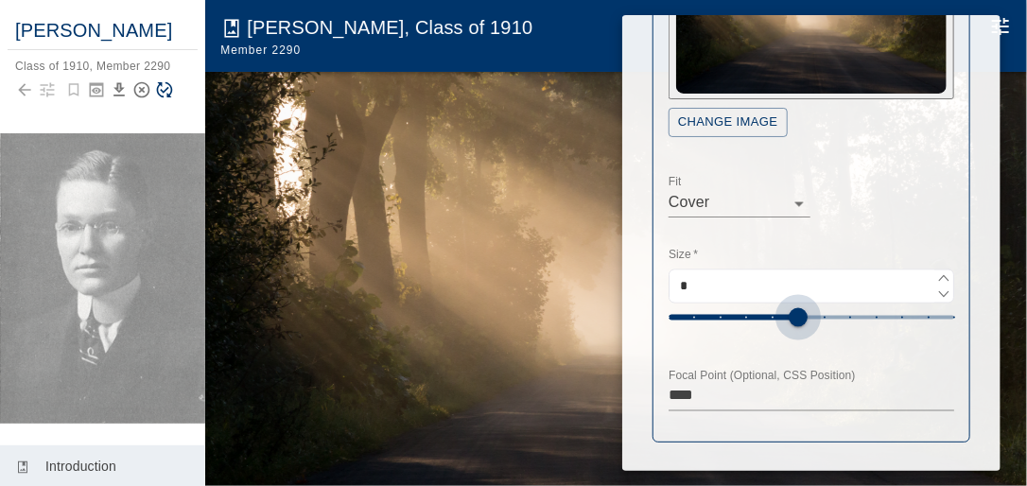
type input "*"
drag, startPoint x: 749, startPoint y: 318, endPoint x: 822, endPoint y: 316, distance: 72.9
click at [822, 316] on span at bounding box center [824, 317] width 19 height 19
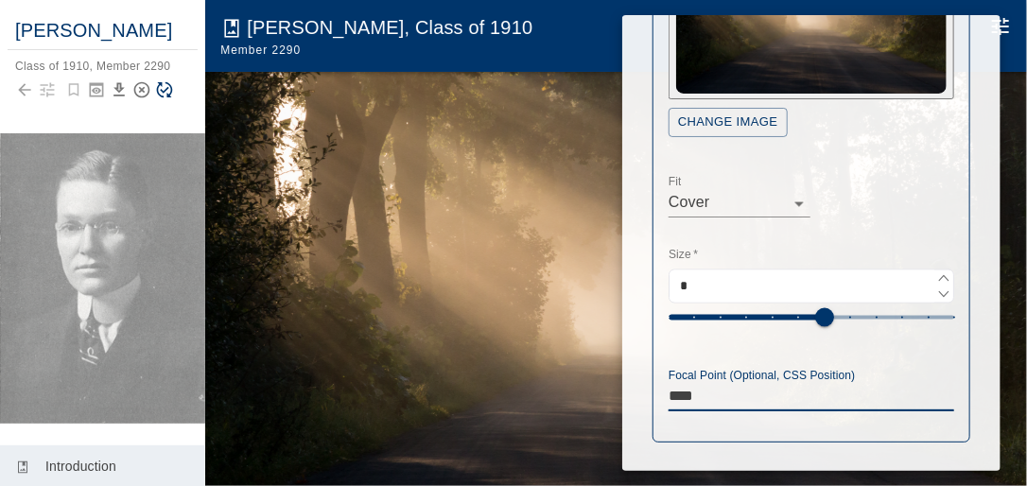
click at [704, 394] on textarea "****" at bounding box center [812, 396] width 286 height 22
click at [716, 393] on textarea "****" at bounding box center [812, 396] width 286 height 22
drag, startPoint x: 715, startPoint y: 393, endPoint x: 658, endPoint y: 393, distance: 56.8
click at [658, 393] on div "Image Change Image Fit Cover ***** Size   * * Focal Point (Optional, CSS Positi…" at bounding box center [812, 149] width 318 height 585
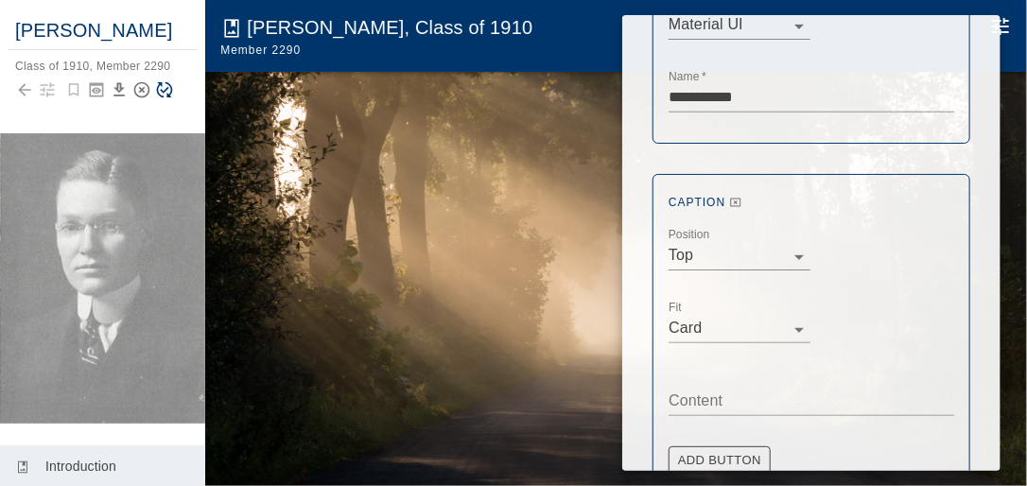
scroll to position [350, 0]
type textarea "******"
click at [708, 395] on textarea "Content" at bounding box center [812, 402] width 286 height 22
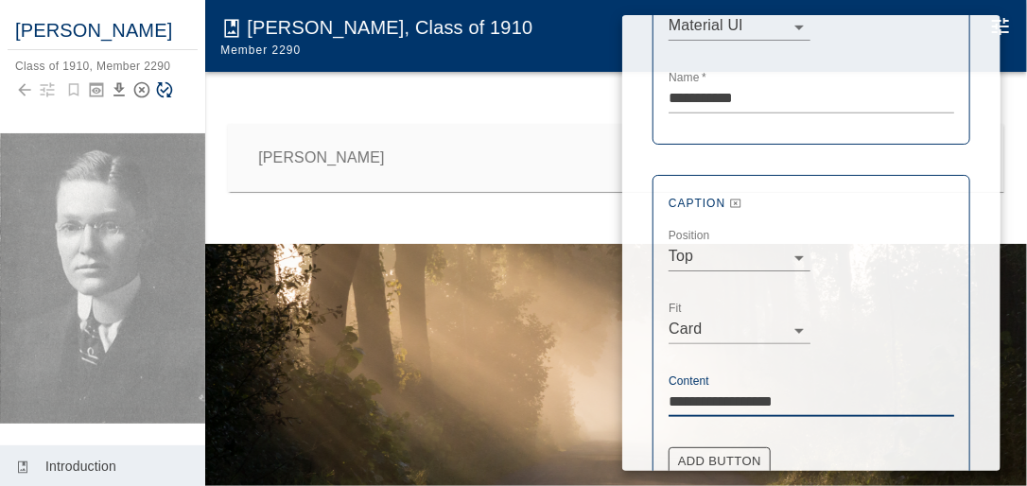
drag, startPoint x: 810, startPoint y: 397, endPoint x: 663, endPoint y: 402, distance: 146.7
click at [663, 402] on div "**********" at bounding box center [812, 341] width 318 height 333
type textarea "*"
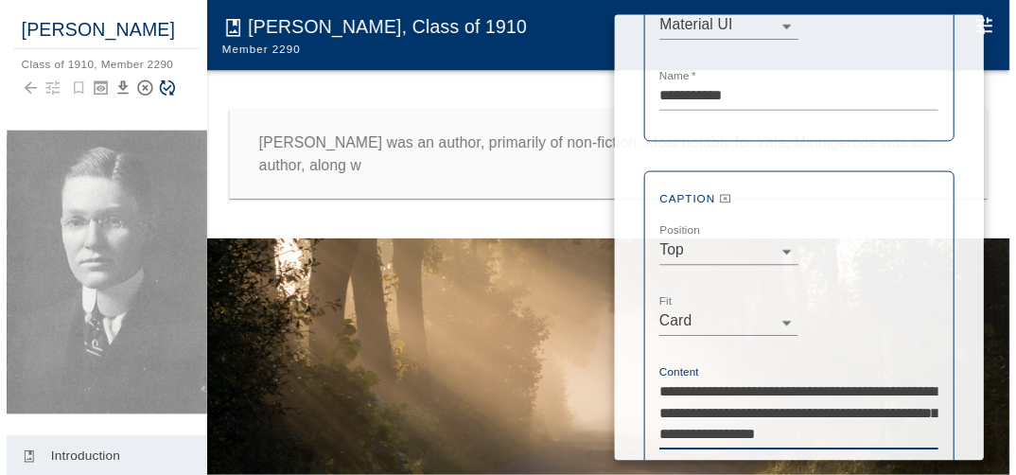
scroll to position [355, 0]
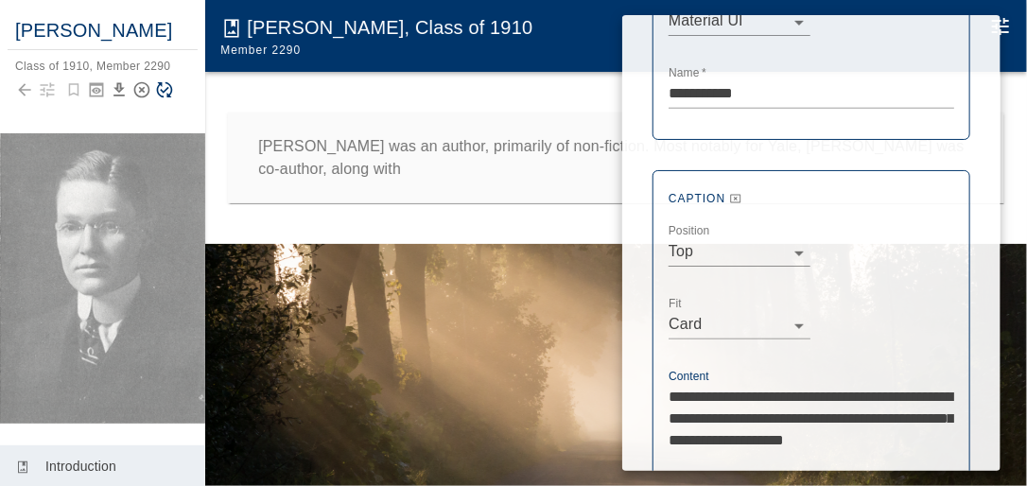
type textarea "**********"
click at [439, 170] on div at bounding box center [513, 243] width 1027 height 486
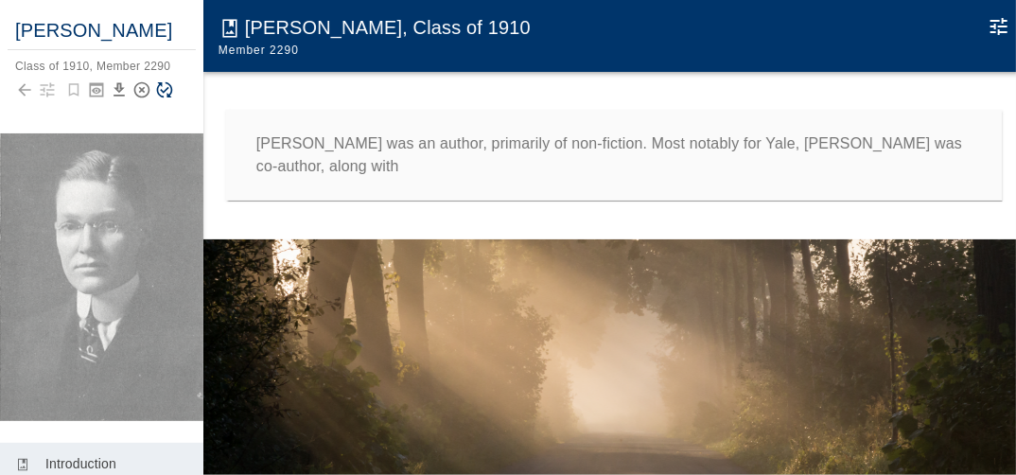
click at [409, 168] on p "[PERSON_NAME] was an author, primarily of non-fiction. Most notably for Yale, […" at bounding box center [614, 154] width 716 height 45
click at [394, 163] on p "[PERSON_NAME] was an author, primarily of non-fiction. Most notably for Yale, […" at bounding box center [614, 154] width 716 height 45
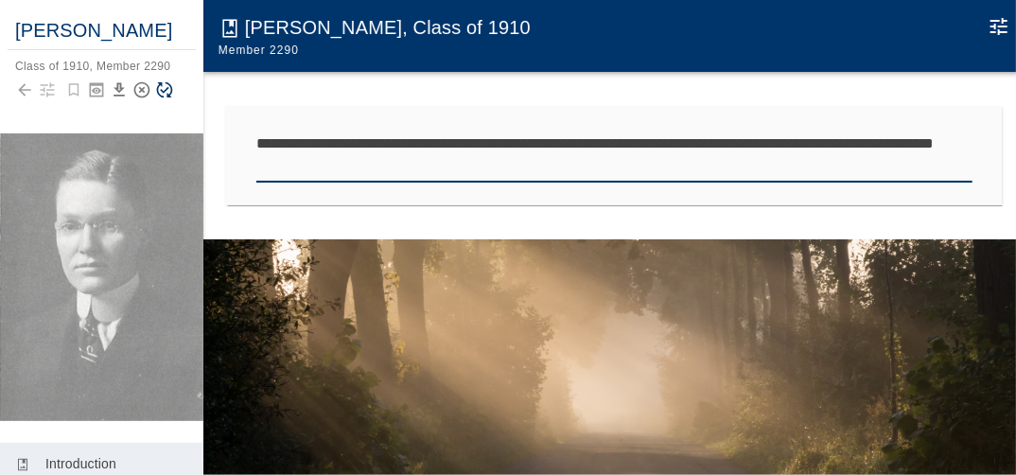
click at [387, 170] on textarea "**********" at bounding box center [614, 154] width 716 height 45
type textarea "**********"
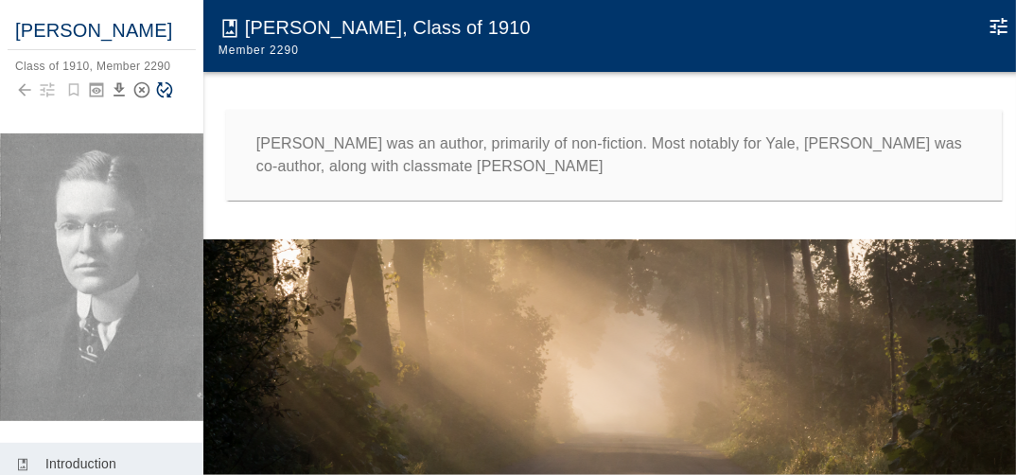
click at [631, 177] on p "[PERSON_NAME] was an author, primarily of non-fiction. Most notably for Yale, […" at bounding box center [614, 154] width 716 height 45
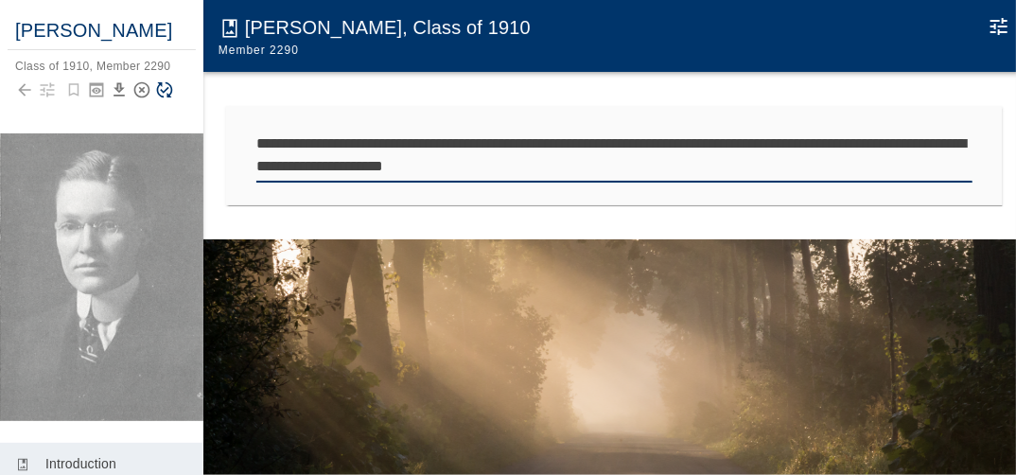
click at [704, 145] on textarea "**********" at bounding box center [614, 154] width 716 height 45
drag, startPoint x: 807, startPoint y: 146, endPoint x: 923, endPoint y: 145, distance: 116.3
click at [923, 145] on textarea "**********" at bounding box center [614, 154] width 716 height 45
click at [515, 166] on textarea "**********" at bounding box center [614, 154] width 716 height 45
drag, startPoint x: 829, startPoint y: 146, endPoint x: 910, endPoint y: 151, distance: 81.5
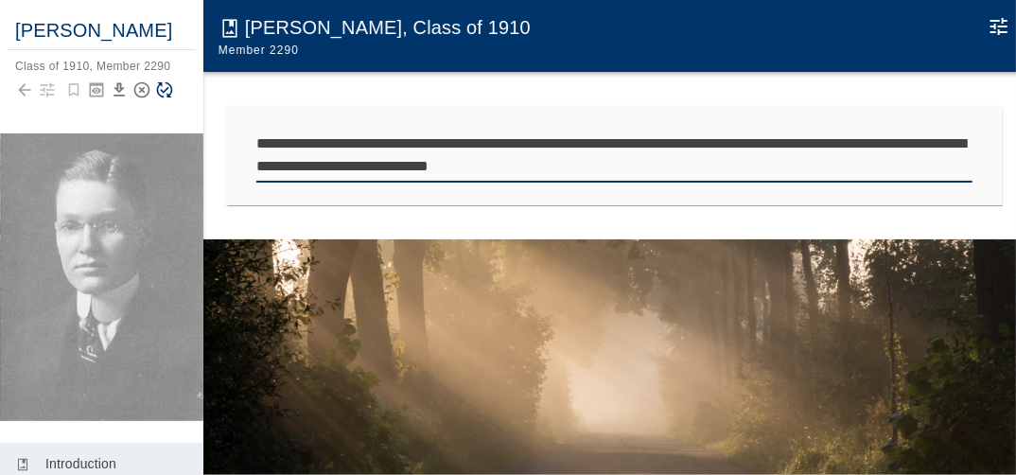
click at [910, 151] on textarea "**********" at bounding box center [614, 154] width 716 height 45
drag, startPoint x: 550, startPoint y: 167, endPoint x: 673, endPoint y: 167, distance: 123.9
click at [673, 167] on textarea "**********" at bounding box center [614, 154] width 716 height 45
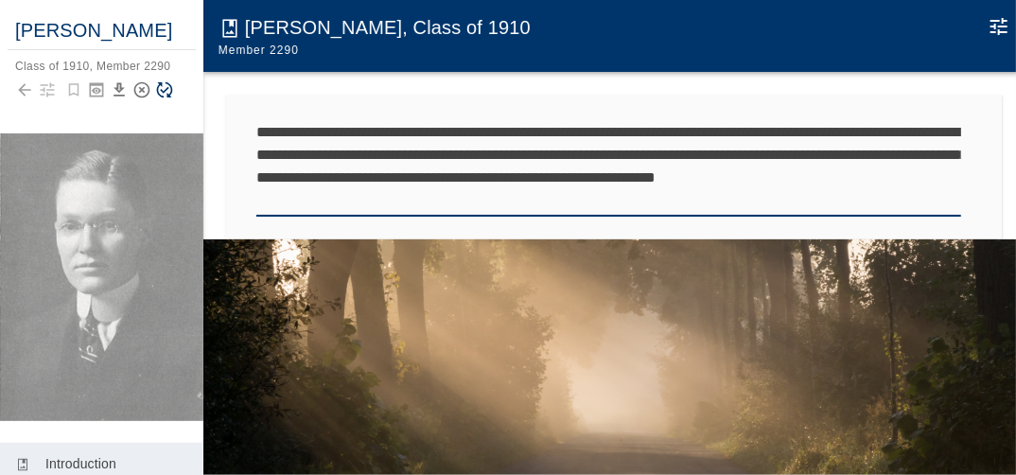
type textarea "**********"
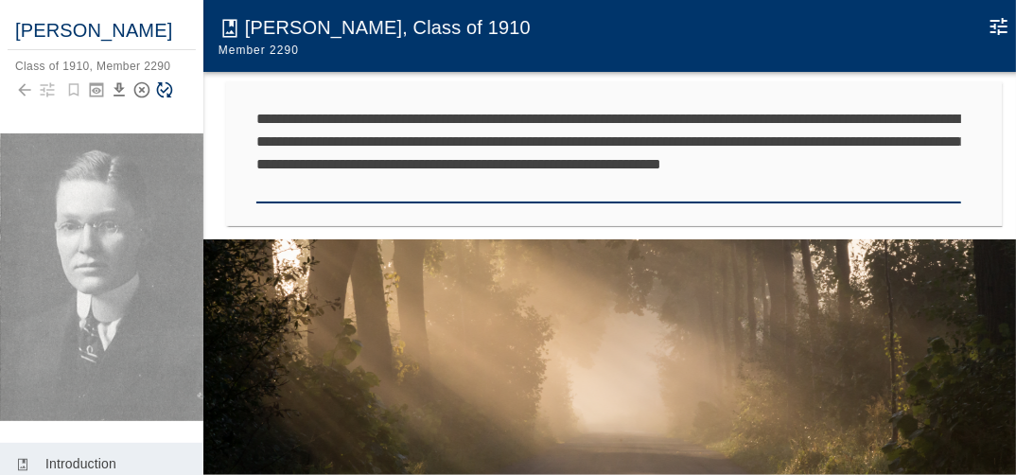
scroll to position [17, 0]
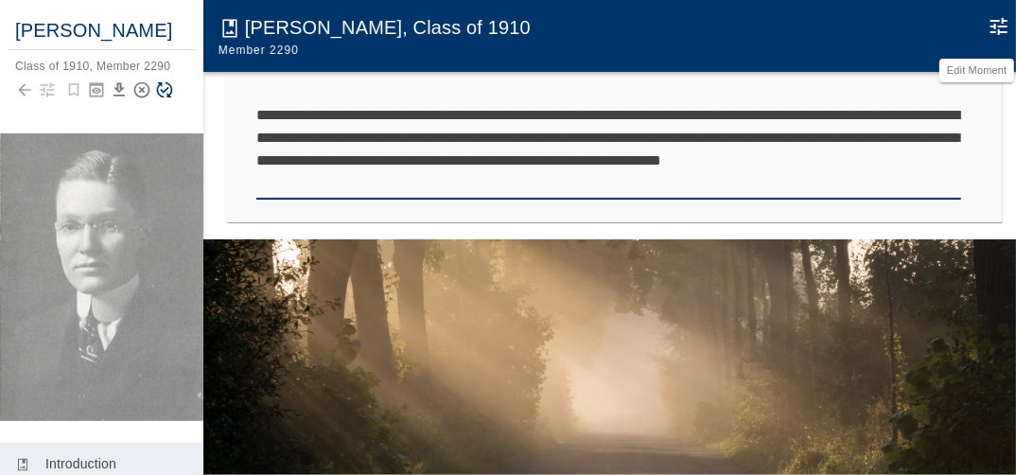
click at [1000, 27] on icon "Edit Moment" at bounding box center [998, 26] width 23 height 23
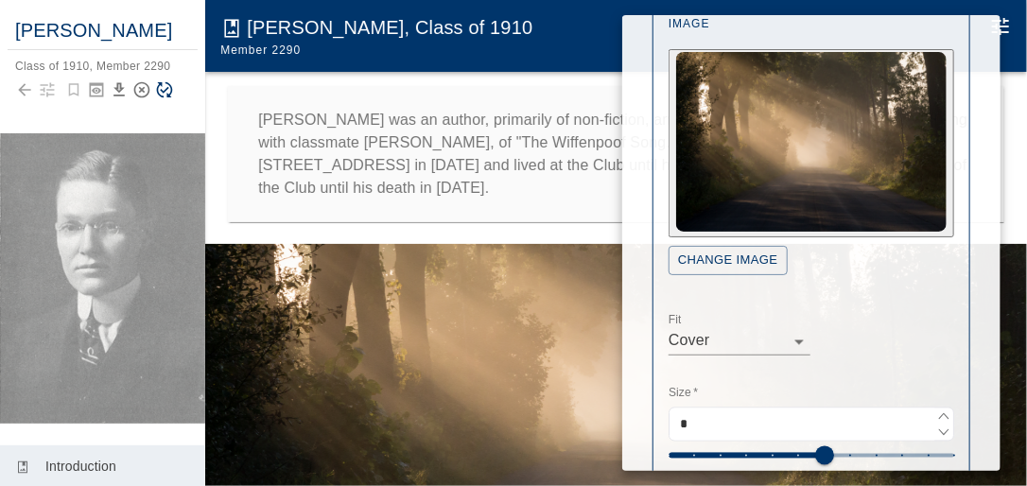
scroll to position [1048, 0]
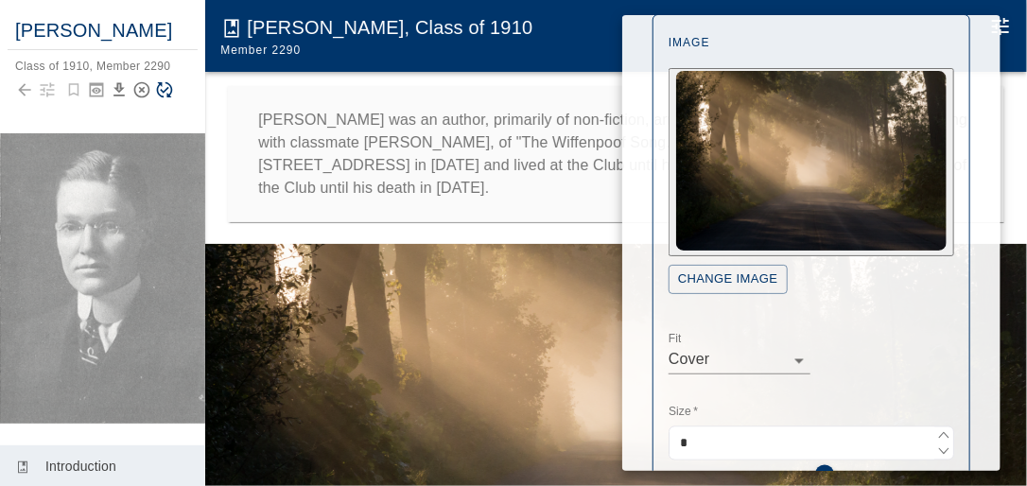
click at [744, 277] on button "Change Image" at bounding box center [728, 279] width 119 height 29
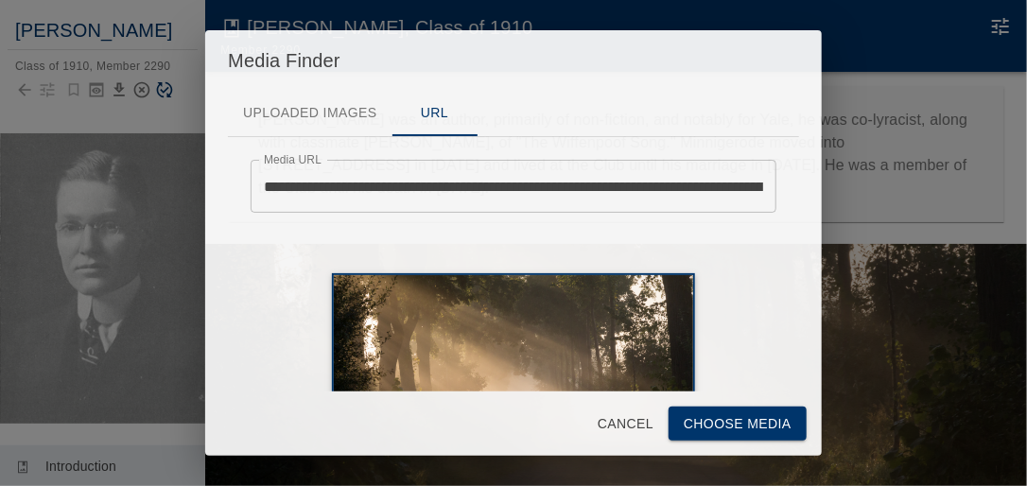
click at [325, 106] on button "Uploaded Images" at bounding box center [310, 113] width 164 height 45
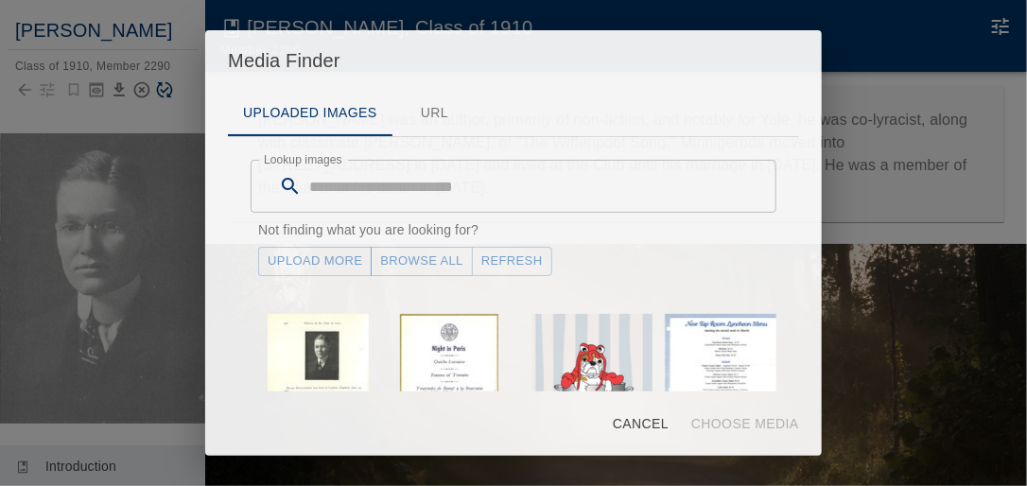
click at [306, 257] on link "Upload More" at bounding box center [315, 261] width 114 height 29
click at [529, 261] on button "Refresh" at bounding box center [512, 261] width 80 height 29
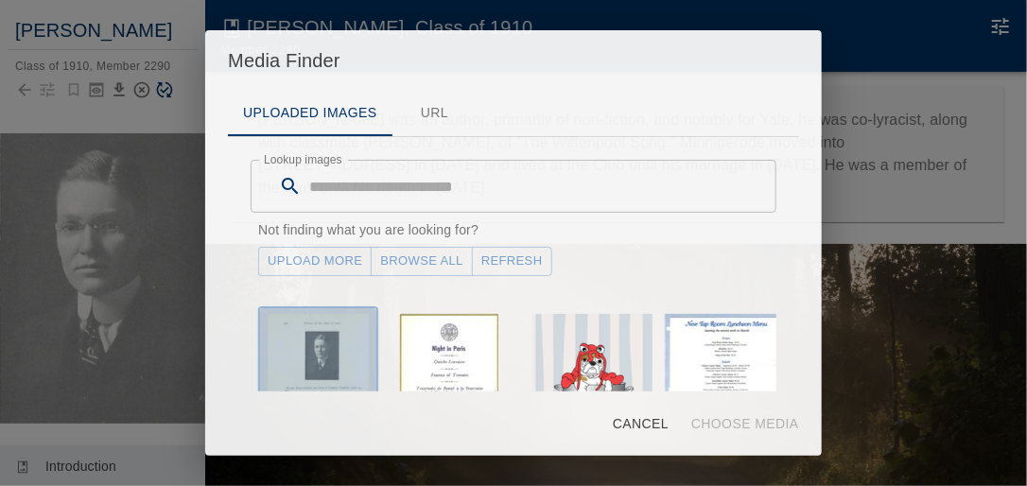
click at [331, 359] on img "button" at bounding box center [318, 392] width 101 height 156
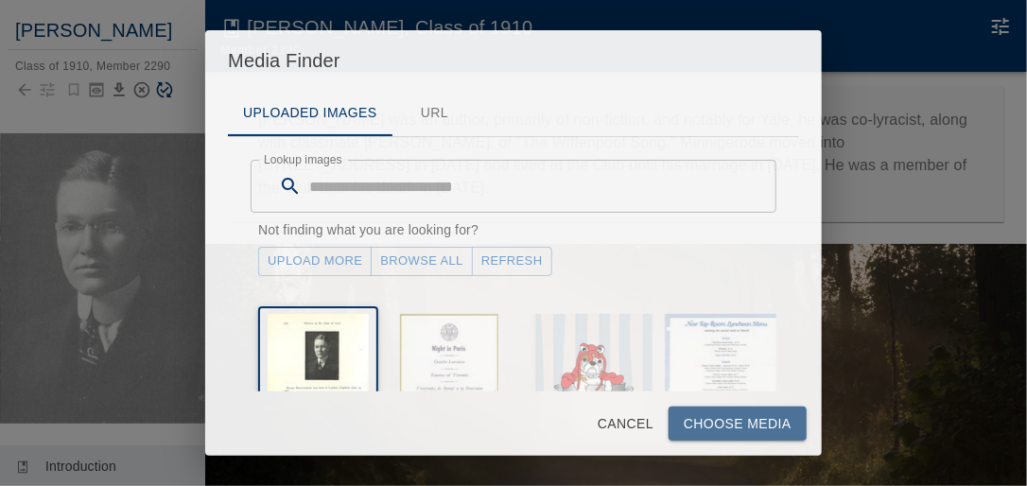
click at [721, 424] on button "Choose Media" at bounding box center [738, 424] width 138 height 35
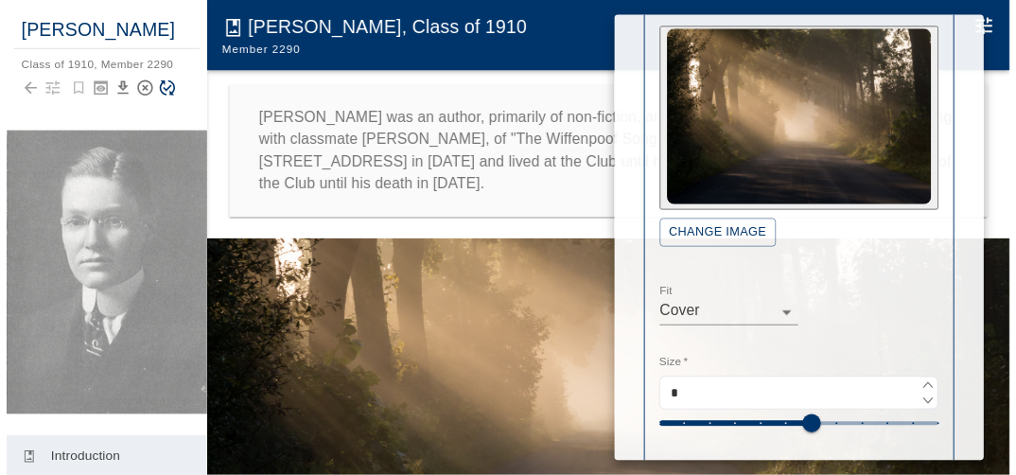
scroll to position [1227, 0]
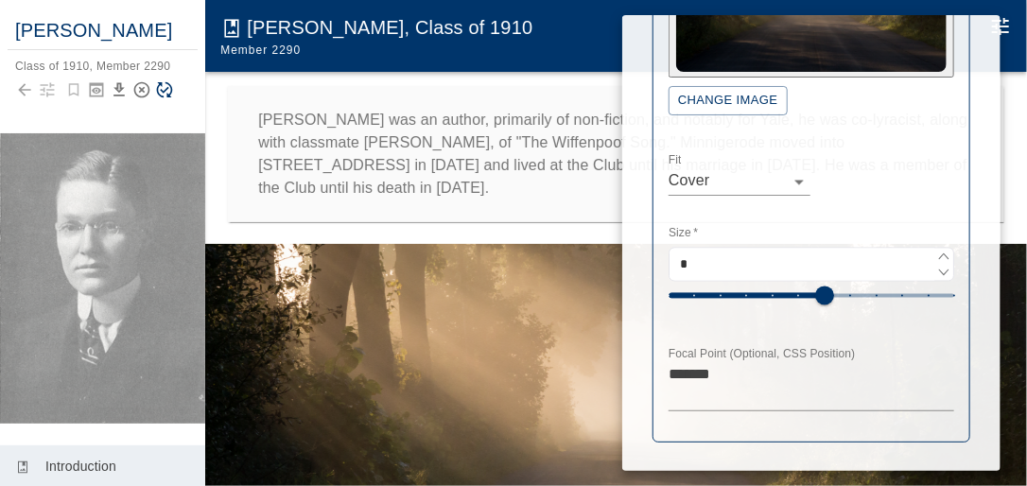
click at [563, 237] on div at bounding box center [513, 243] width 1027 height 486
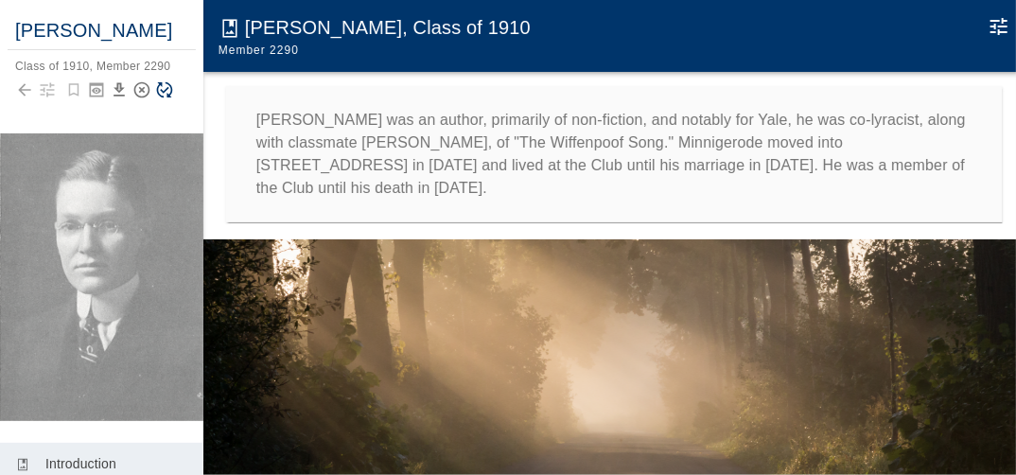
click at [166, 99] on icon "Save Story" at bounding box center [164, 89] width 19 height 19
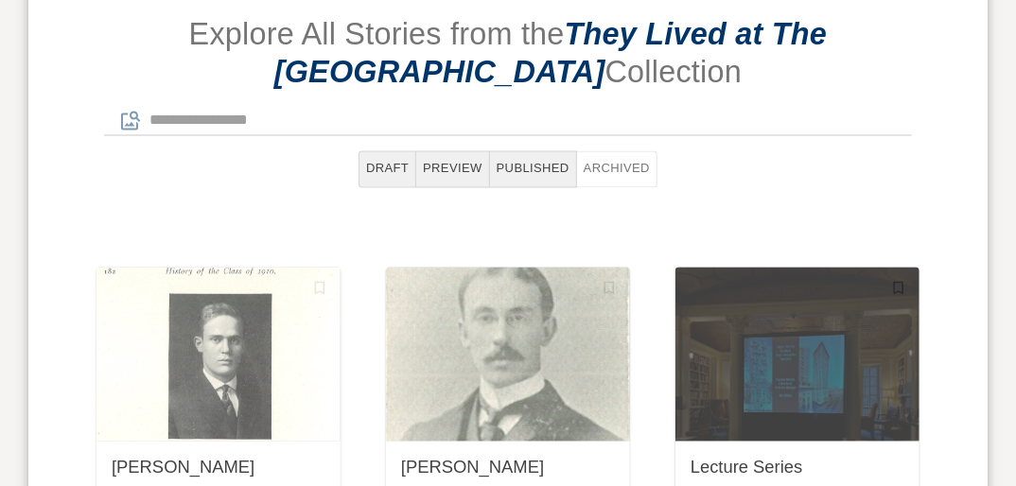
scroll to position [1249, 0]
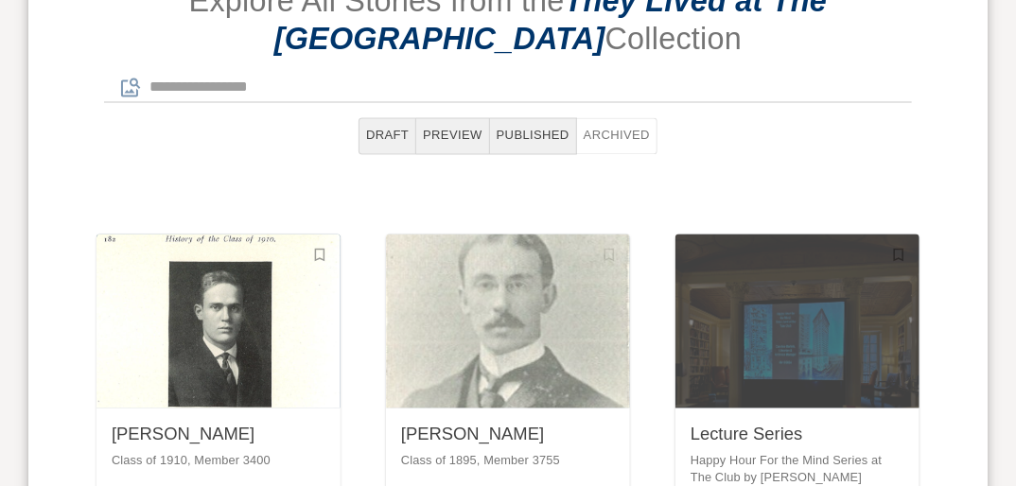
click at [225, 424] on div "[PERSON_NAME]" at bounding box center [219, 436] width 214 height 24
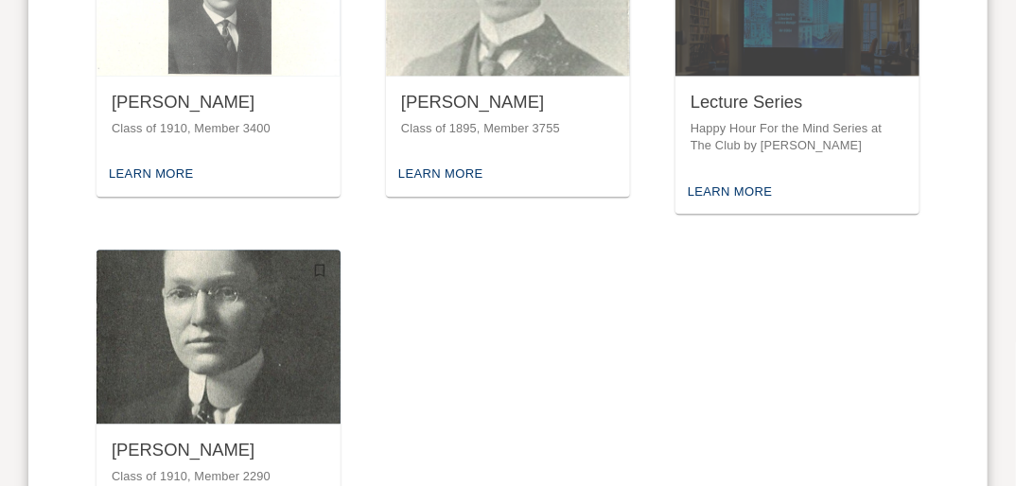
scroll to position [1657, 0]
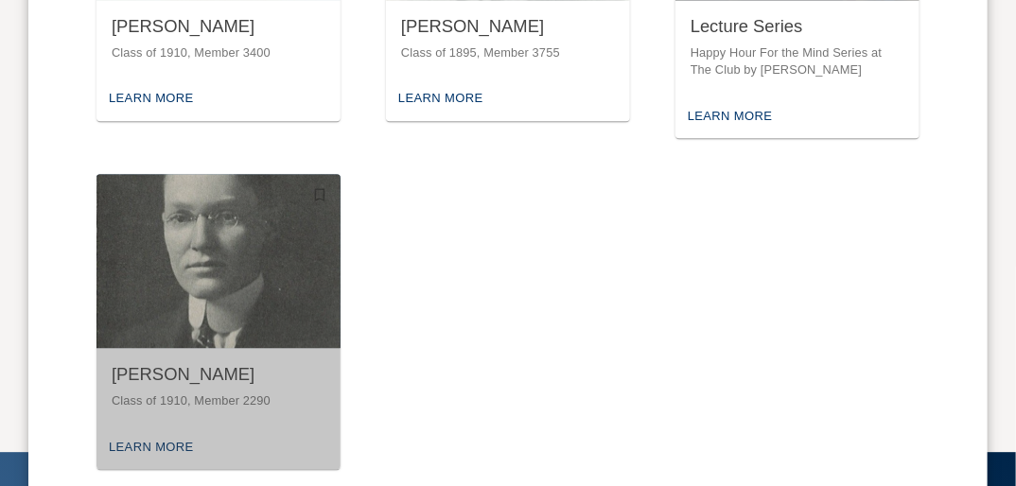
click at [243, 247] on img "button" at bounding box center [218, 261] width 244 height 174
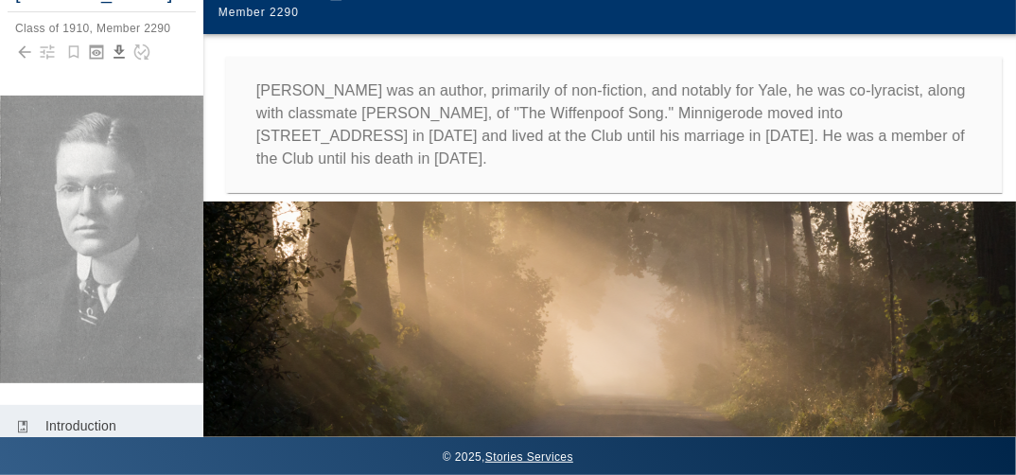
scroll to position [76, 0]
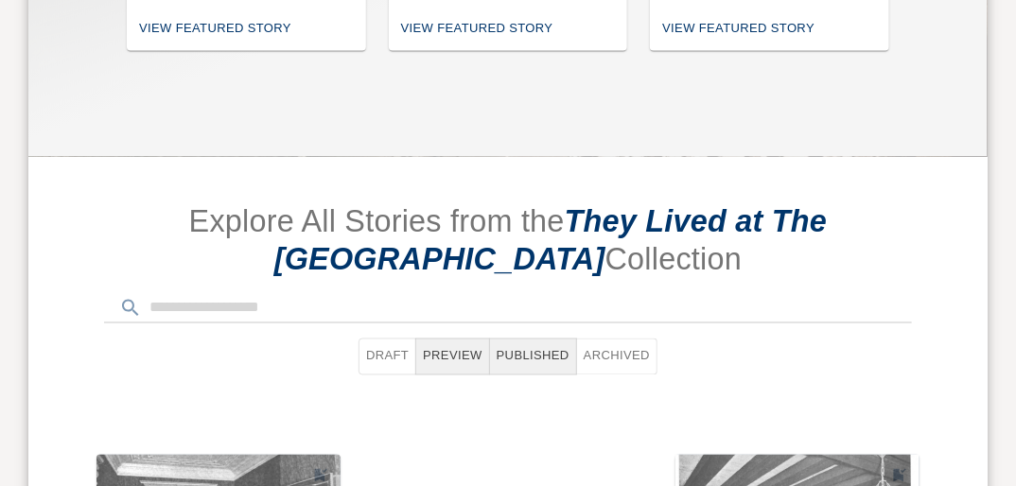
scroll to position [1059, 0]
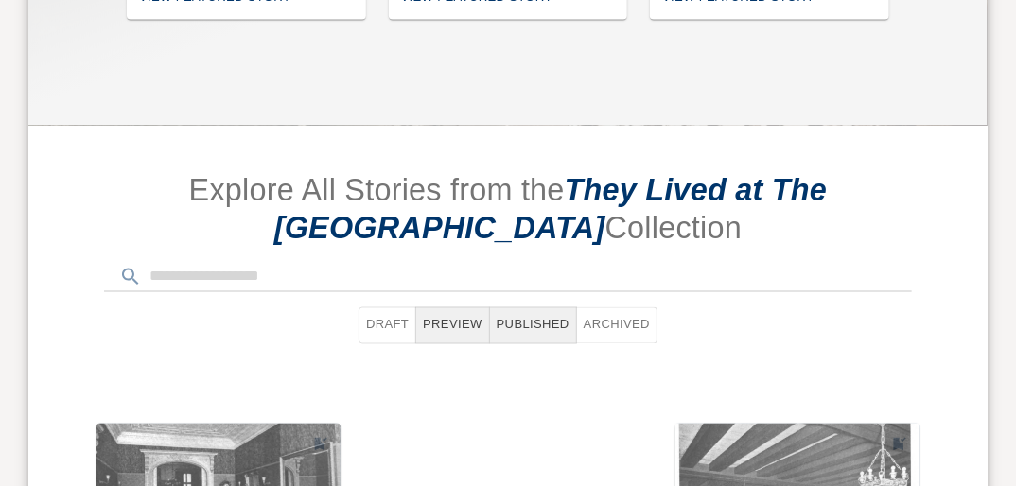
click at [396, 307] on button "Draft" at bounding box center [387, 325] width 58 height 37
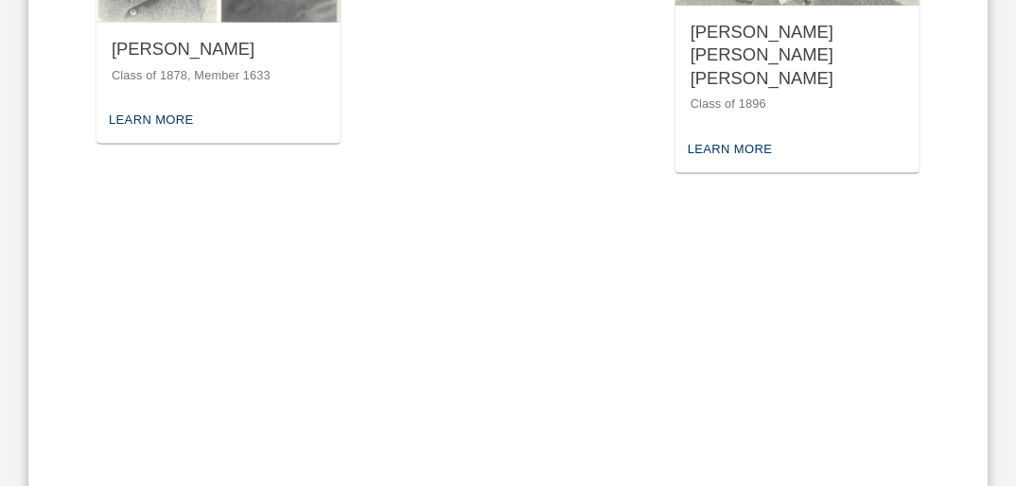
scroll to position [3783, 0]
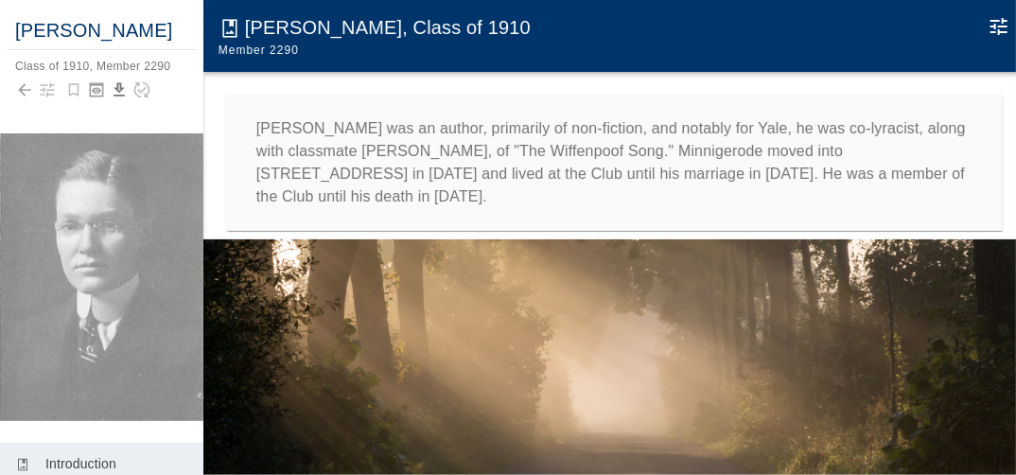
click at [614, 151] on p "[PERSON_NAME] was an author, primarily of non-fiction, and notably for Yale, he…" at bounding box center [614, 162] width 716 height 91
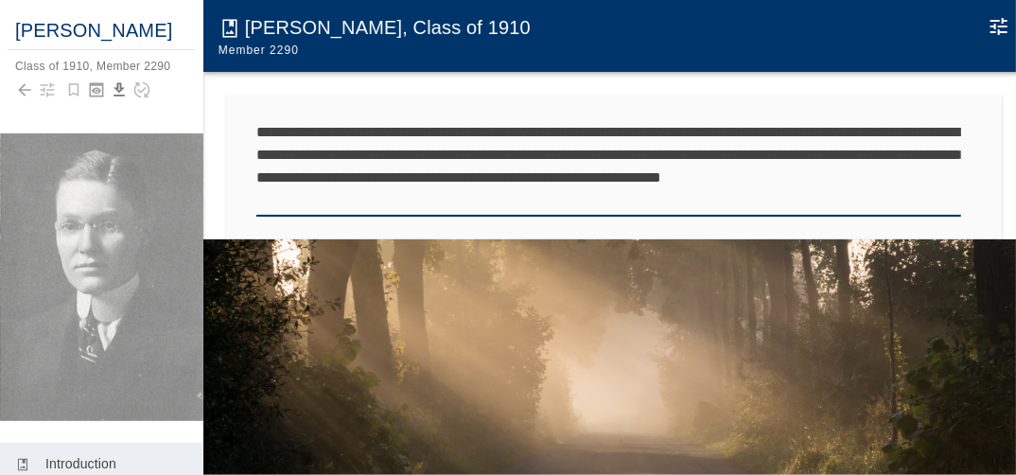
type textarea "**********"
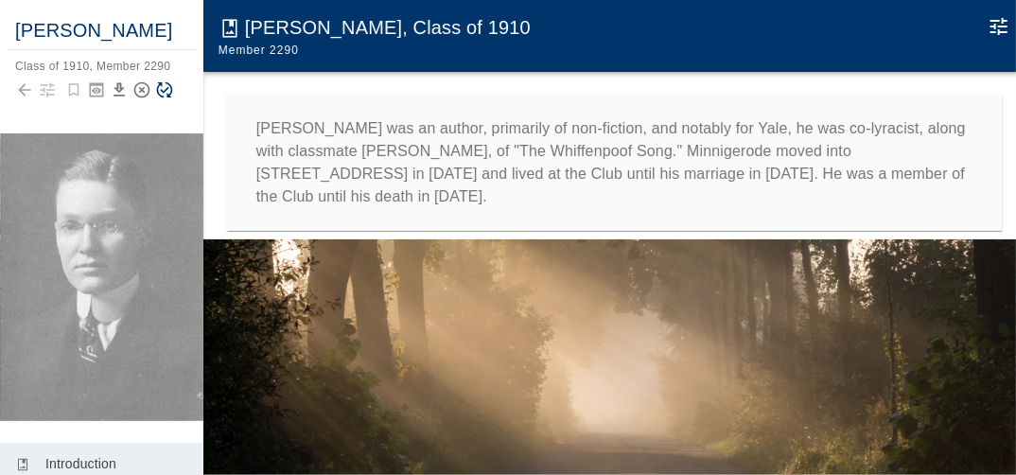
click at [969, 96] on div "Meade Minnigerode was an author, primarily of non-fiction, and notably for Yale…" at bounding box center [614, 163] width 777 height 136
click at [165, 99] on icon "Save Story" at bounding box center [164, 89] width 19 height 19
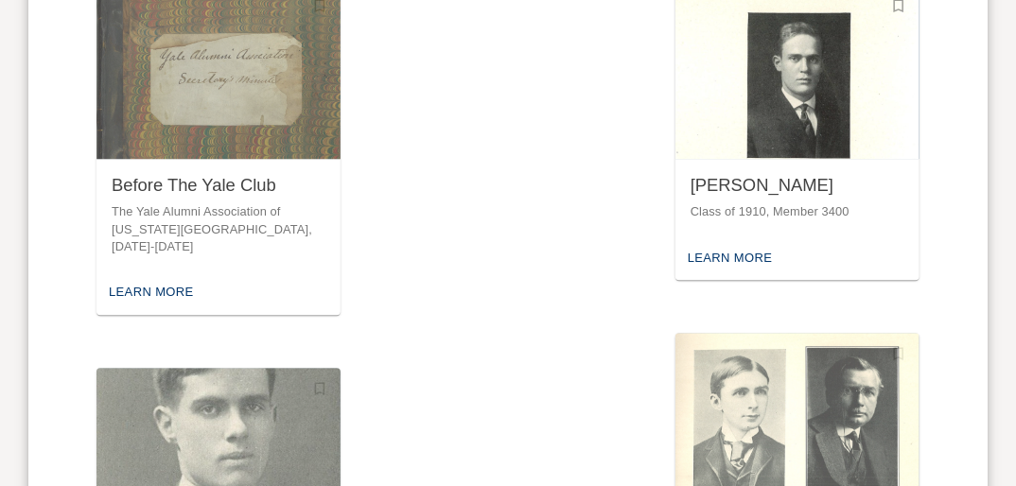
scroll to position [1854, 0]
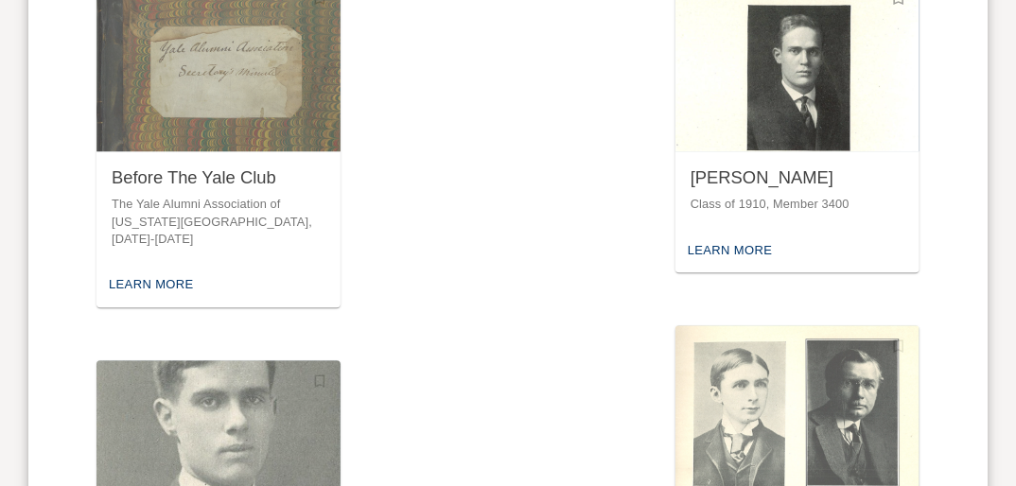
click at [690, 166] on div "[PERSON_NAME]" at bounding box center [797, 178] width 214 height 24
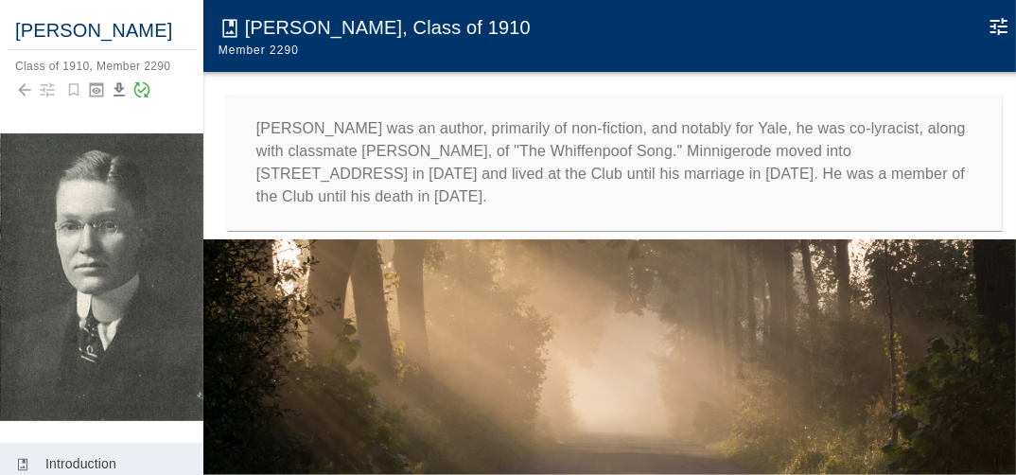
scroll to position [76, 0]
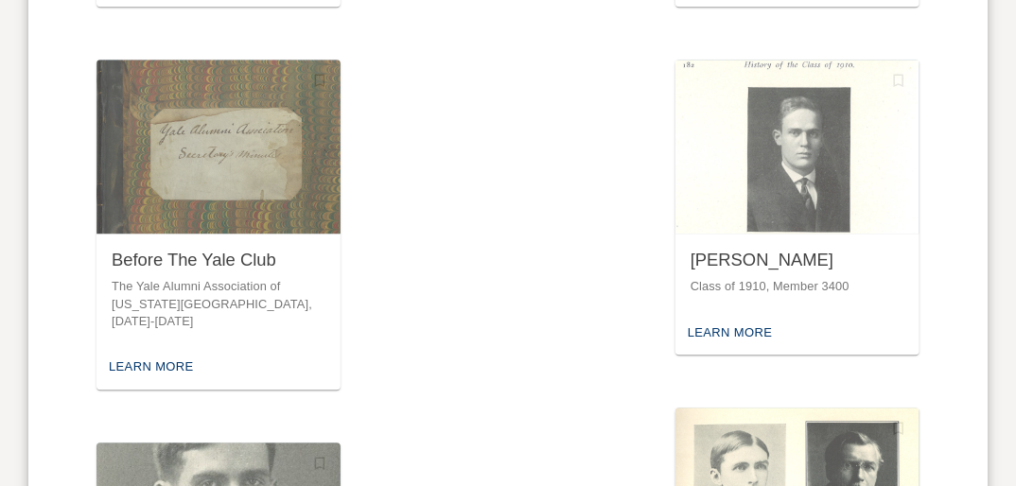
scroll to position [1778, 0]
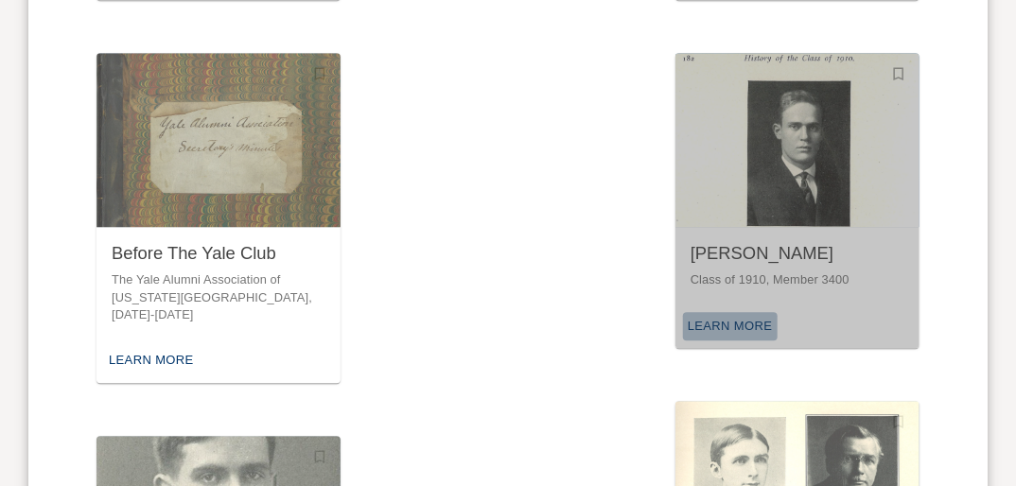
click at [683, 312] on div "Learn More" at bounding box center [730, 326] width 95 height 29
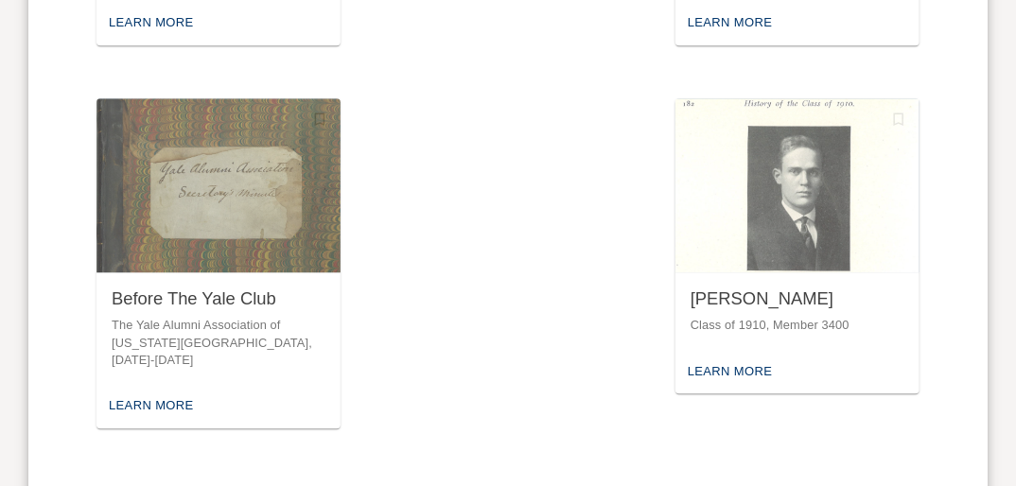
scroll to position [1778, 0]
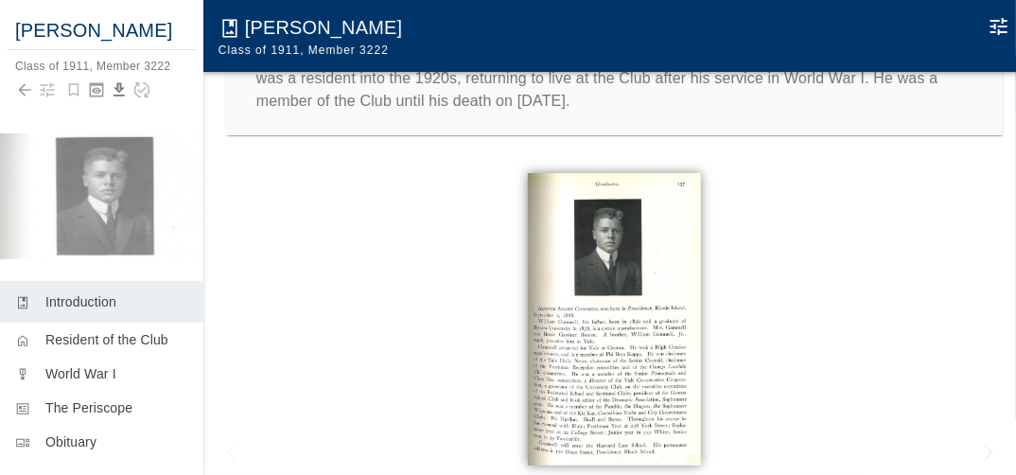
scroll to position [98, 0]
